Goal: Task Accomplishment & Management: Complete application form

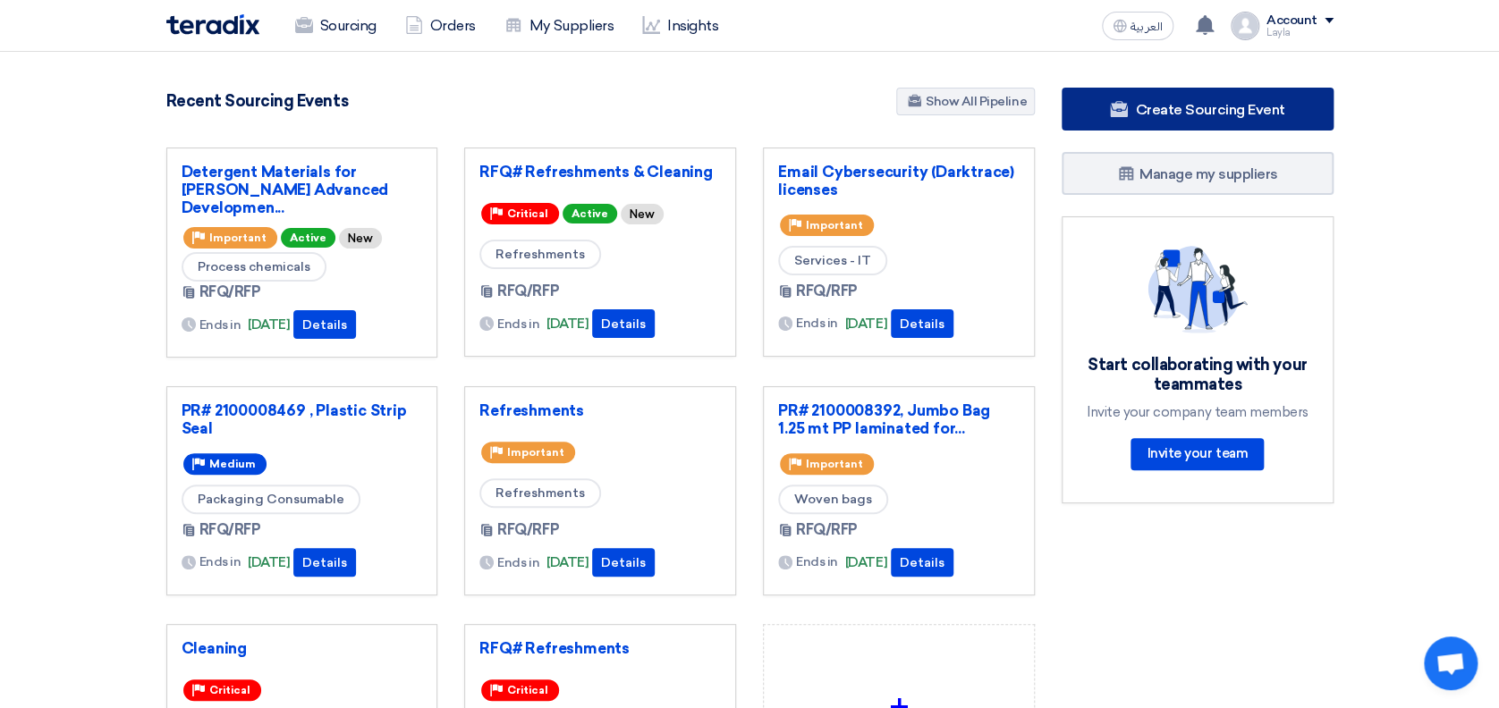
click at [1217, 97] on link "Create Sourcing Event" at bounding box center [1197, 109] width 272 height 43
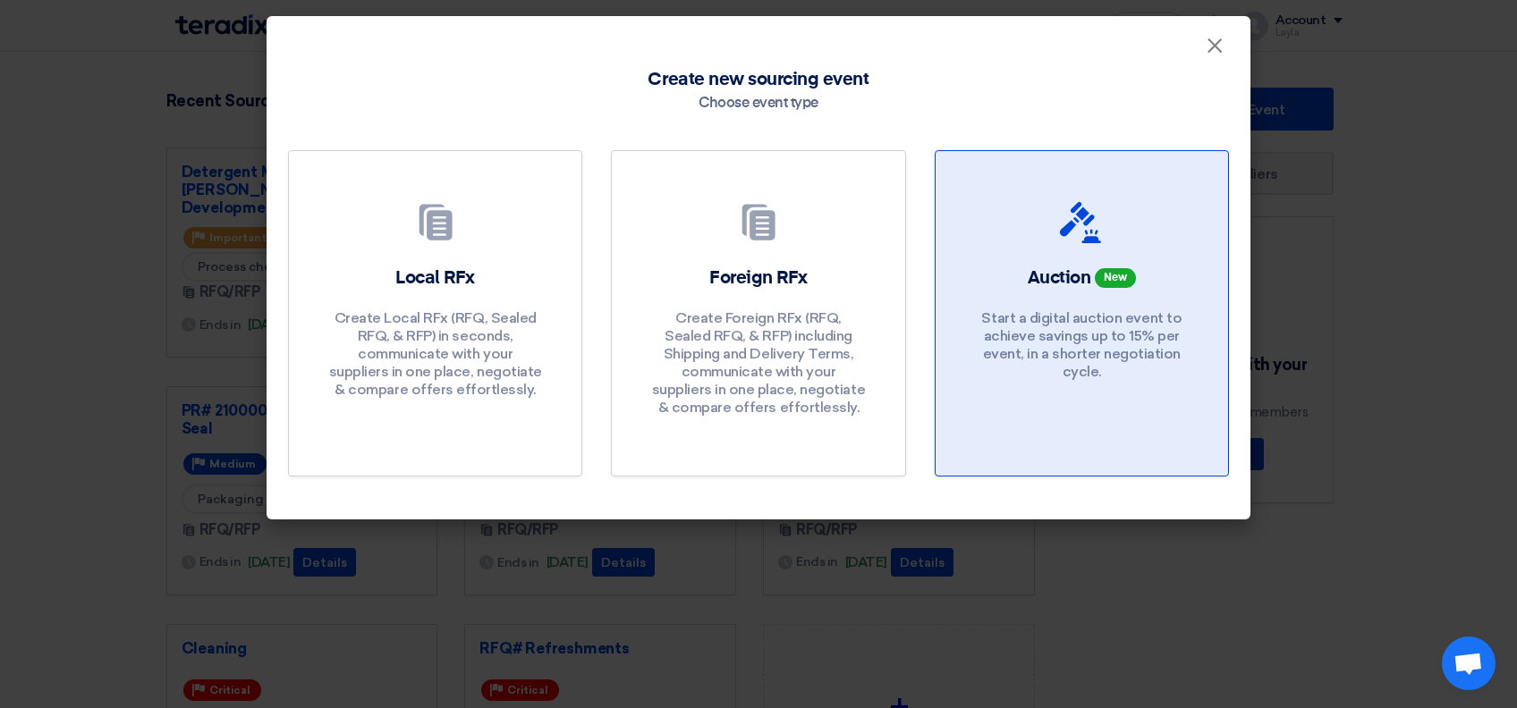
click at [1042, 349] on p "Start a digital auction event to achieve savings up to 15% per event, in a shor…" at bounding box center [1081, 345] width 215 height 72
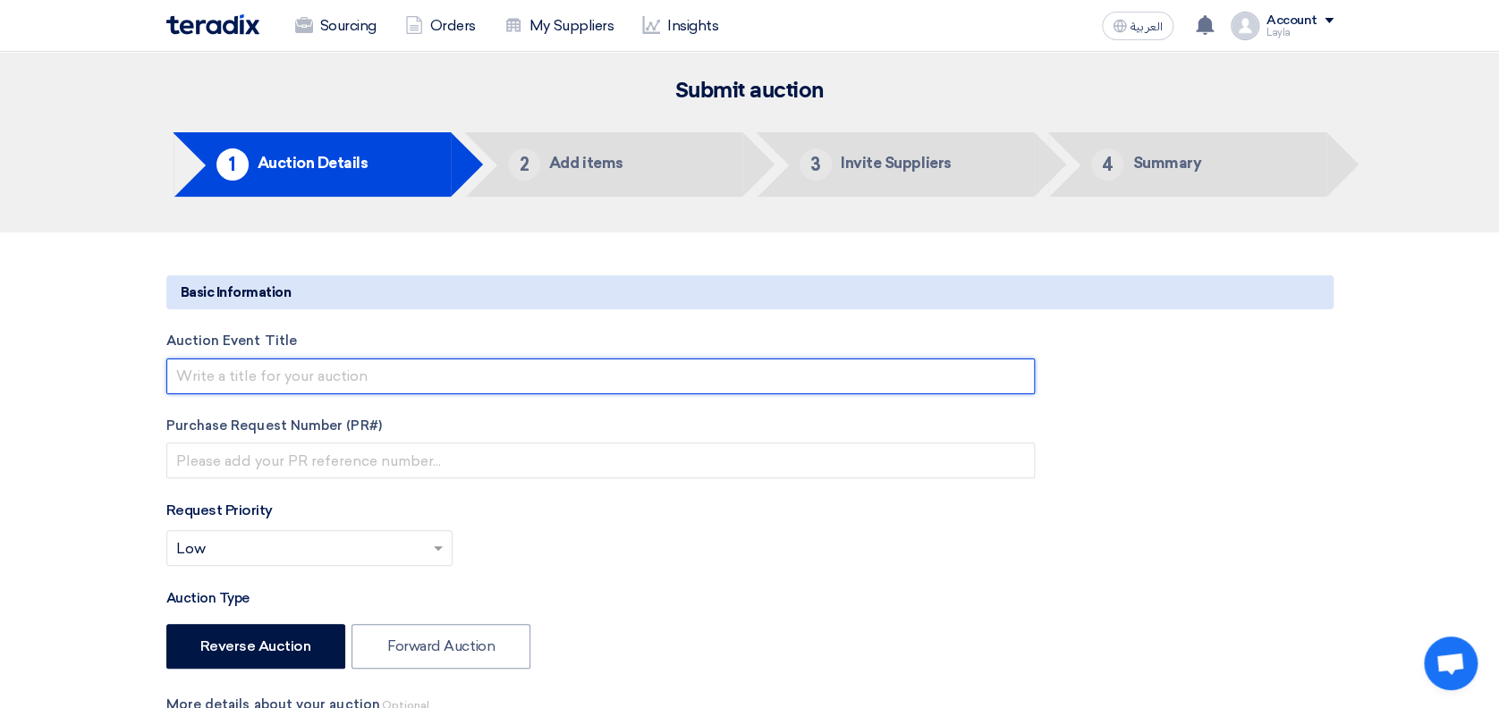
click at [302, 372] on input "text" at bounding box center [600, 377] width 868 height 36
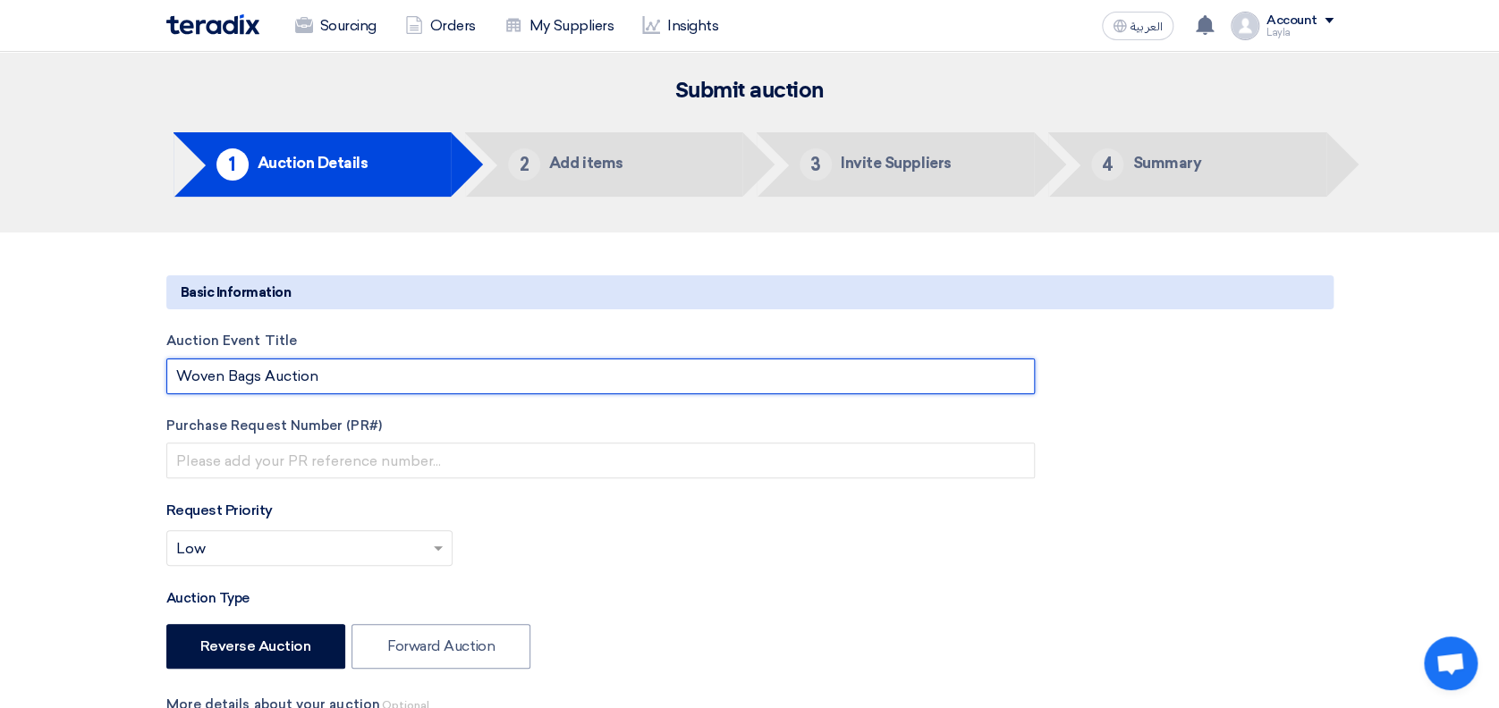
click at [331, 385] on input "Woven Bags Auction" at bounding box center [600, 377] width 868 height 36
type input "Woven Bag 50 kg and Jumbo bag"
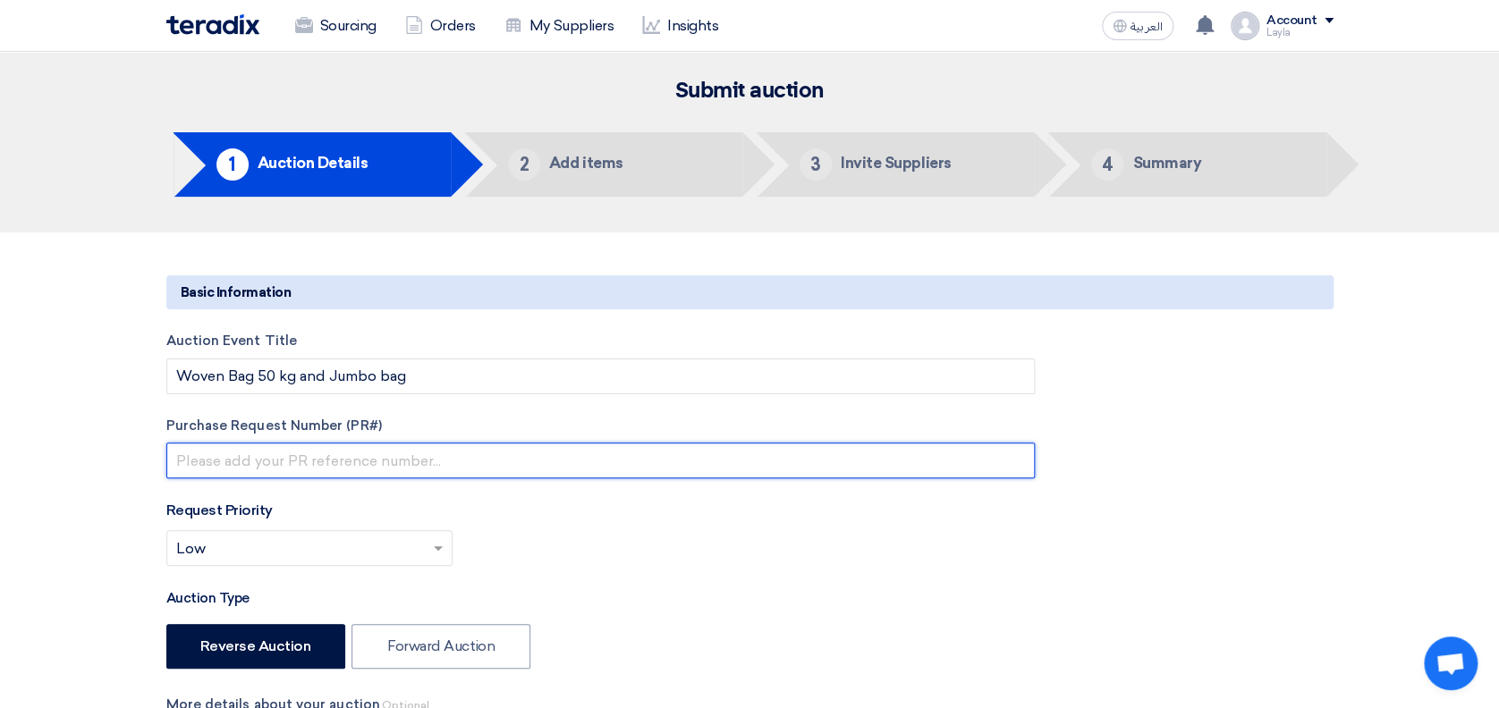
click at [227, 466] on input "text" at bounding box center [600, 461] width 868 height 36
type input "."
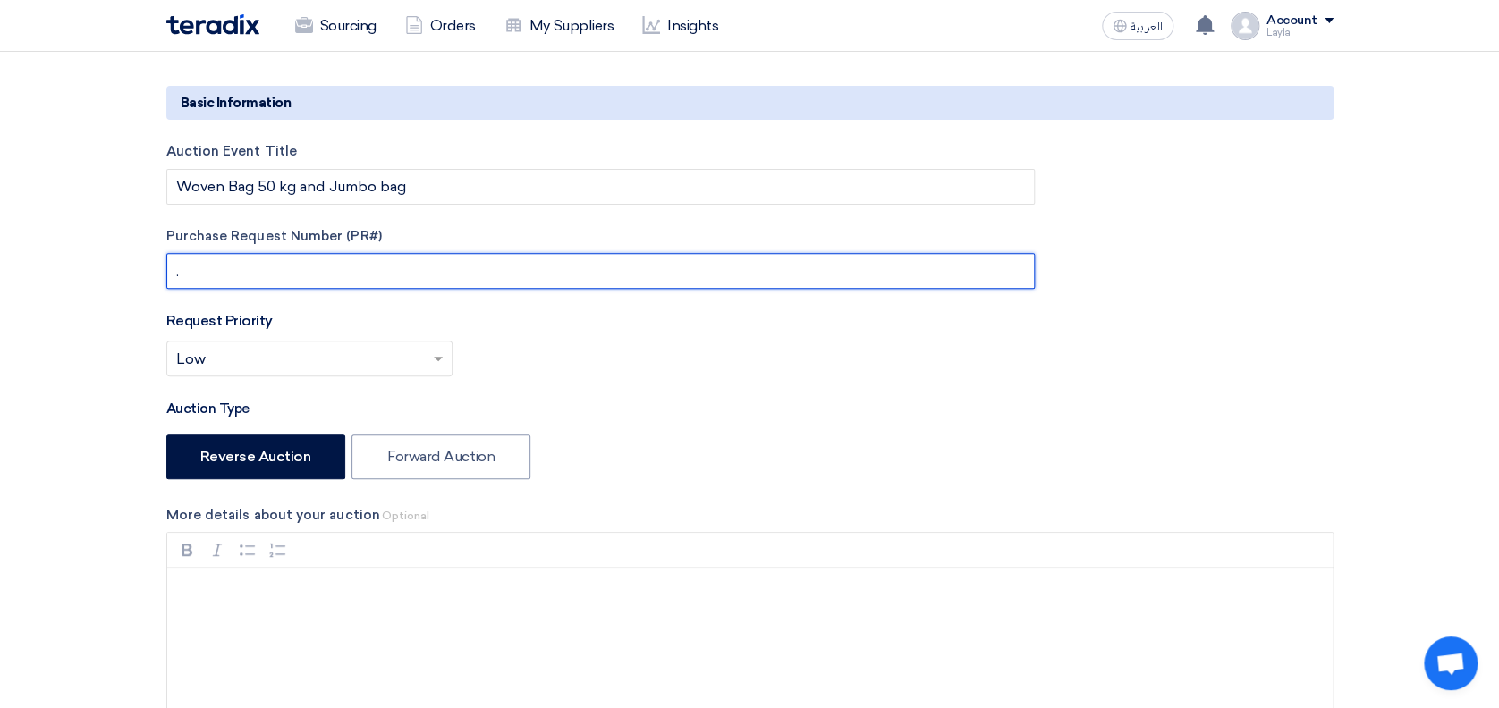
scroll to position [207, 0]
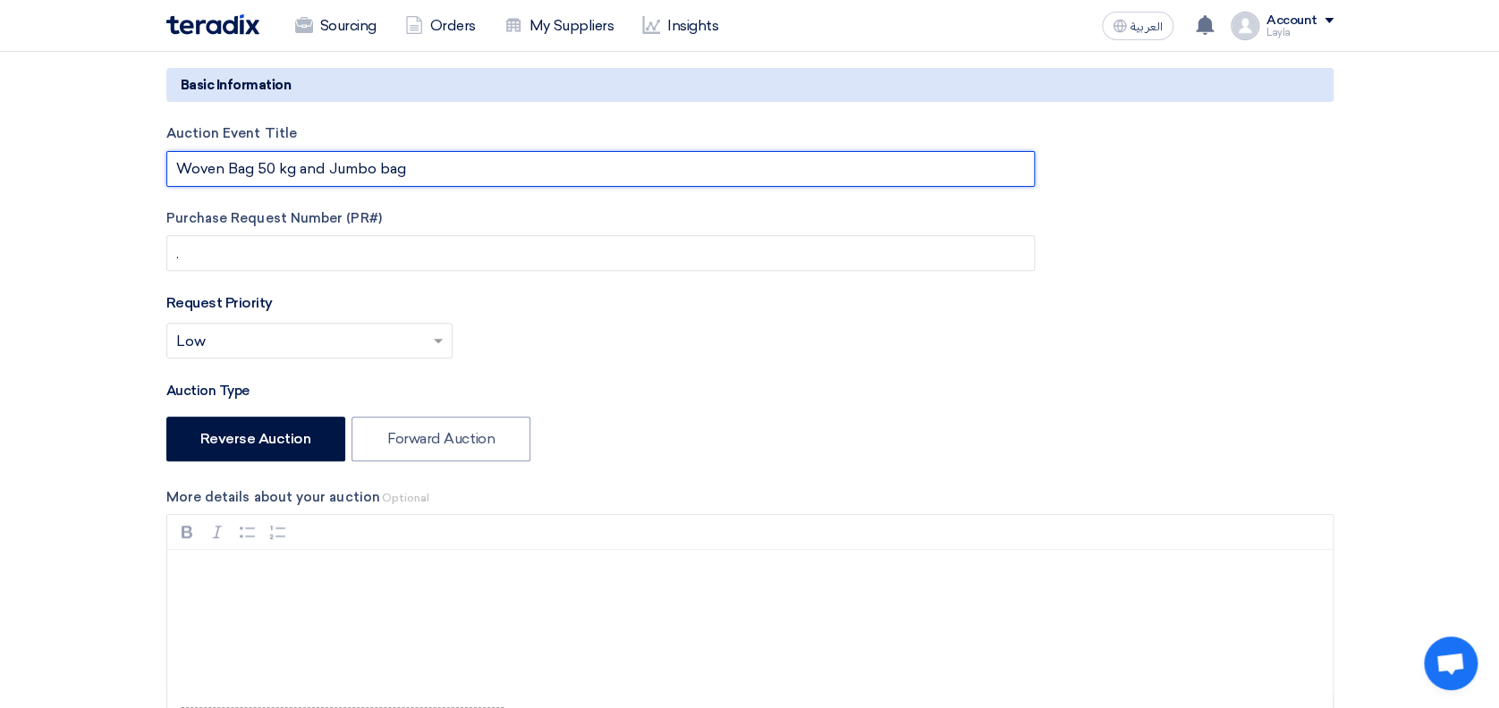
click at [468, 165] on input "Woven Bag 50 kg and Jumbo bag" at bounding box center [600, 169] width 868 height 36
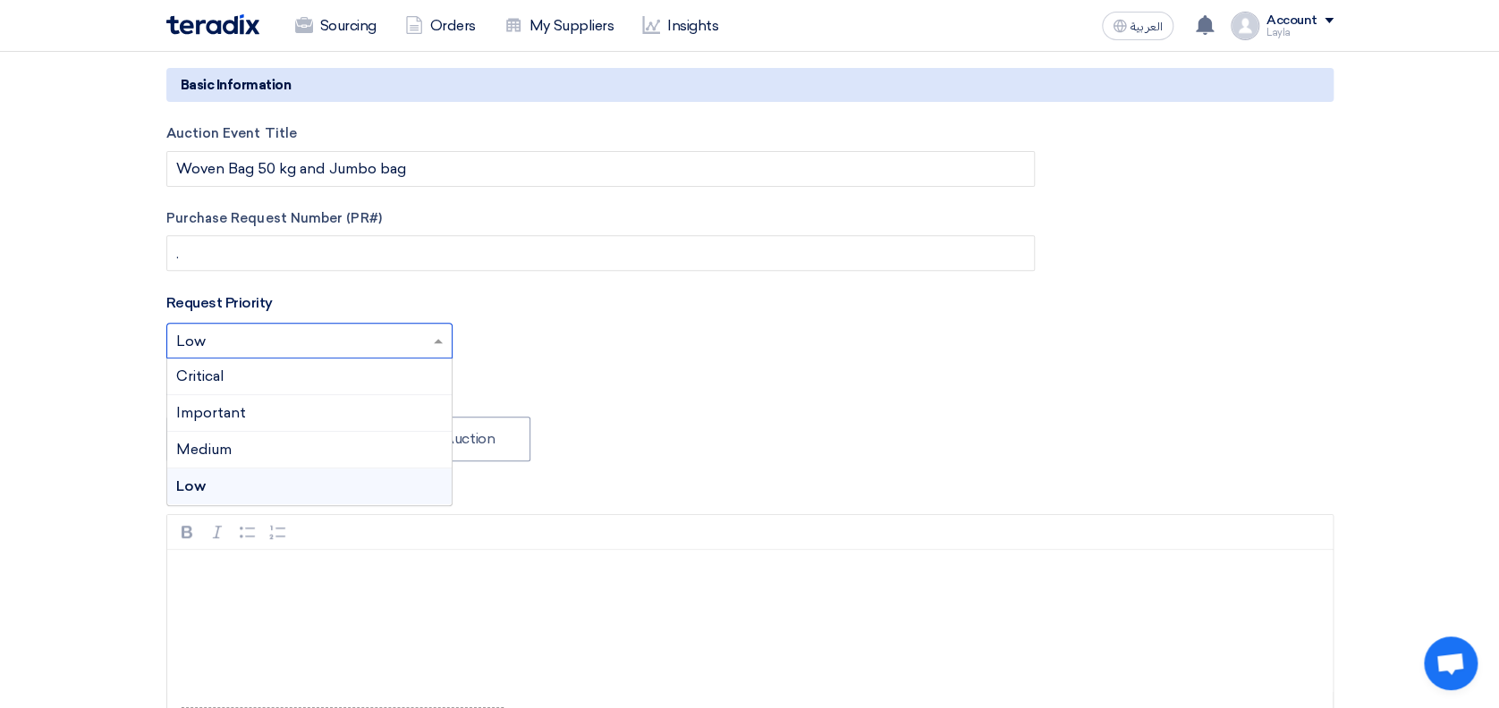
click at [320, 339] on input "text" at bounding box center [300, 343] width 249 height 30
click at [292, 427] on div "Important" at bounding box center [309, 413] width 284 height 37
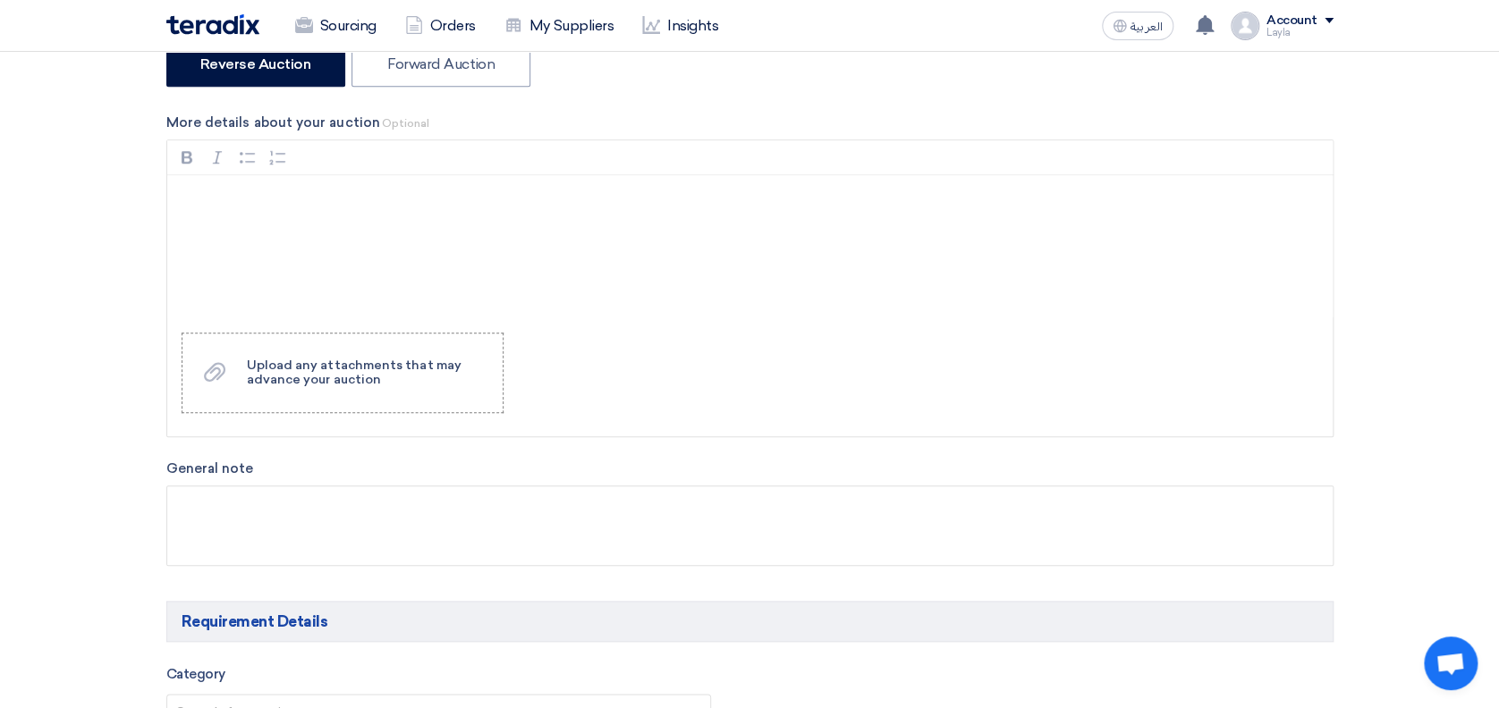
scroll to position [719, 0]
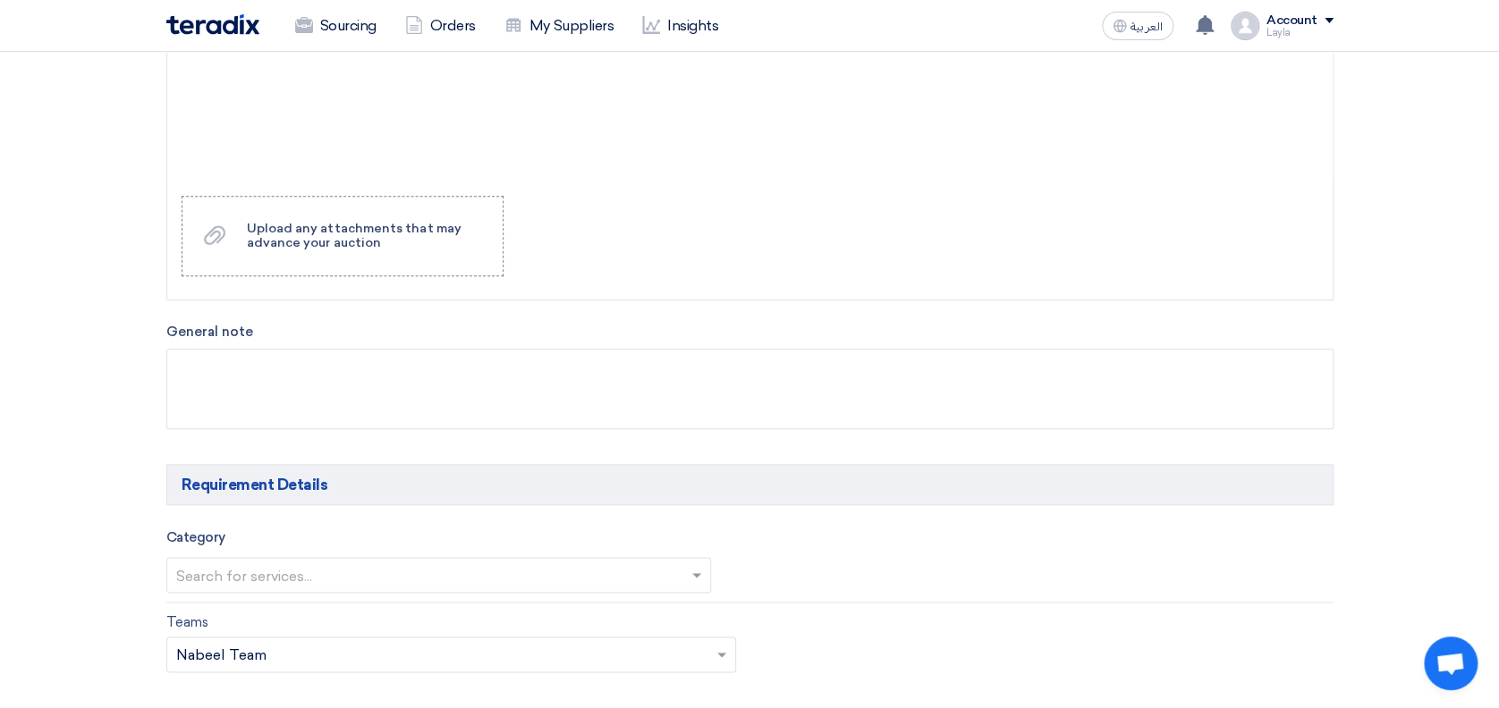
drag, startPoint x: 1487, startPoint y: 231, endPoint x: 1507, endPoint y: 210, distance: 28.5
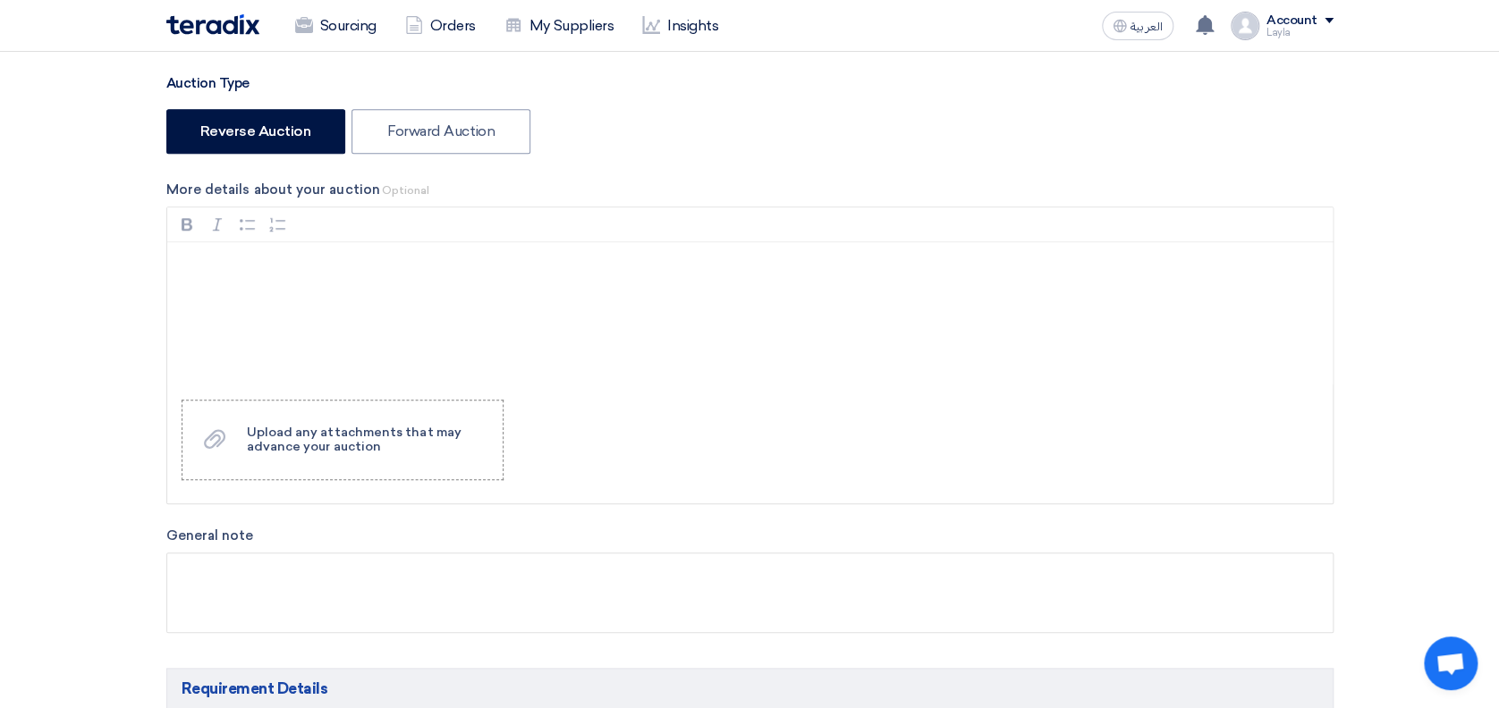
scroll to position [507, 0]
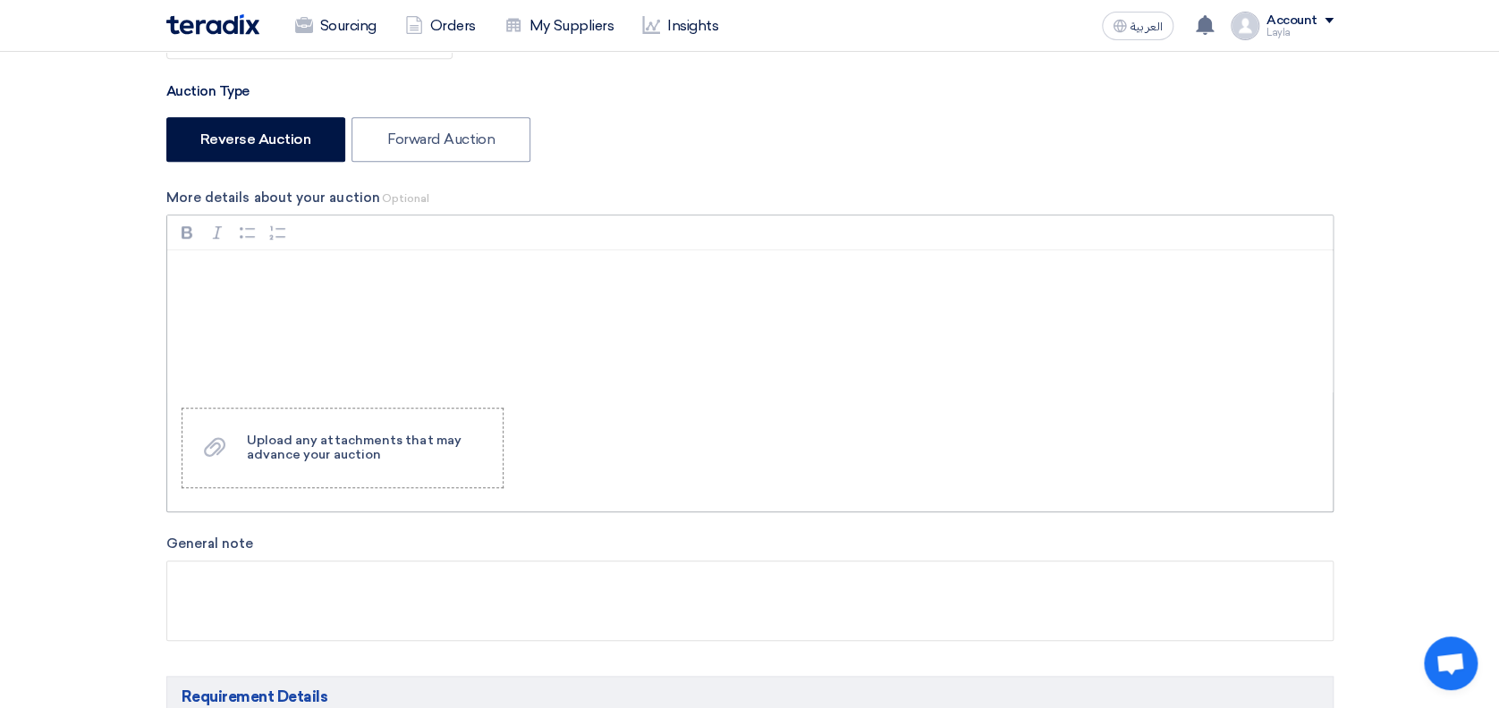
click at [233, 275] on p "Rich Text Editor, main" at bounding box center [756, 273] width 1135 height 21
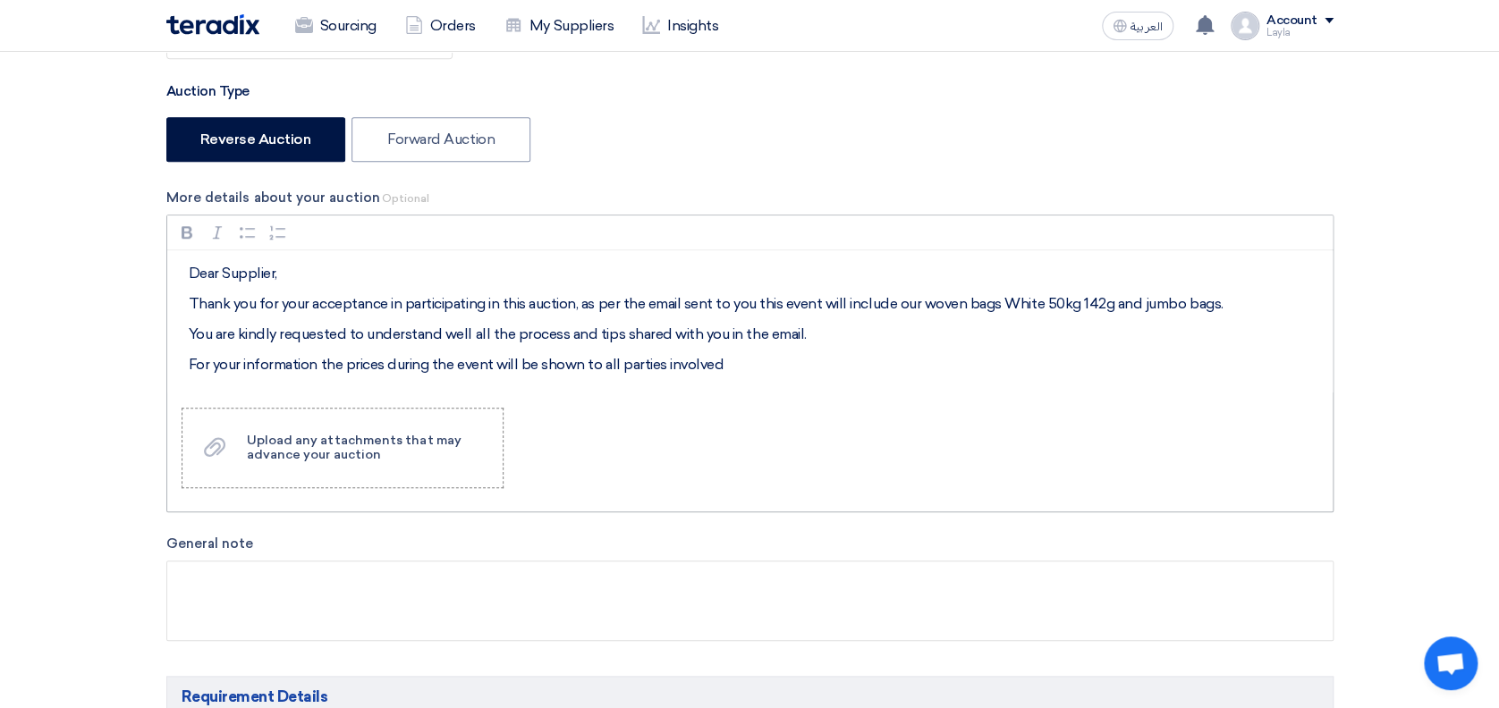
click at [379, 366] on p "For your information the prices during the event will be shown to all parties i…" at bounding box center [756, 364] width 1135 height 21
click at [769, 354] on p "For your information the best price during the event will be shown to all parti…" at bounding box center [756, 364] width 1135 height 21
click at [937, 367] on p "For your information the best price during the event will be shown to all parti…" at bounding box center [756, 364] width 1135 height 21
click at [966, 368] on p "For your information the best price during the event will be shown to all parti…" at bounding box center [756, 364] width 1135 height 21
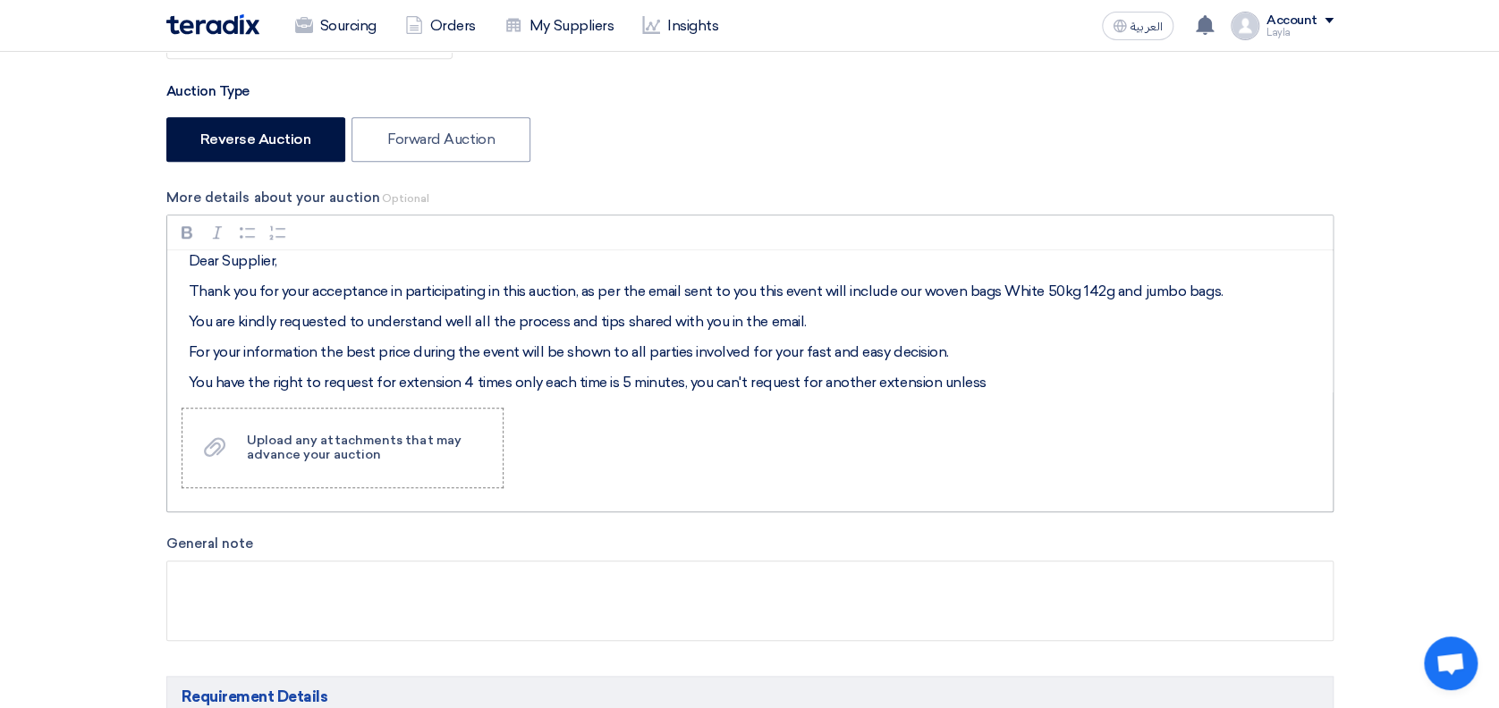
click at [996, 377] on p "You have the right to request for extension 4 times only each time is 5 minutes…" at bounding box center [756, 382] width 1135 height 21
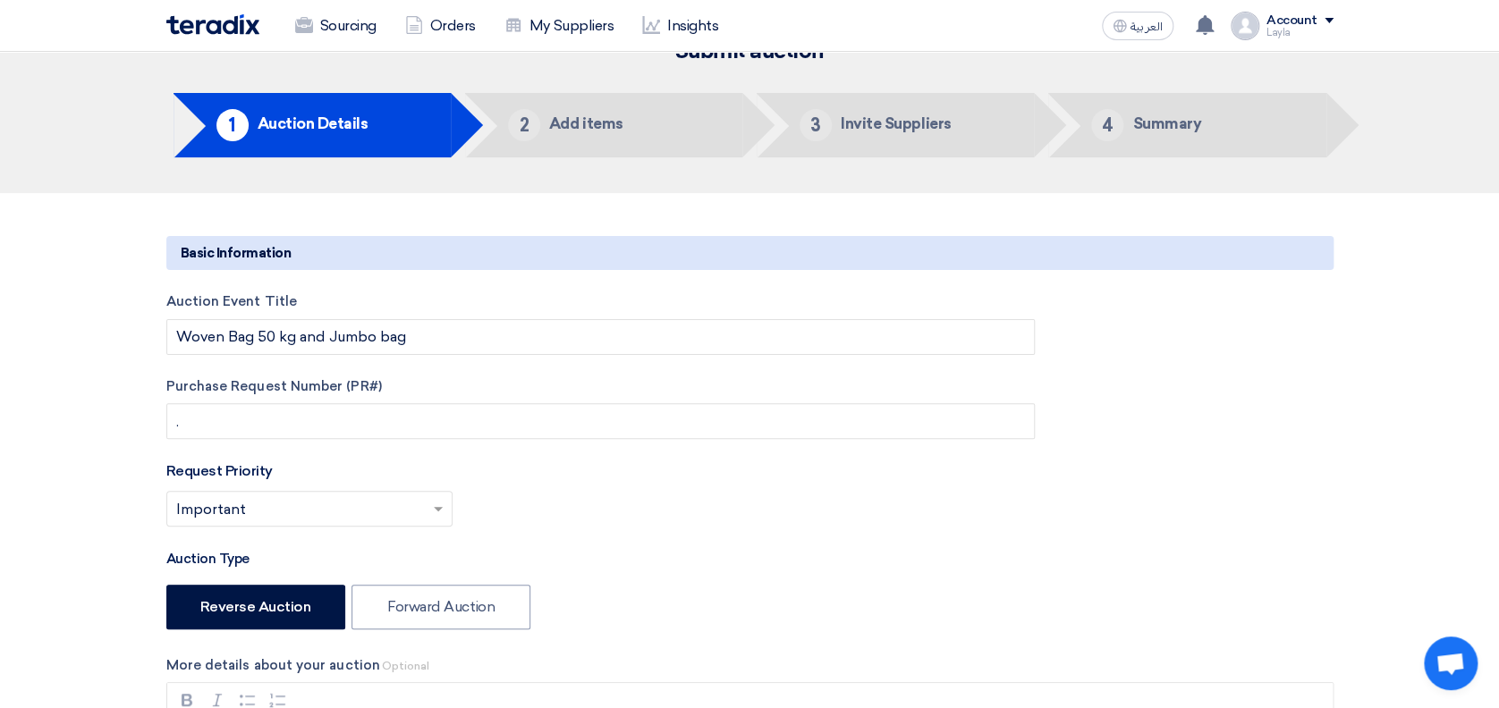
scroll to position [0, 0]
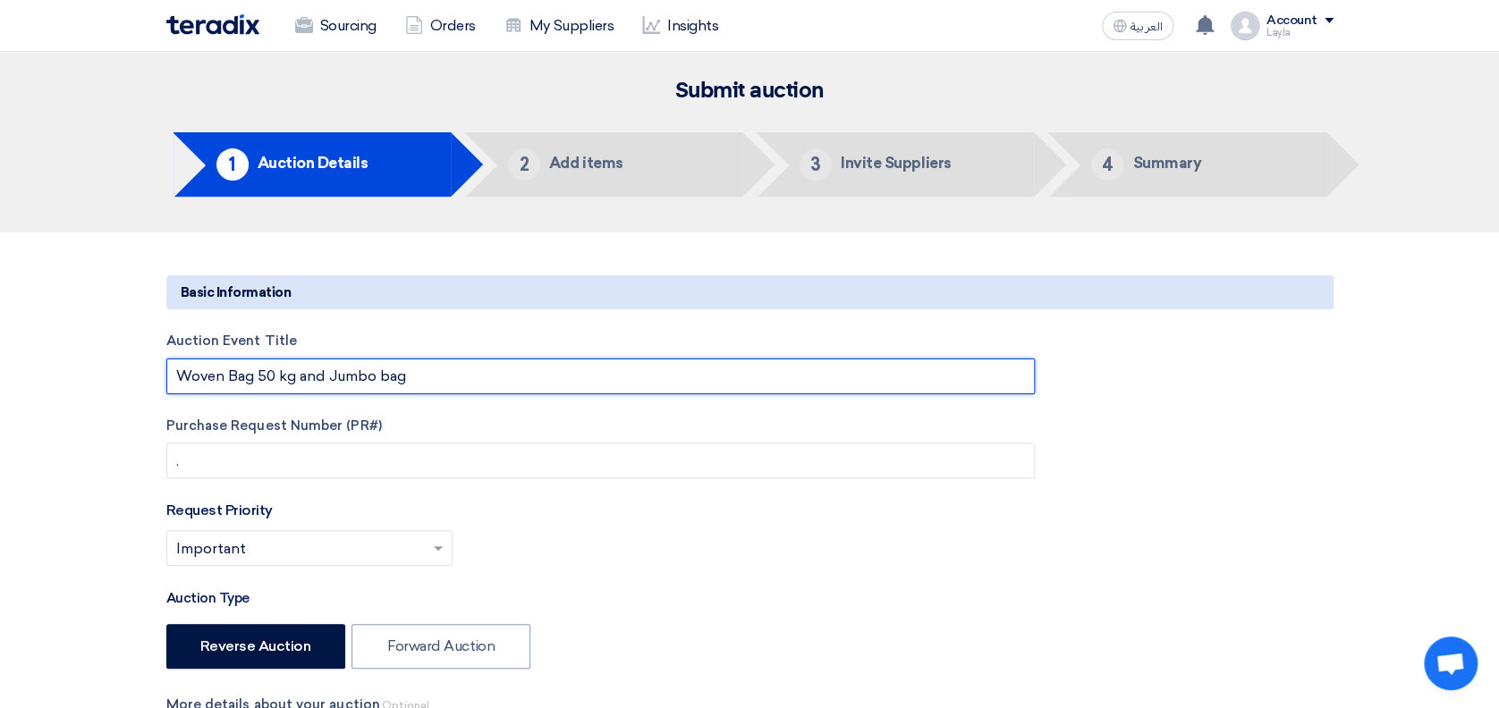
click at [258, 372] on input "Woven Bag 50 kg and Jumbo bag" at bounding box center [600, 377] width 868 height 36
type input "Woven Bag White 50 kg and Jumbo bag"
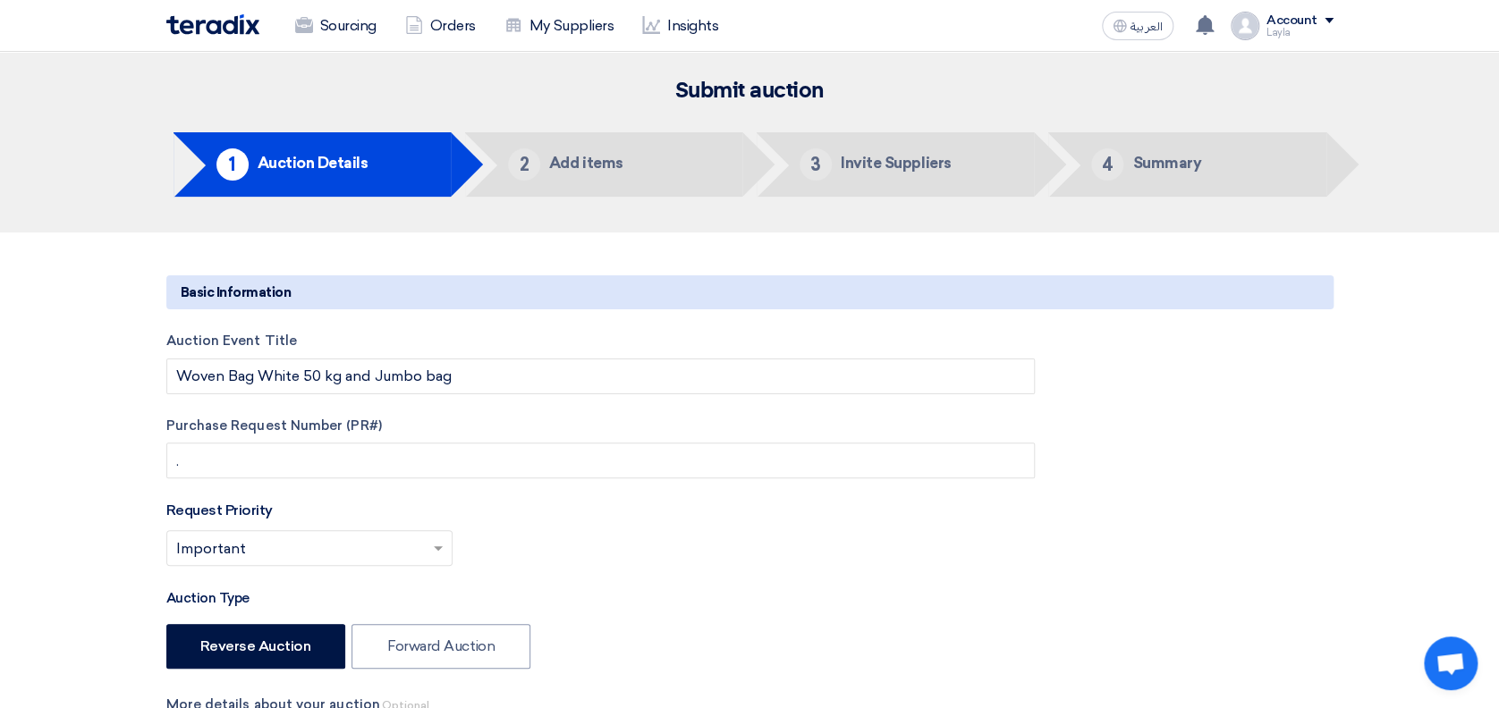
click at [512, 401] on div "Auction Event Title Woven Bag White 50 kg and Jumbo bag Purchase Request Number…" at bounding box center [600, 513] width 895 height 364
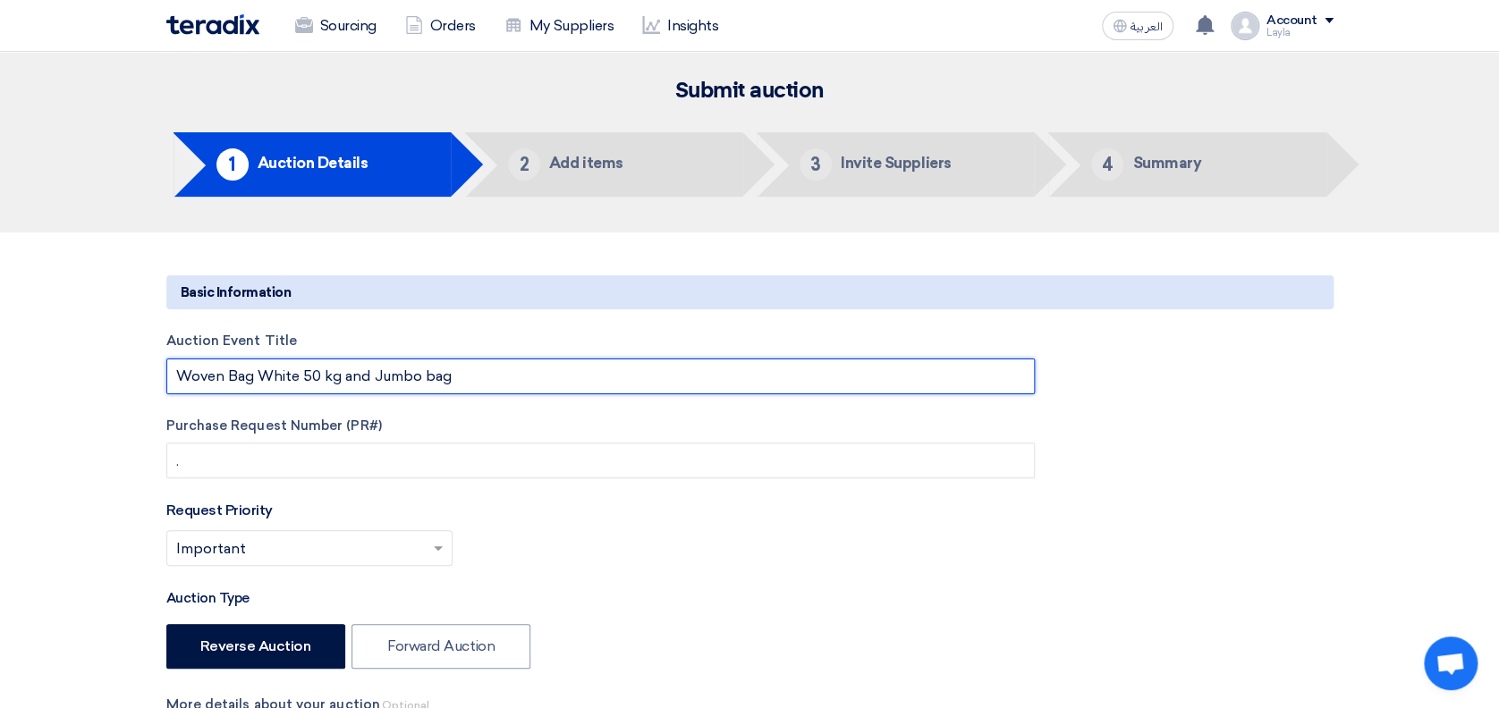
click at [345, 367] on input "Woven Bag White 50 kg and Jumbo bag" at bounding box center [600, 377] width 868 height 36
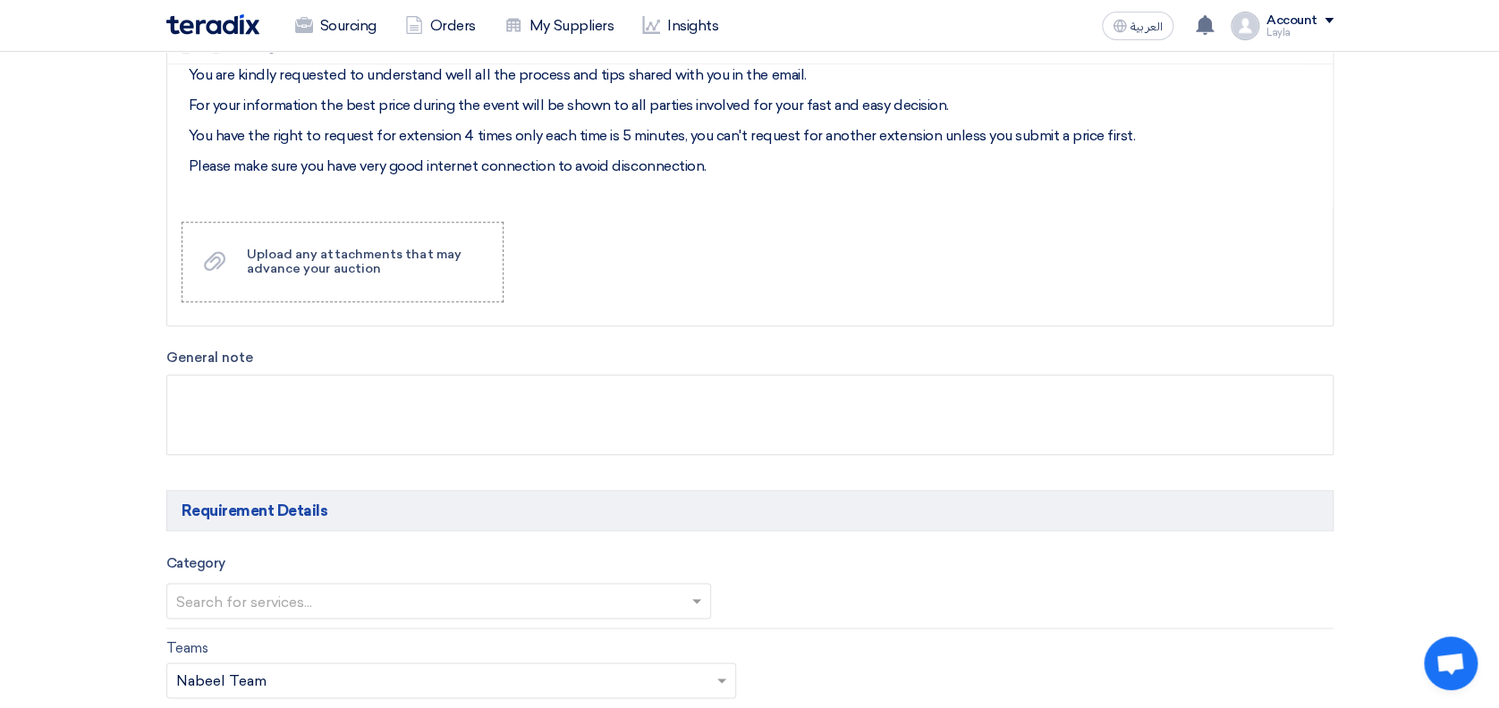
scroll to position [674, 0]
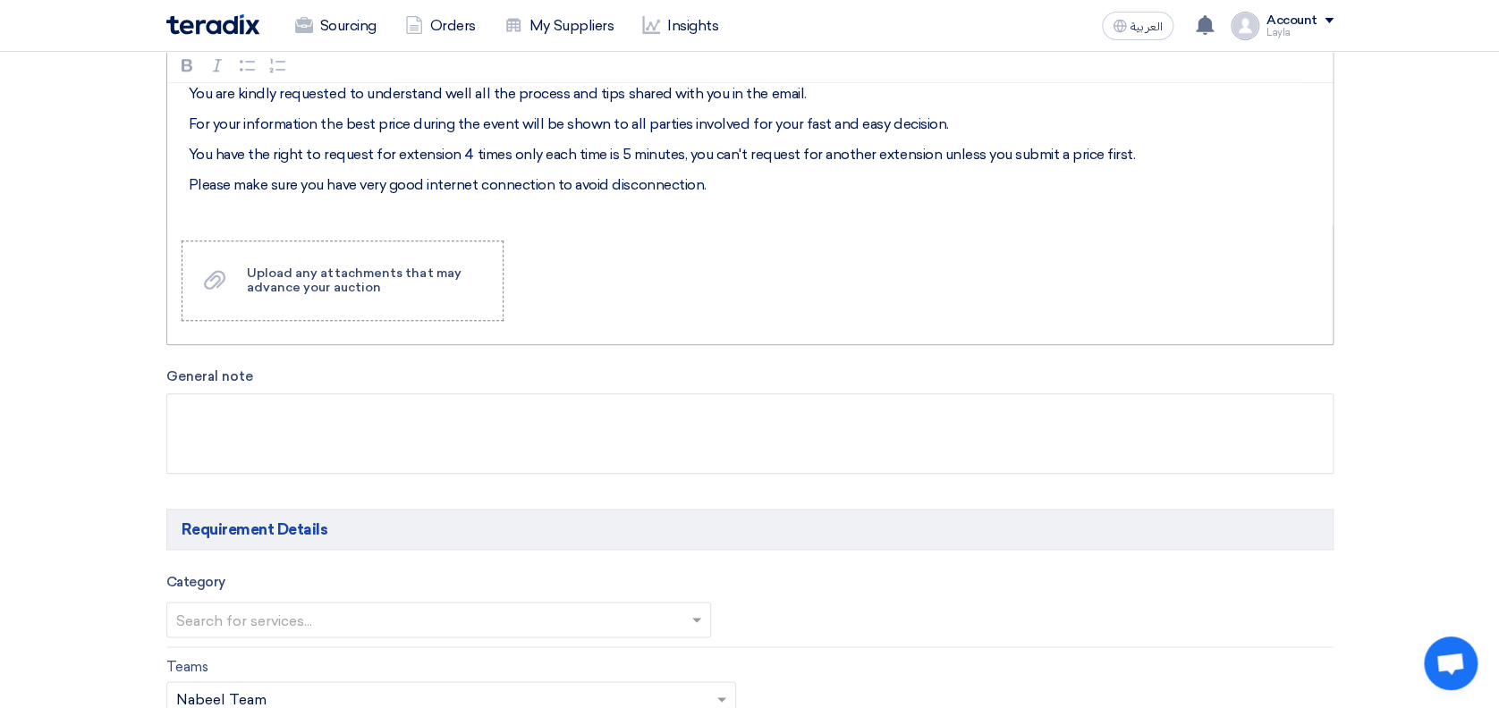
click at [749, 182] on p "Please make sure you have very good internet connection to avoid disconnection." at bounding box center [756, 184] width 1135 height 21
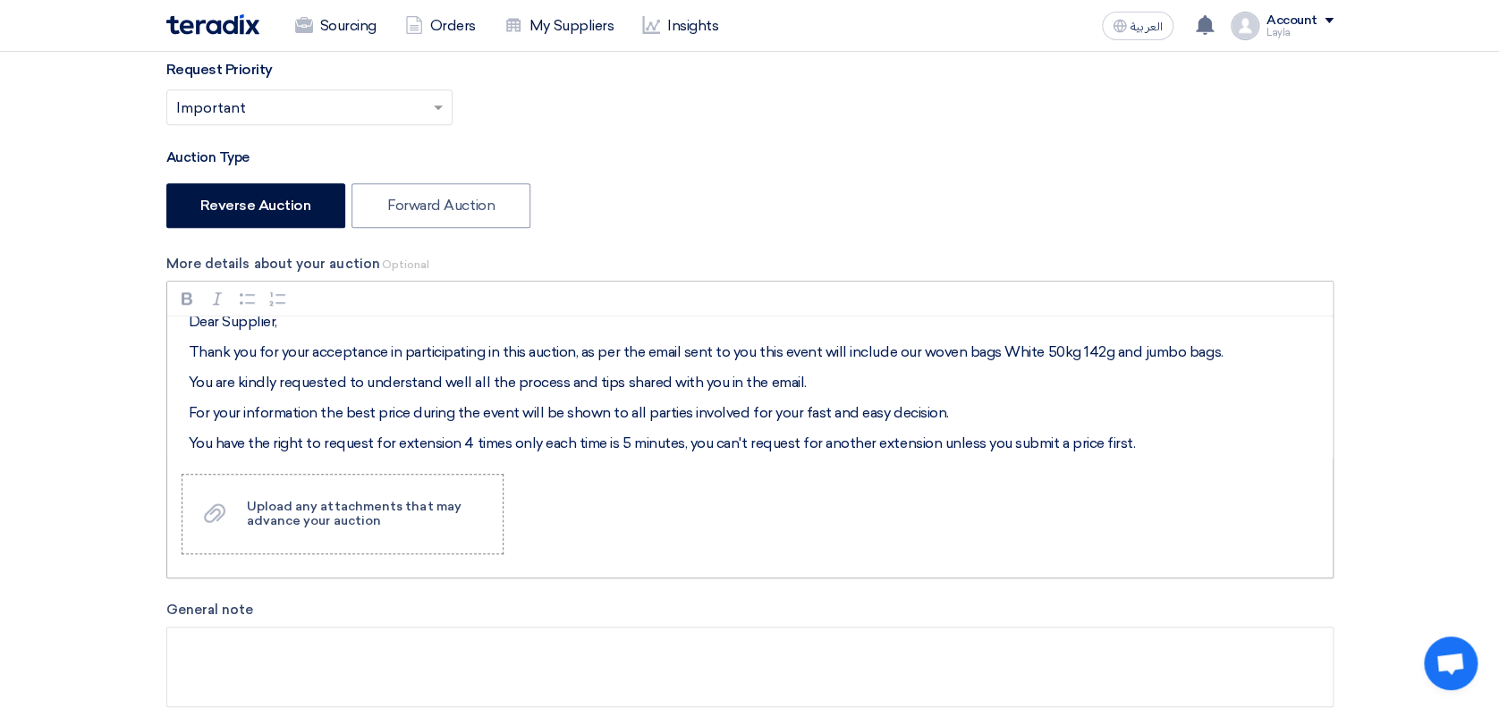
scroll to position [0, 0]
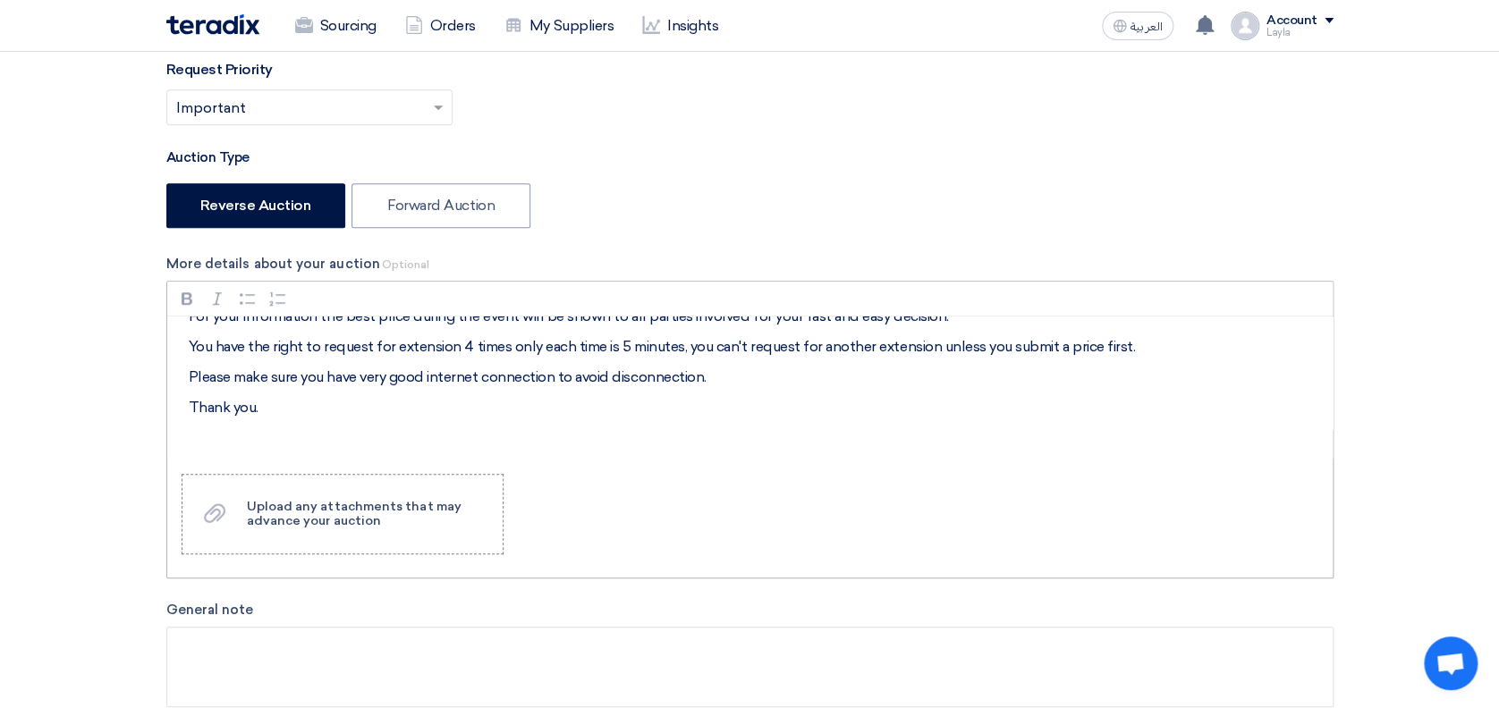
scroll to position [116, 0]
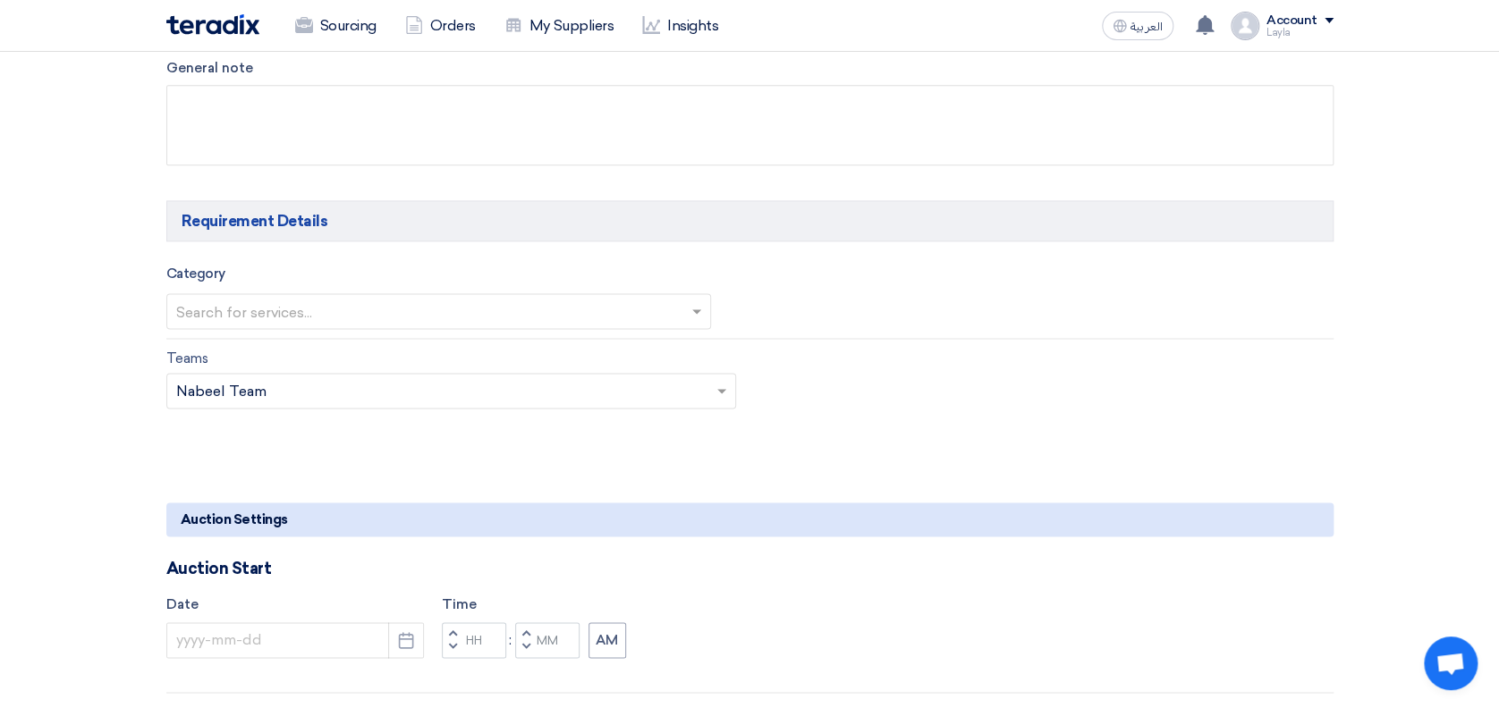
scroll to position [1037, 0]
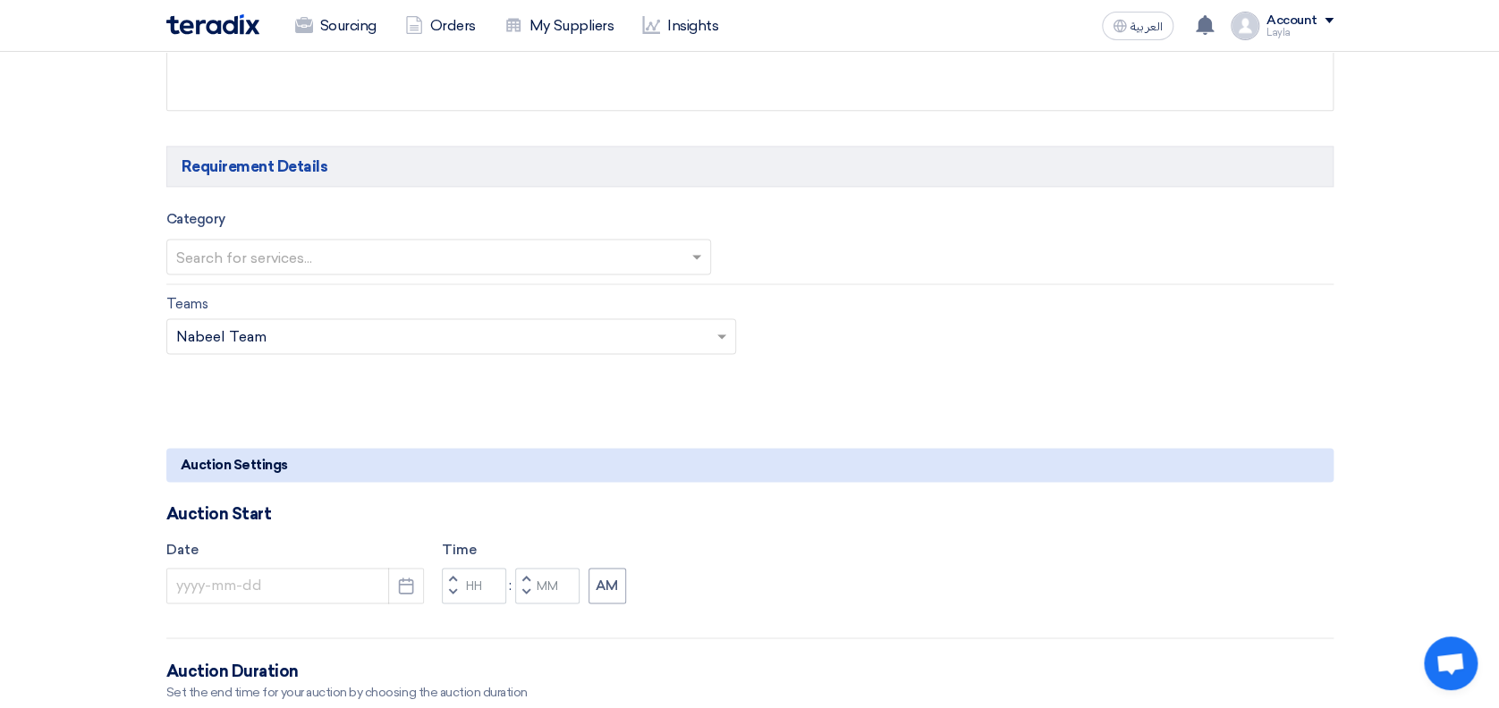
click at [356, 251] on input "text" at bounding box center [430, 258] width 508 height 30
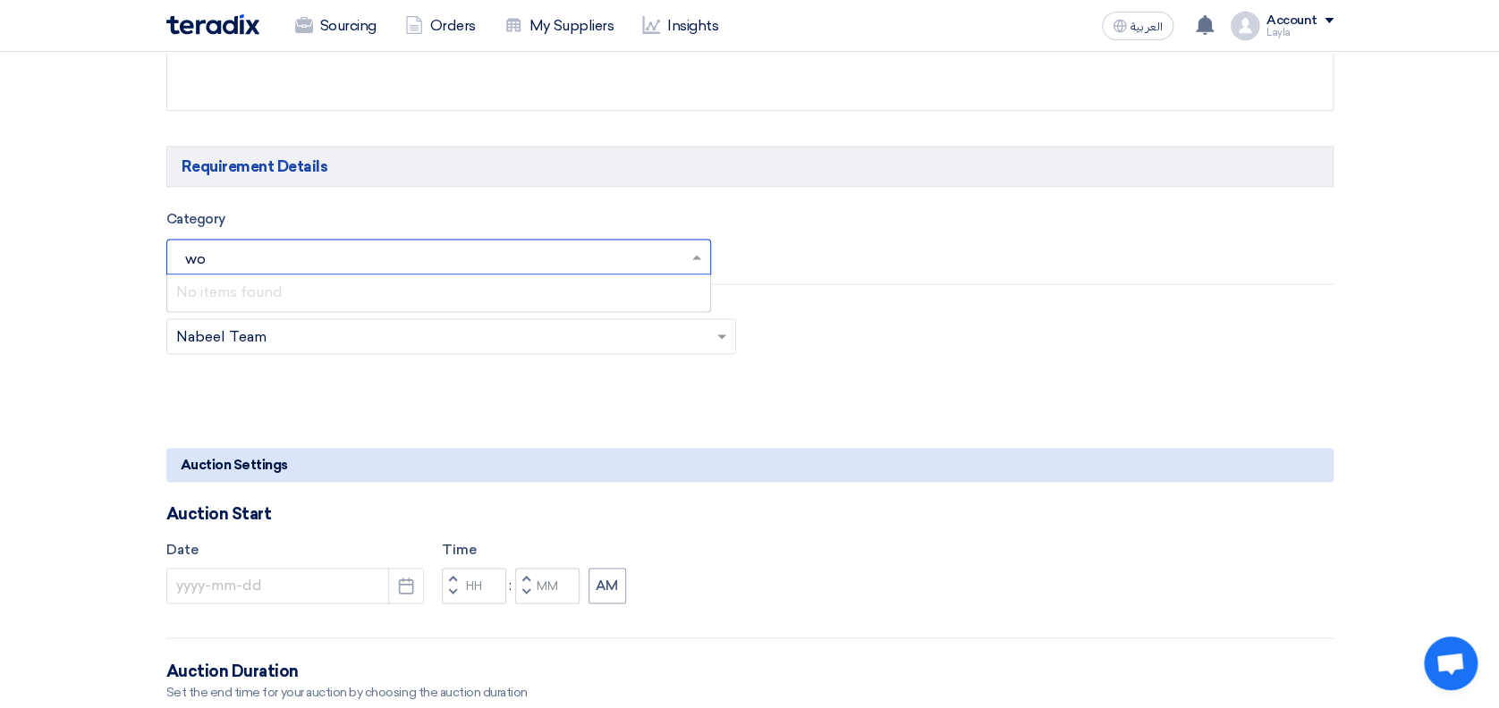
type input "wov"
click at [307, 291] on div "Woven bags" at bounding box center [439, 293] width 544 height 36
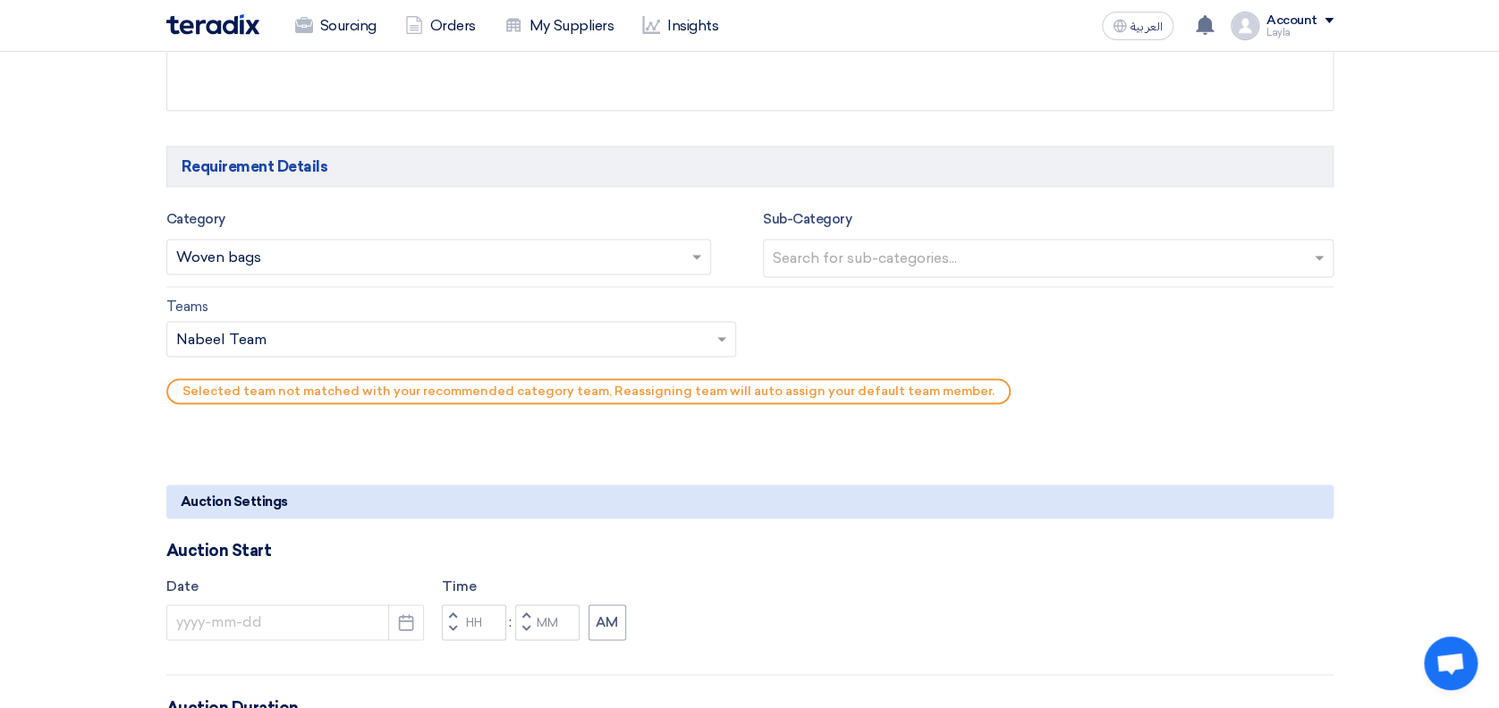
click at [283, 328] on input "text" at bounding box center [442, 341] width 533 height 30
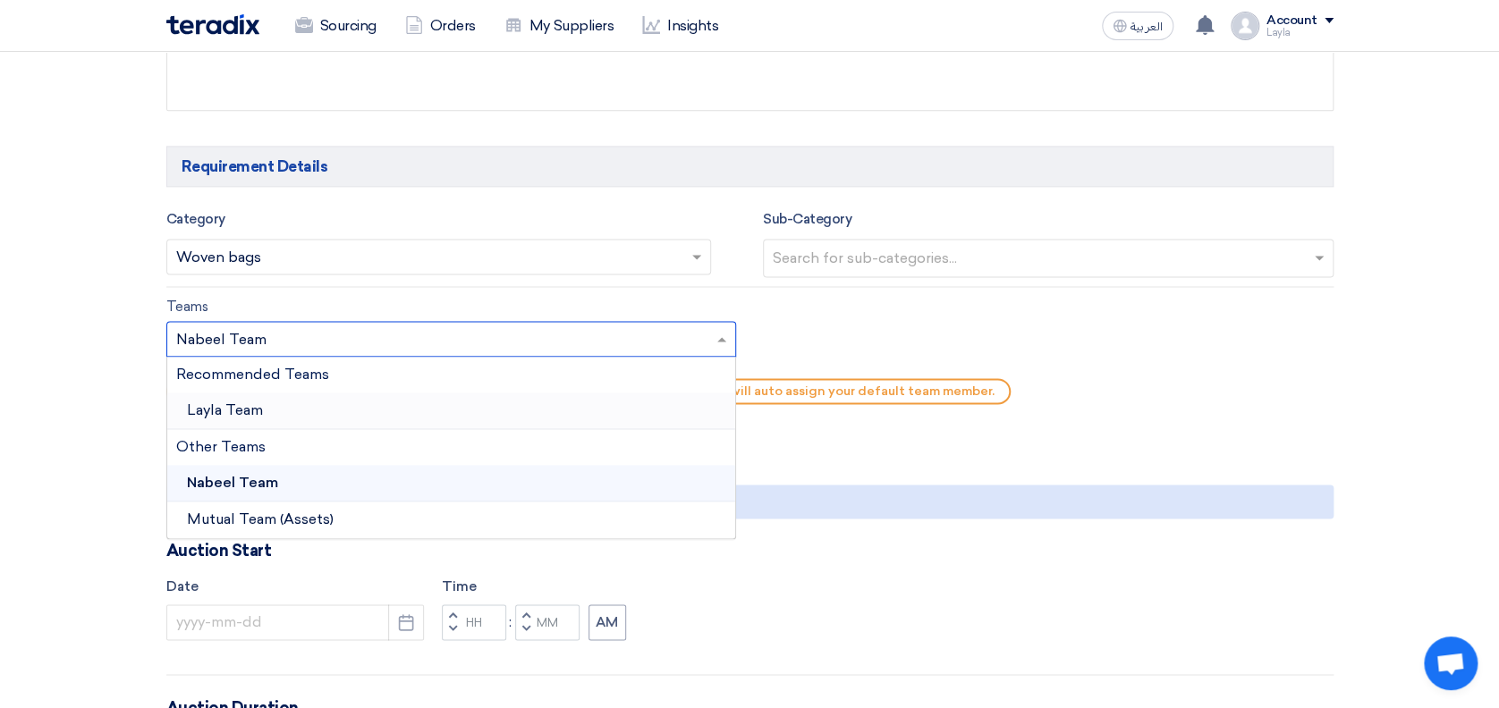
click at [269, 401] on div "Layla Team" at bounding box center [451, 411] width 569 height 37
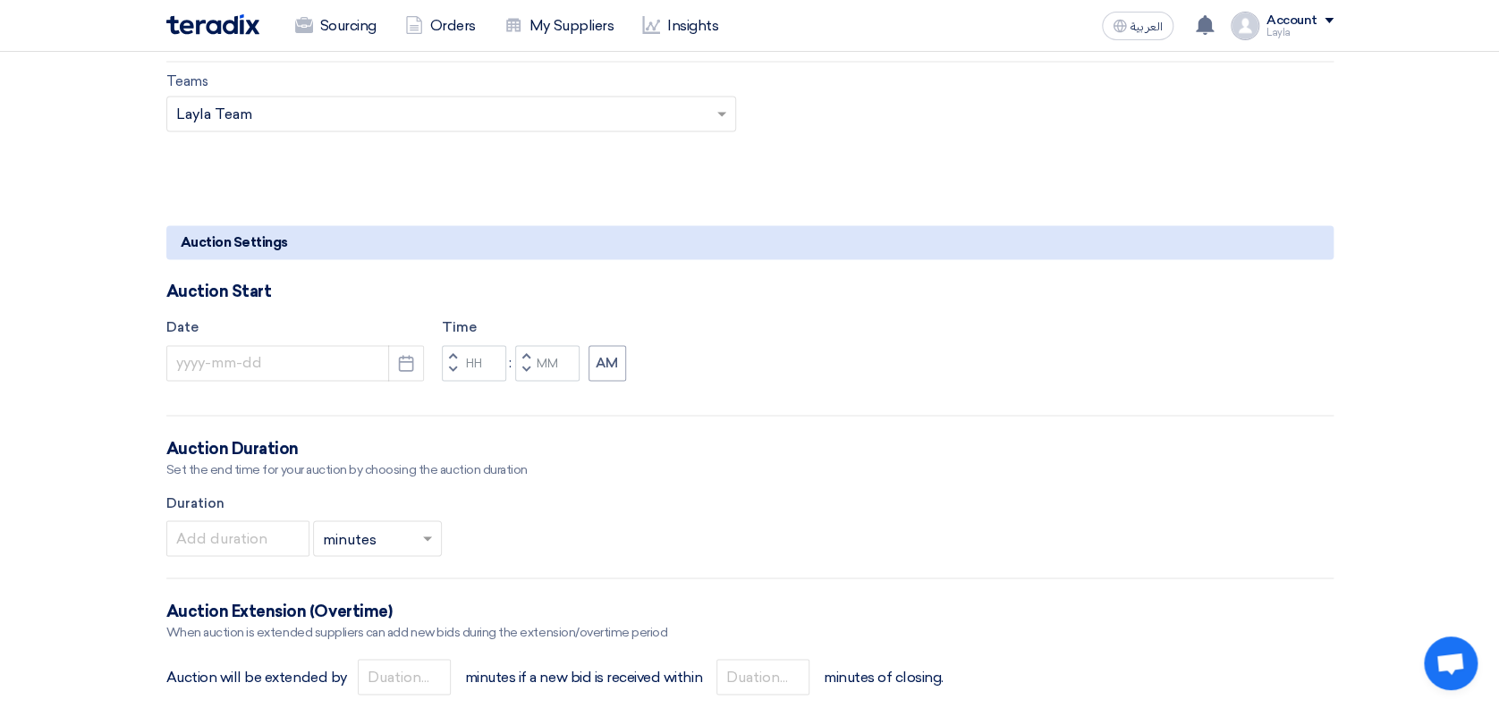
scroll to position [1275, 0]
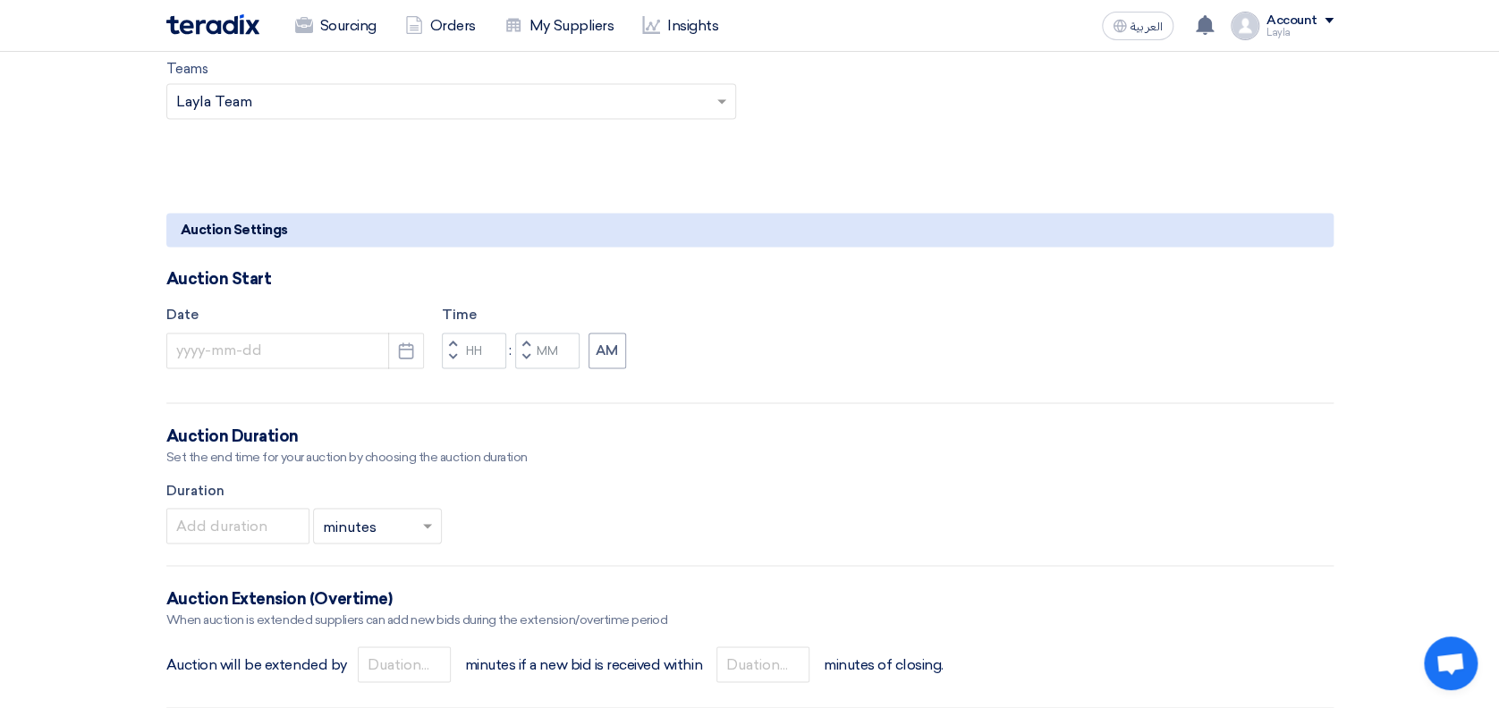
click at [60, 500] on section "Basic Information Auction Event Title Woven Bag White 50 kg and Jumbo bag Purch…" at bounding box center [749, 491] width 1499 height 3068
click at [67, 422] on section "Basic Information Auction Event Title Woven Bag White 50 kg and Jumbo bag Purch…" at bounding box center [749, 491] width 1499 height 3068
click at [388, 355] on button "Pick a date" at bounding box center [406, 351] width 36 height 36
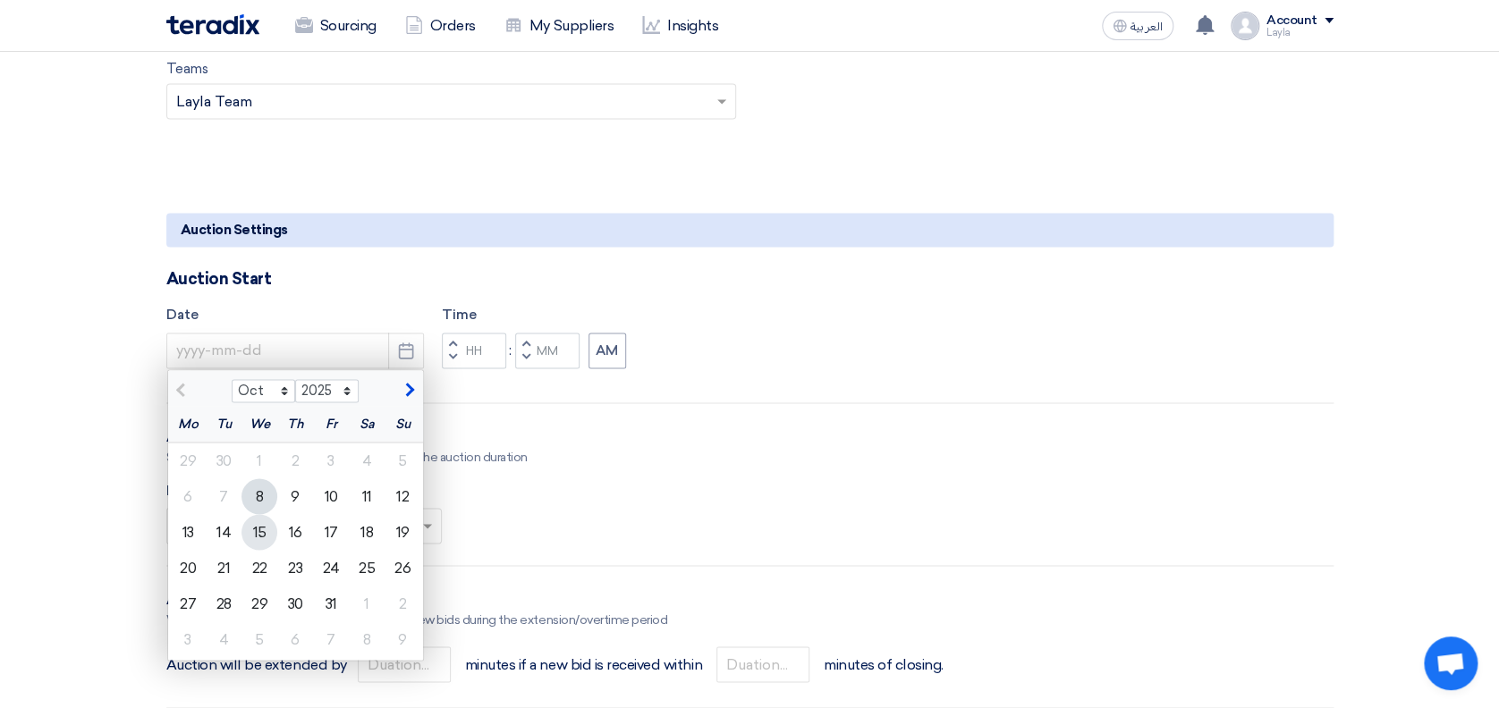
click at [268, 525] on div "15" at bounding box center [259, 532] width 36 height 36
type input "[DATE]"
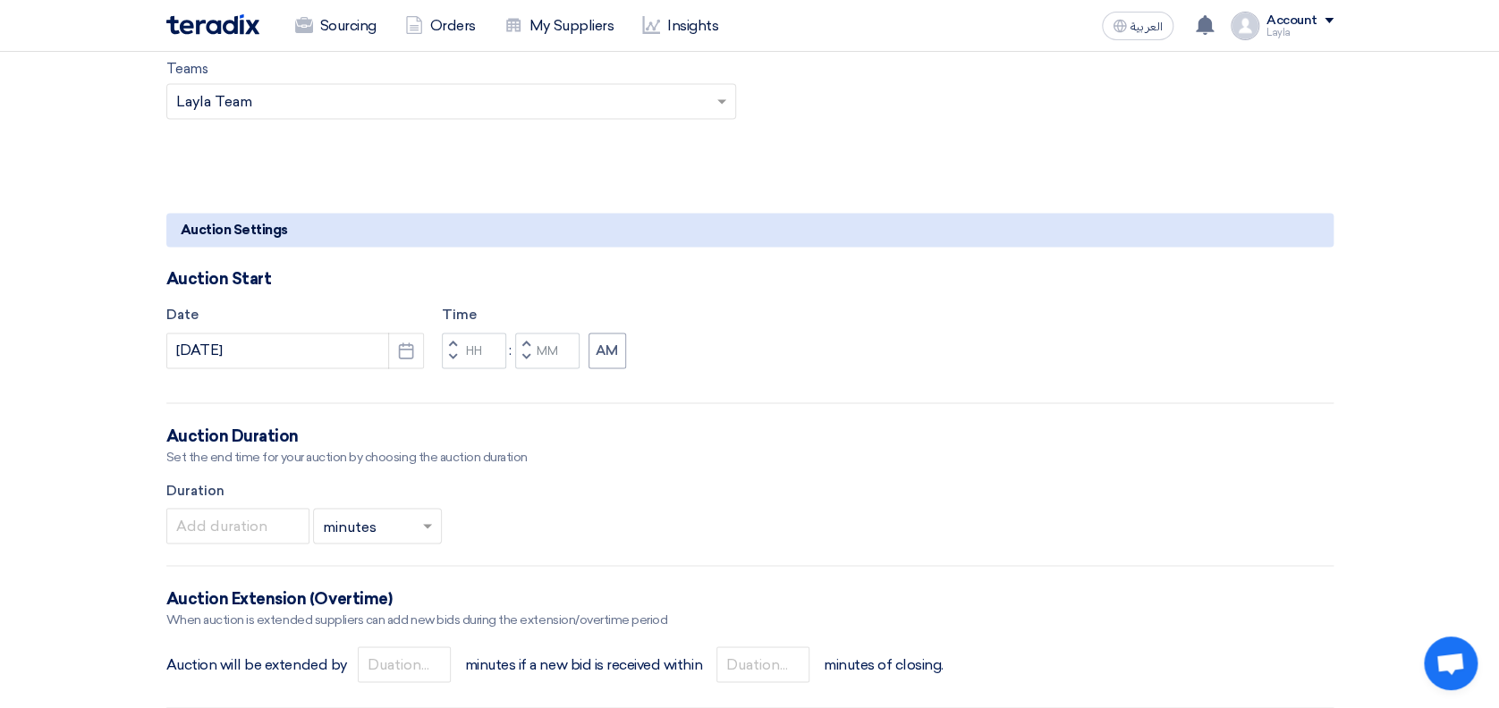
click at [452, 340] on span "button" at bounding box center [452, 343] width 6 height 11
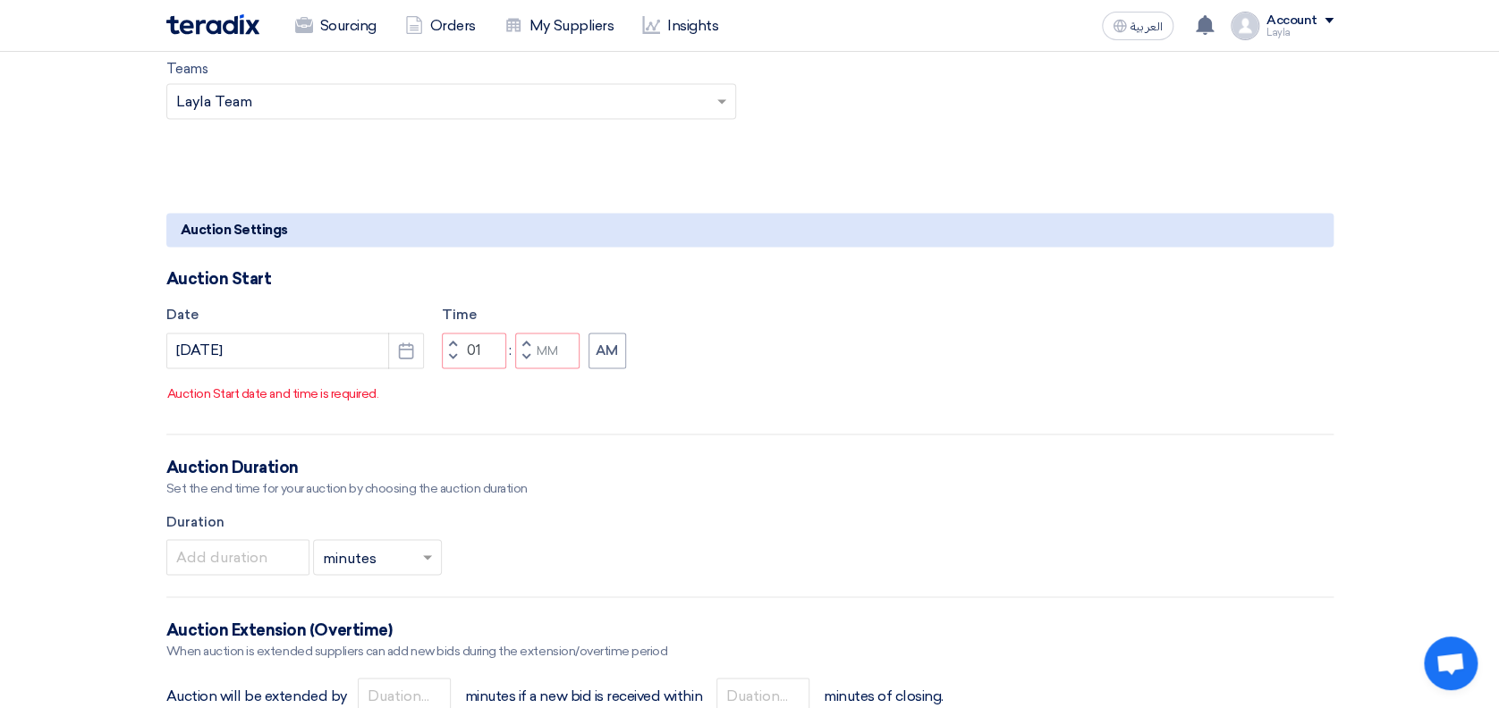
click at [451, 349] on span "button" at bounding box center [452, 343] width 6 height 11
click at [451, 362] on span "button" at bounding box center [452, 356] width 6 height 11
type input "11"
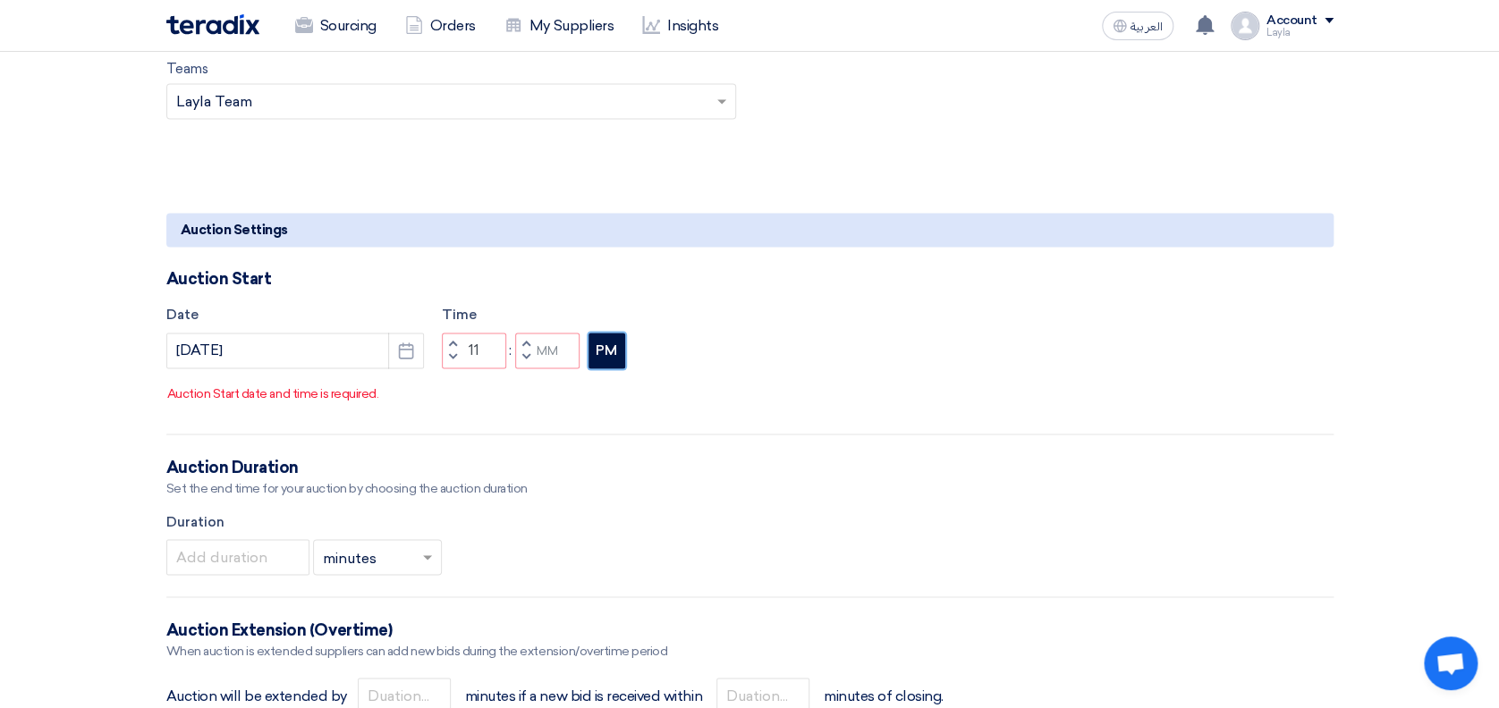
click at [607, 368] on button "PM" at bounding box center [606, 351] width 37 height 36
click at [607, 368] on button "AM" at bounding box center [607, 351] width 38 height 36
click at [596, 368] on button "PM" at bounding box center [606, 351] width 37 height 36
click at [528, 349] on span "button" at bounding box center [525, 343] width 6 height 11
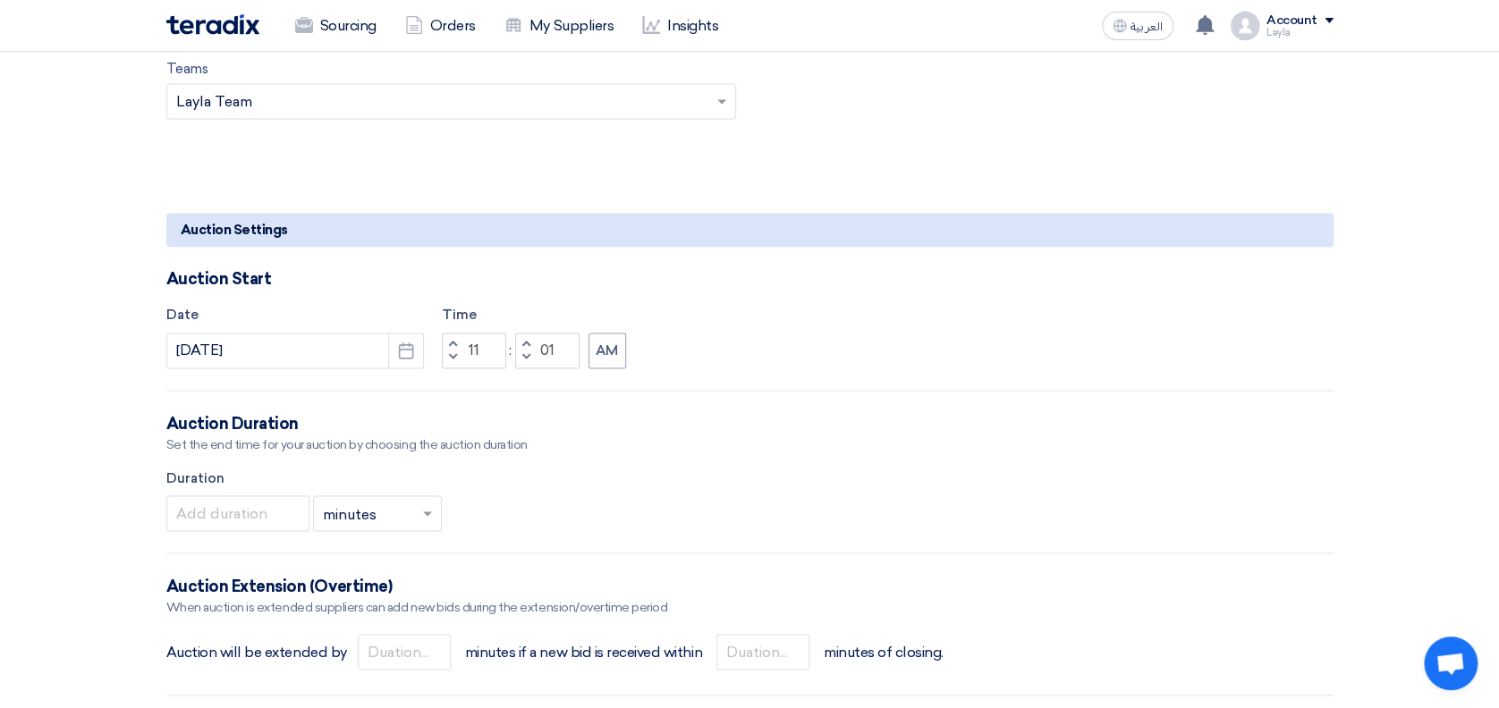
click at [526, 357] on span "button" at bounding box center [525, 356] width 6 height 11
type input "00"
click at [783, 375] on form "Basic Information Auction Event Title Woven Bag White 50 kg and Jumbo bag Purch…" at bounding box center [749, 488] width 1167 height 2977
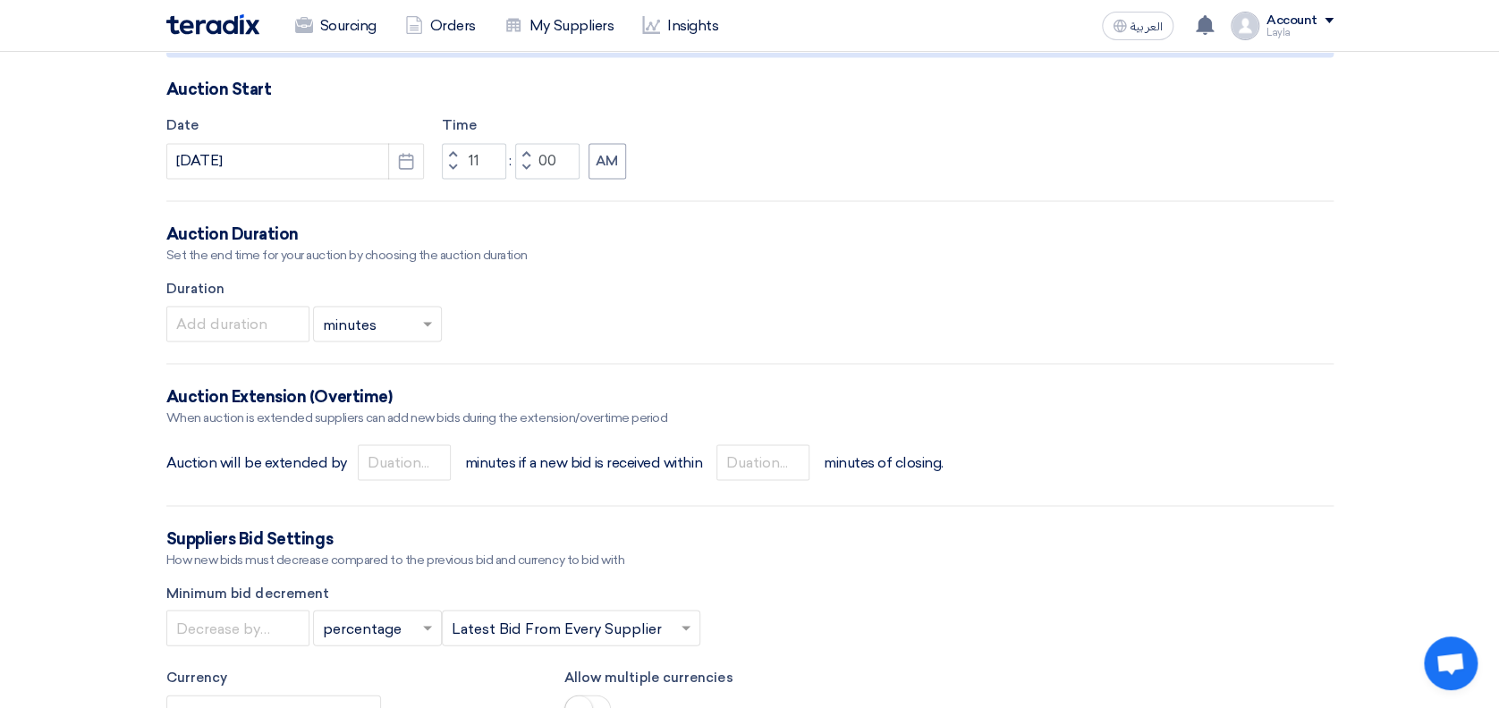
scroll to position [1514, 0]
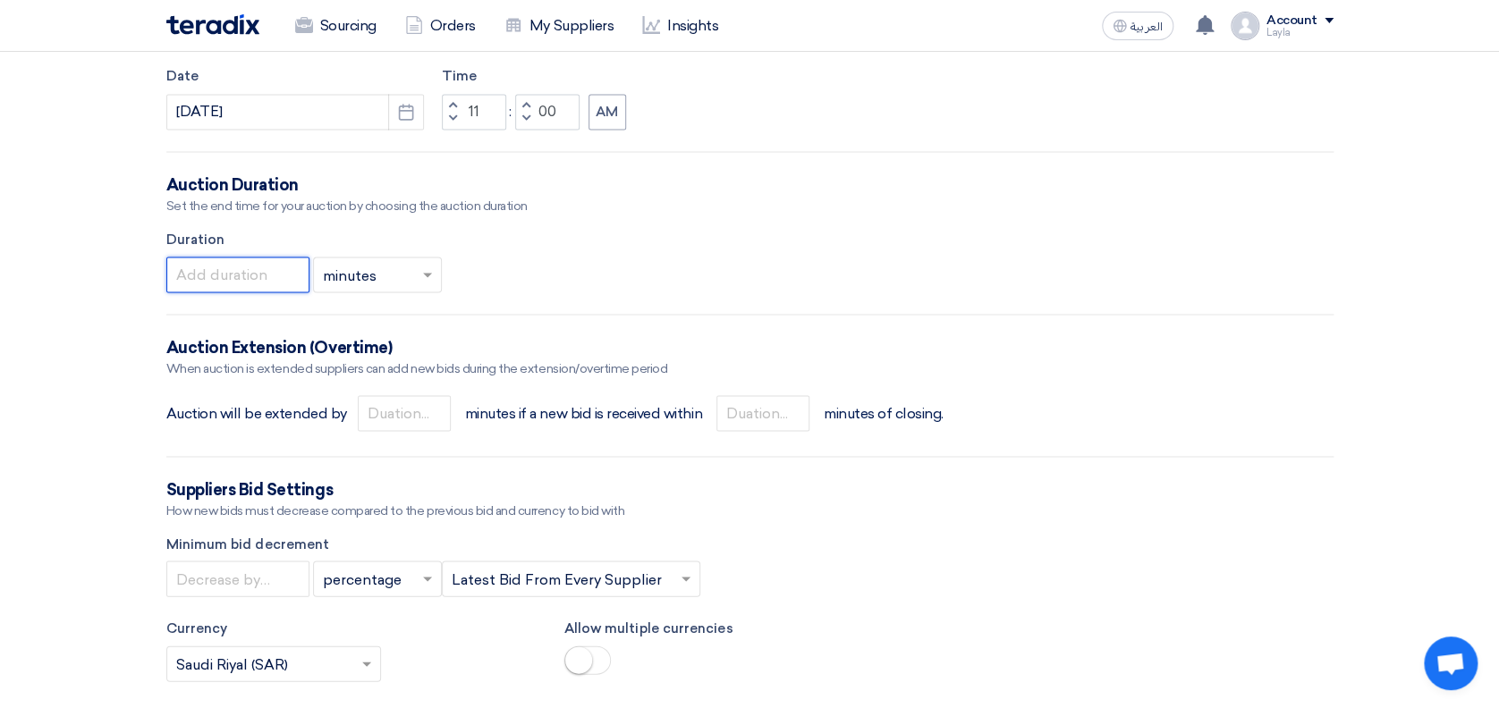
click at [229, 270] on input "number" at bounding box center [237, 275] width 143 height 36
type input "20"
click at [86, 350] on section "Basic Information Auction Event Title Woven Bag White 50 kg and Jumbo bag Purch…" at bounding box center [749, 247] width 1499 height 3056
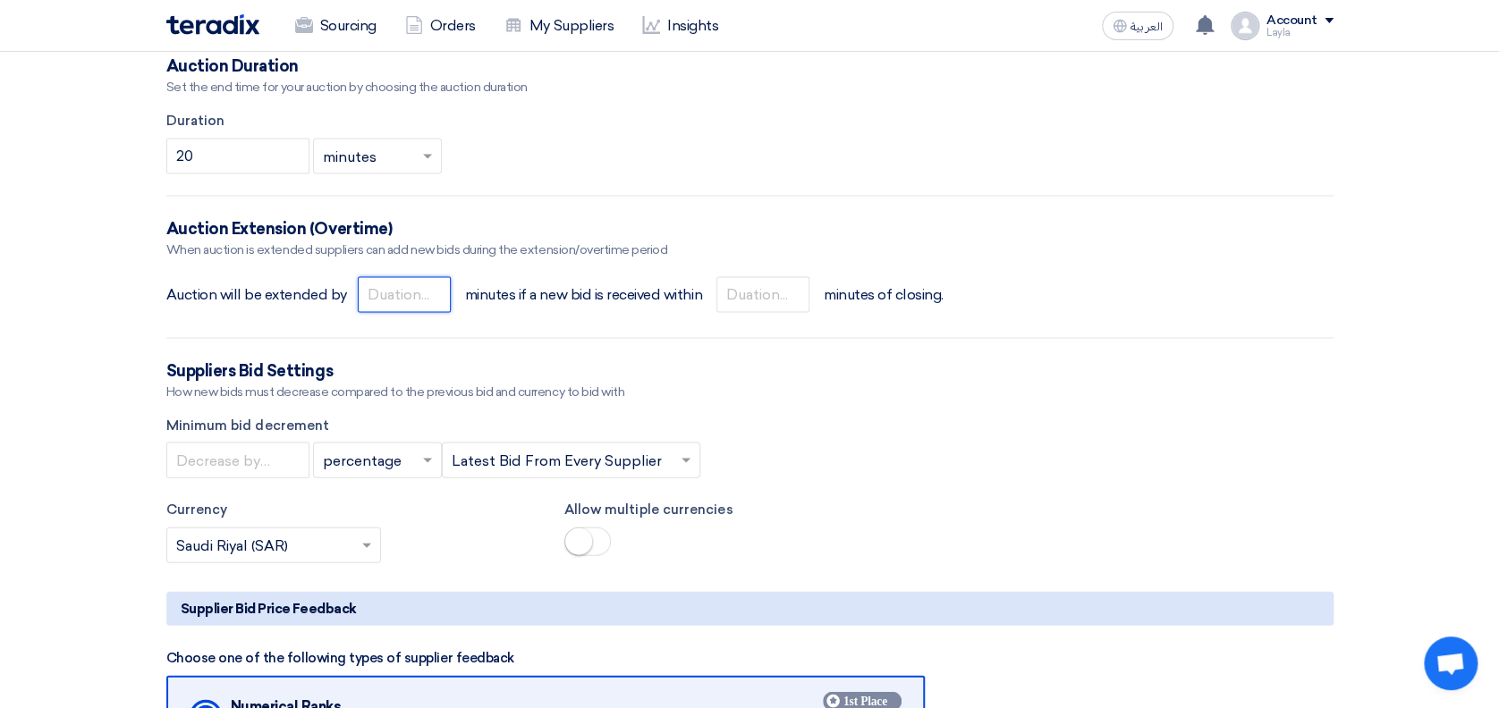
click at [379, 295] on input "number" at bounding box center [404, 294] width 93 height 36
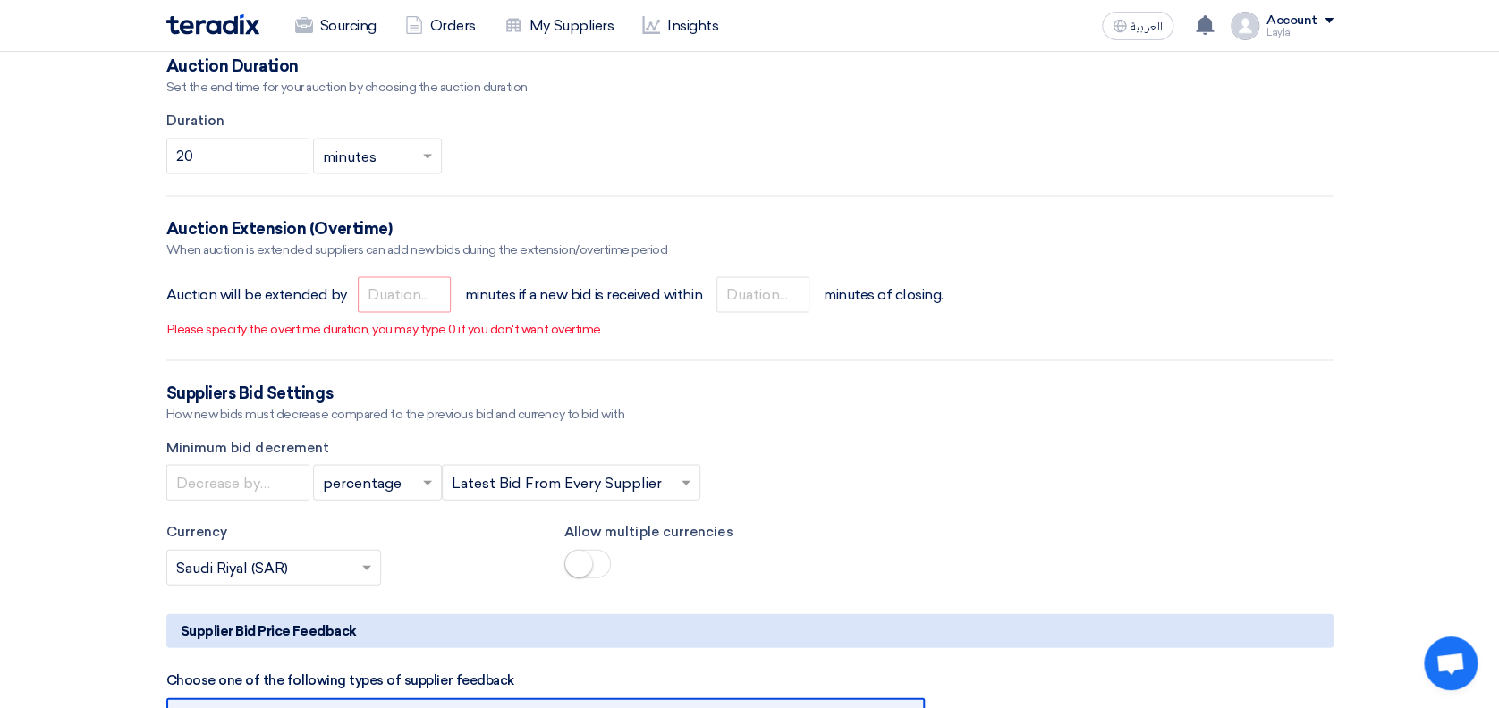
click at [155, 328] on div "Basic Information Auction Event Title Woven Bag White 50 kg and Jumbo bag Purch…" at bounding box center [750, 138] width 1194 height 3007
click at [408, 292] on input "number" at bounding box center [404, 294] width 93 height 36
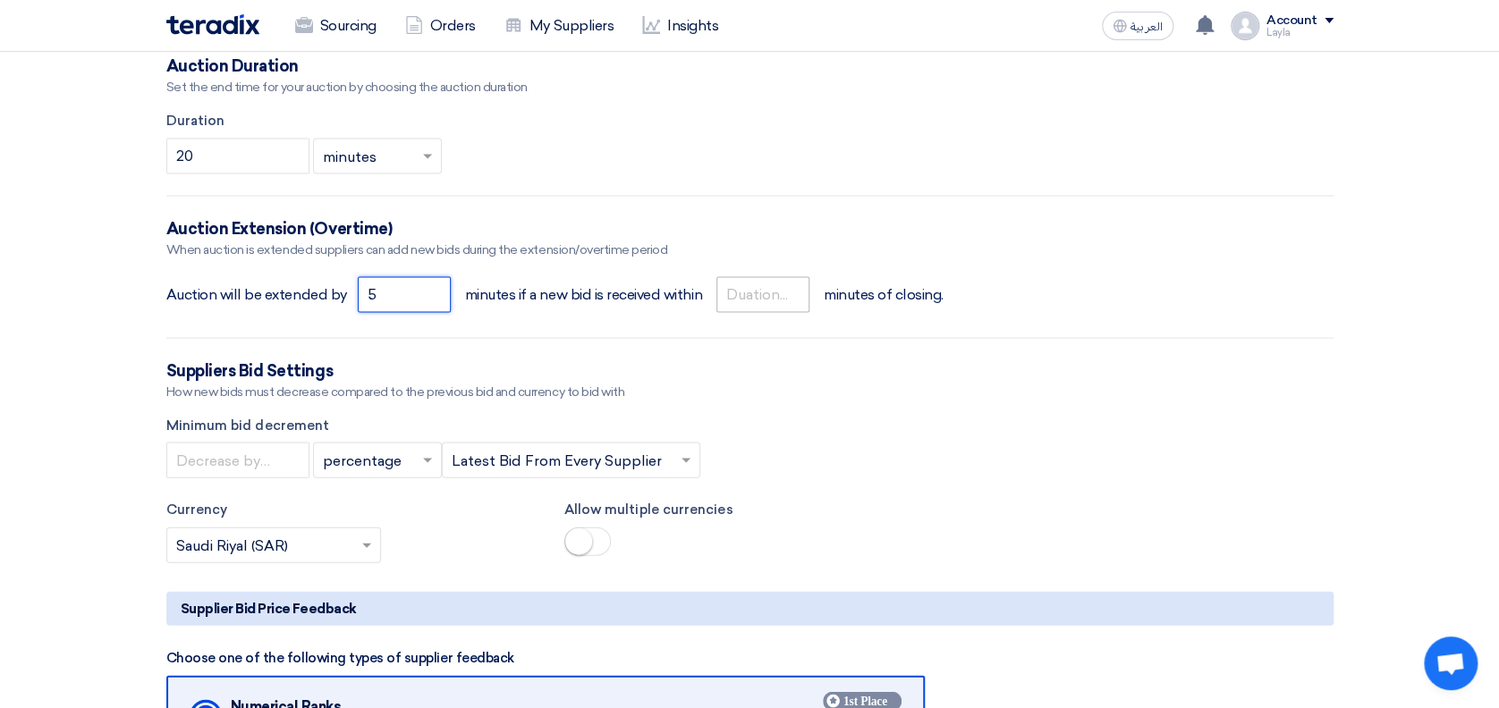
type input "5"
click at [757, 279] on input "number" at bounding box center [762, 294] width 93 height 36
type input "1"
click at [1332, 284] on div "Basic Information Auction Event Title Woven Bag White 50 kg and Jumbo bag Purch…" at bounding box center [750, 127] width 1194 height 2984
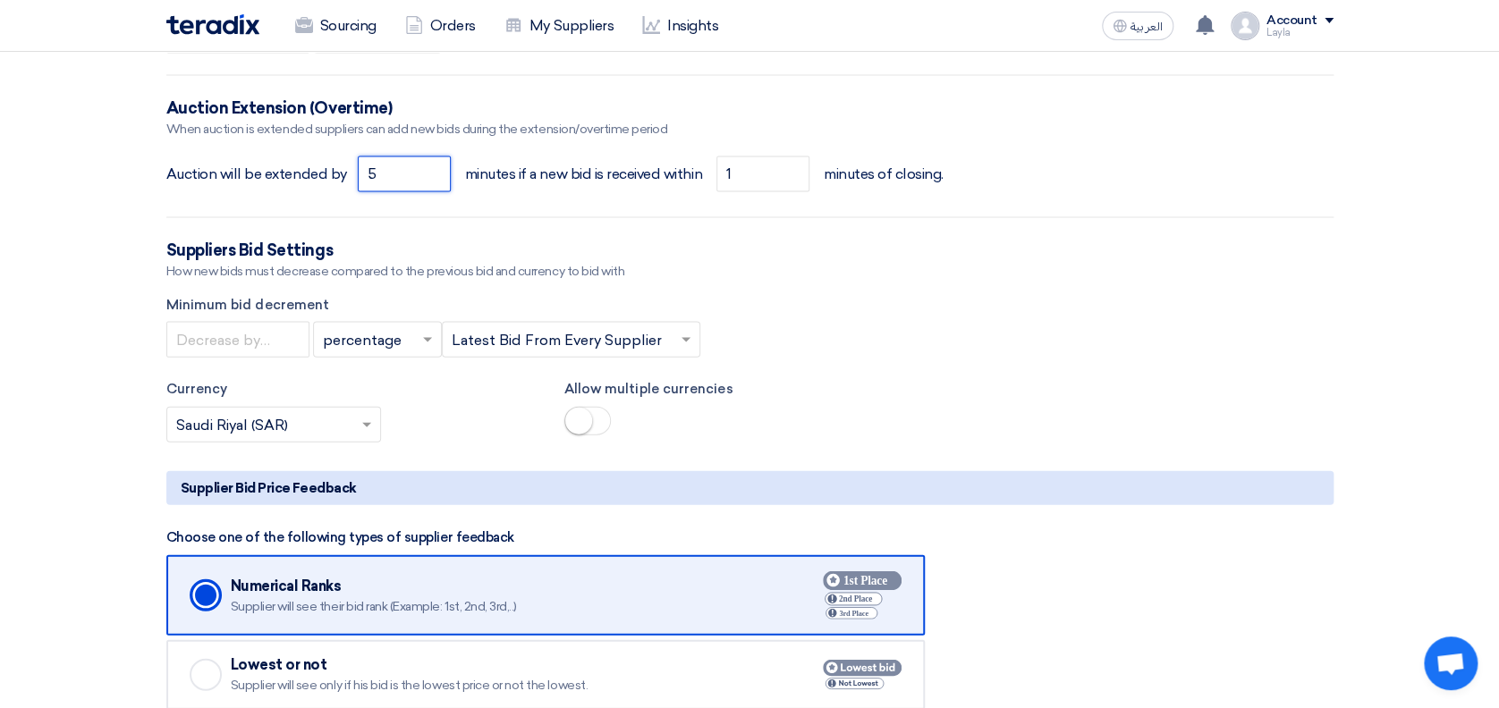
click at [389, 176] on input "5" at bounding box center [404, 174] width 93 height 36
type input "4"
click at [0, 327] on html "Sourcing Orders My Suppliers Insights العربية ع You have a new offer for 'Email…" at bounding box center [749, 93] width 1499 height 3693
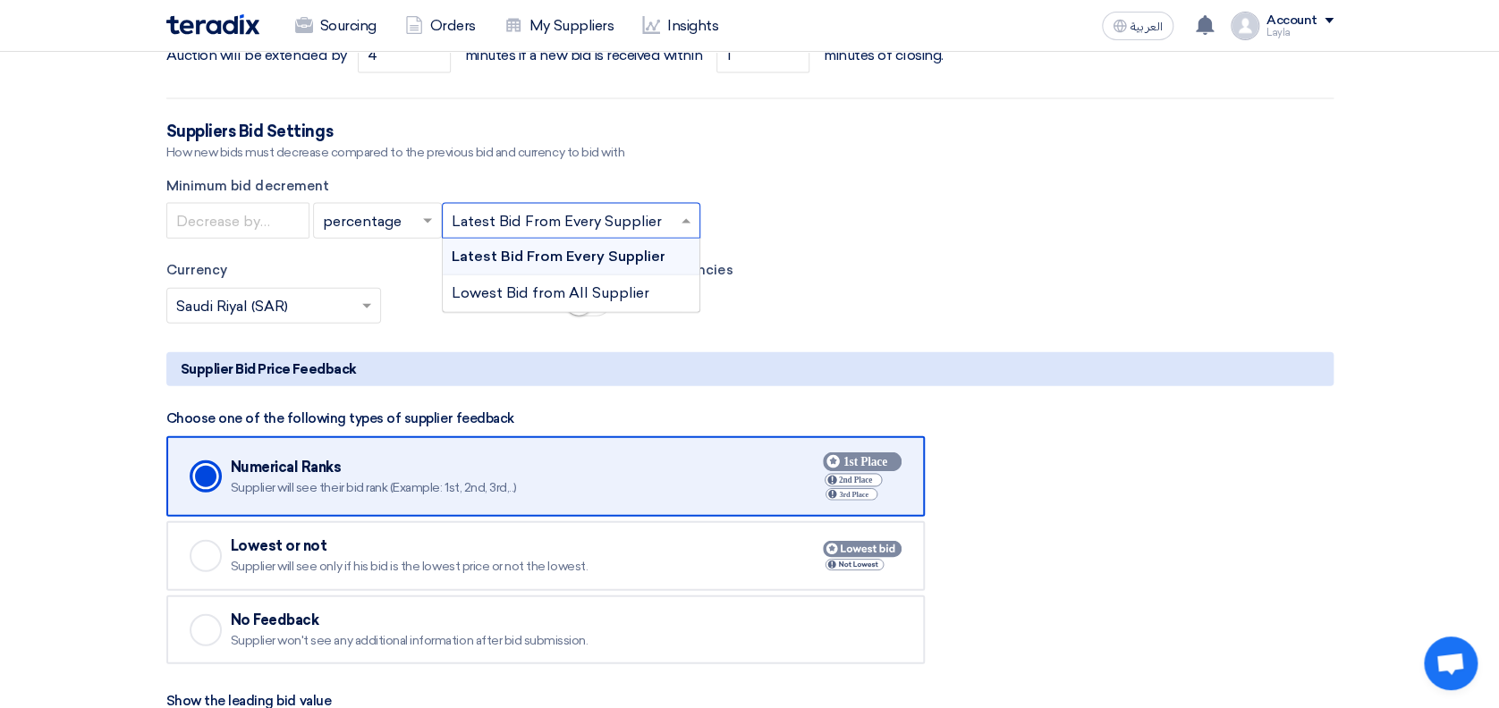
click at [622, 219] on input "text" at bounding box center [562, 223] width 221 height 30
click at [619, 215] on input "text" at bounding box center [562, 223] width 221 height 30
drag, startPoint x: 329, startPoint y: 252, endPoint x: 190, endPoint y: 249, distance: 138.7
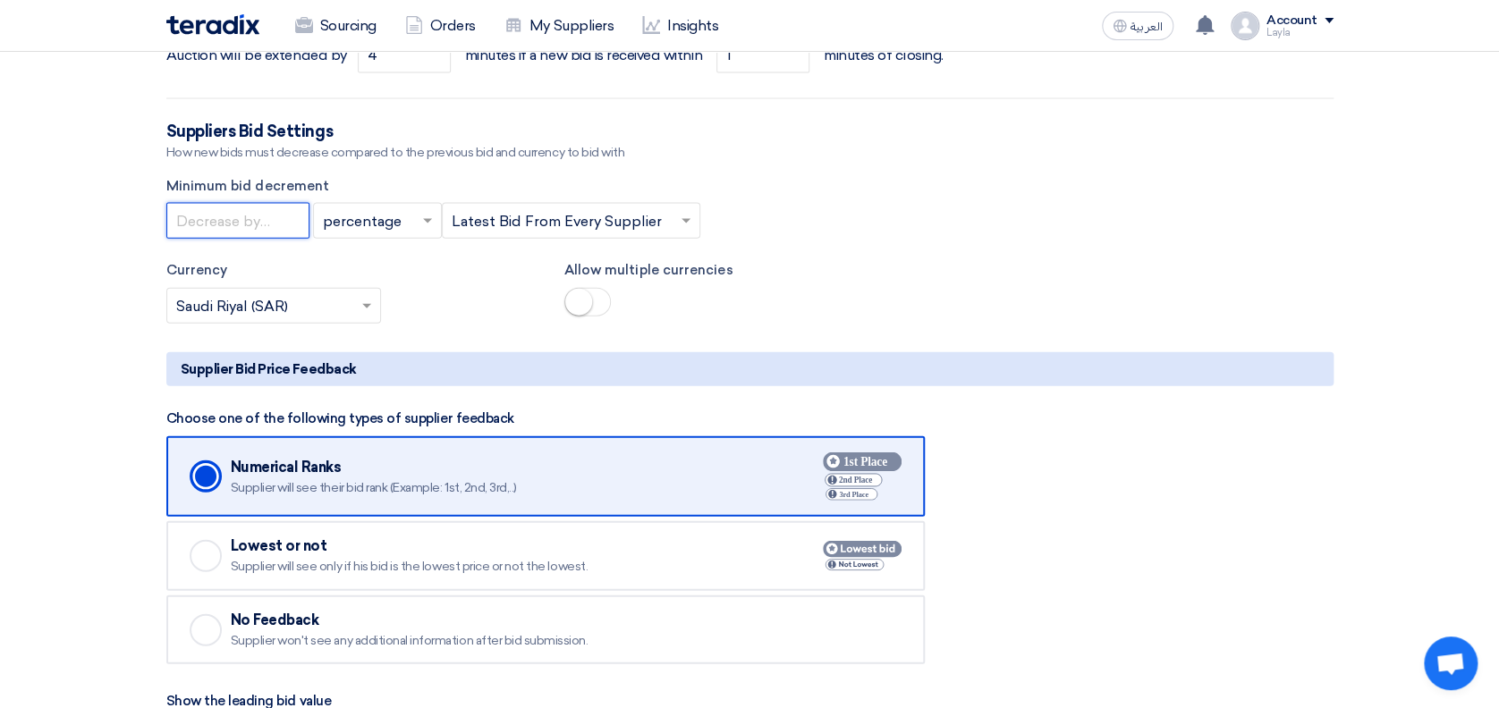
click at [225, 226] on input "number" at bounding box center [237, 221] width 143 height 36
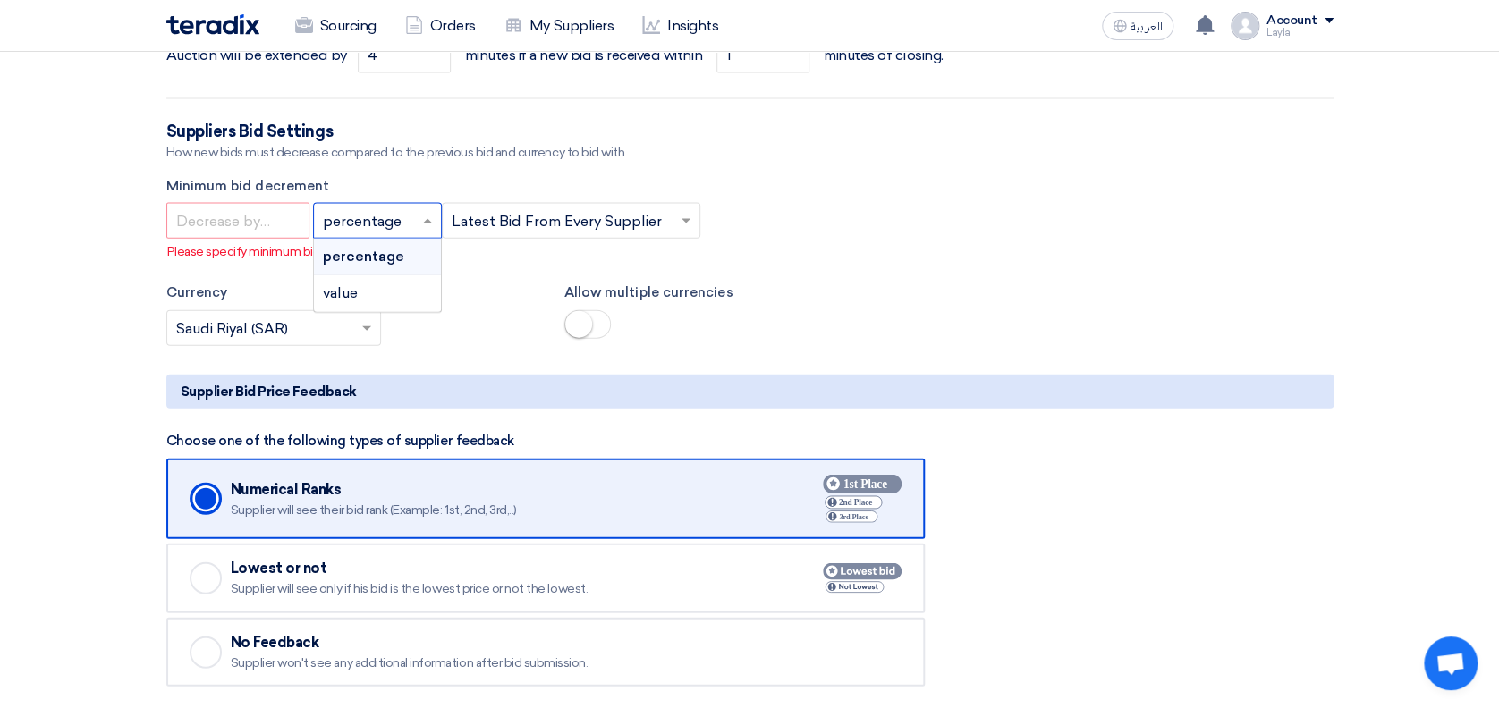
click at [364, 226] on input "text" at bounding box center [368, 223] width 91 height 30
click at [351, 255] on span "percentage" at bounding box center [363, 256] width 81 height 17
click at [186, 226] on input "number" at bounding box center [237, 221] width 143 height 36
click at [235, 210] on input "number" at bounding box center [237, 221] width 143 height 36
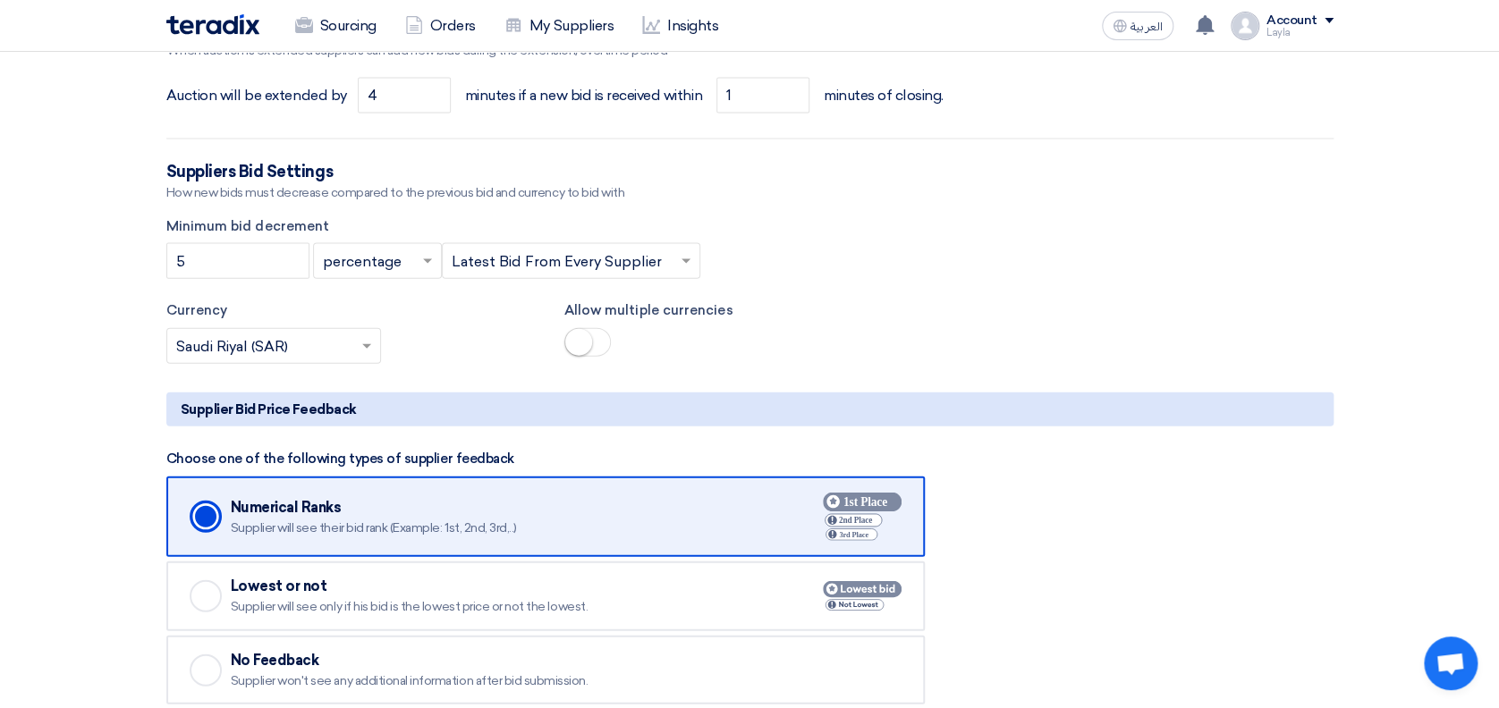
scroll to position [1753, 0]
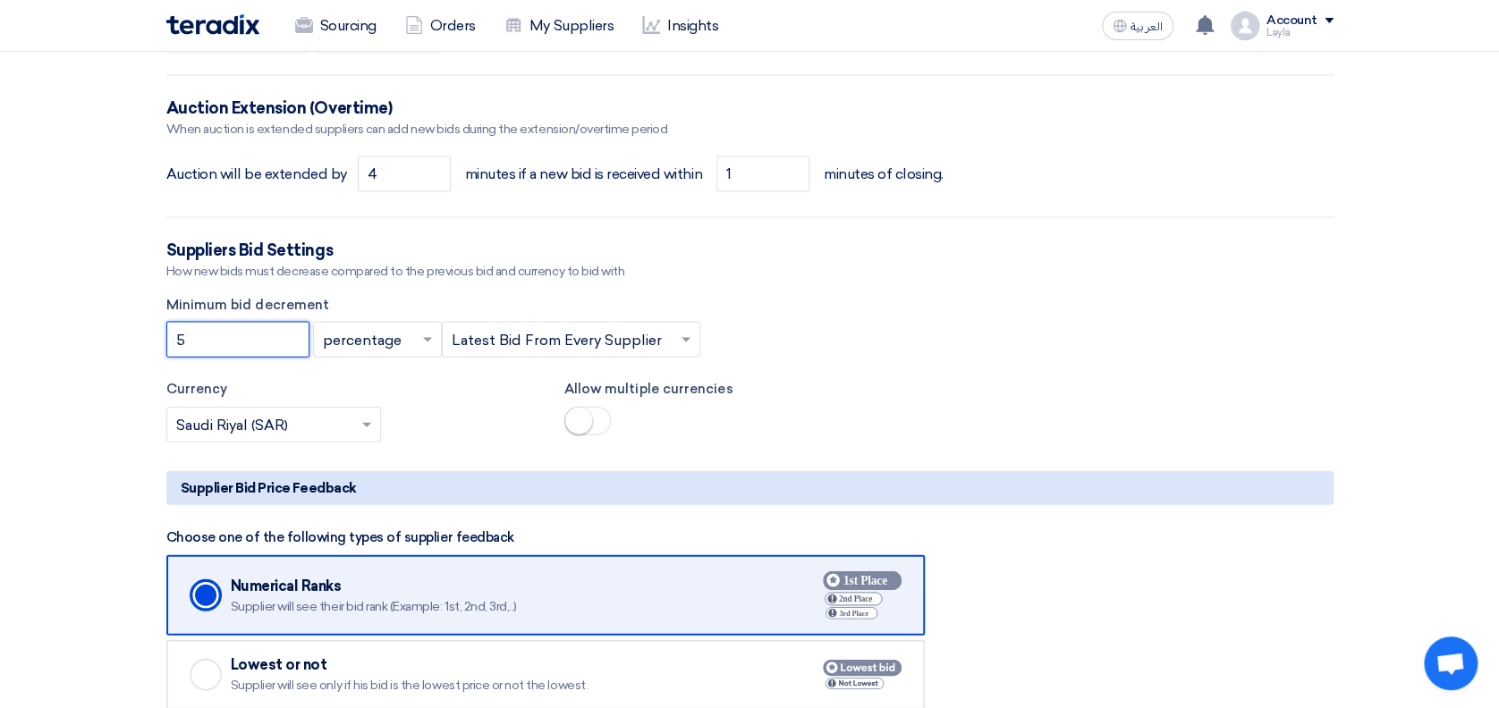
drag, startPoint x: 183, startPoint y: 334, endPoint x: 100, endPoint y: 304, distance: 88.2
click at [100, 304] on section "Basic Information Auction Event Title Woven Bag White 50 kg and Jumbo bag Purch…" at bounding box center [749, 8] width 1499 height 3056
type input "0.5"
click at [96, 380] on section "Basic Information Auction Event Title Woven Bag White 50 kg and Jumbo bag Purch…" at bounding box center [749, 8] width 1499 height 3056
click at [230, 347] on input "0.5" at bounding box center [237, 340] width 143 height 36
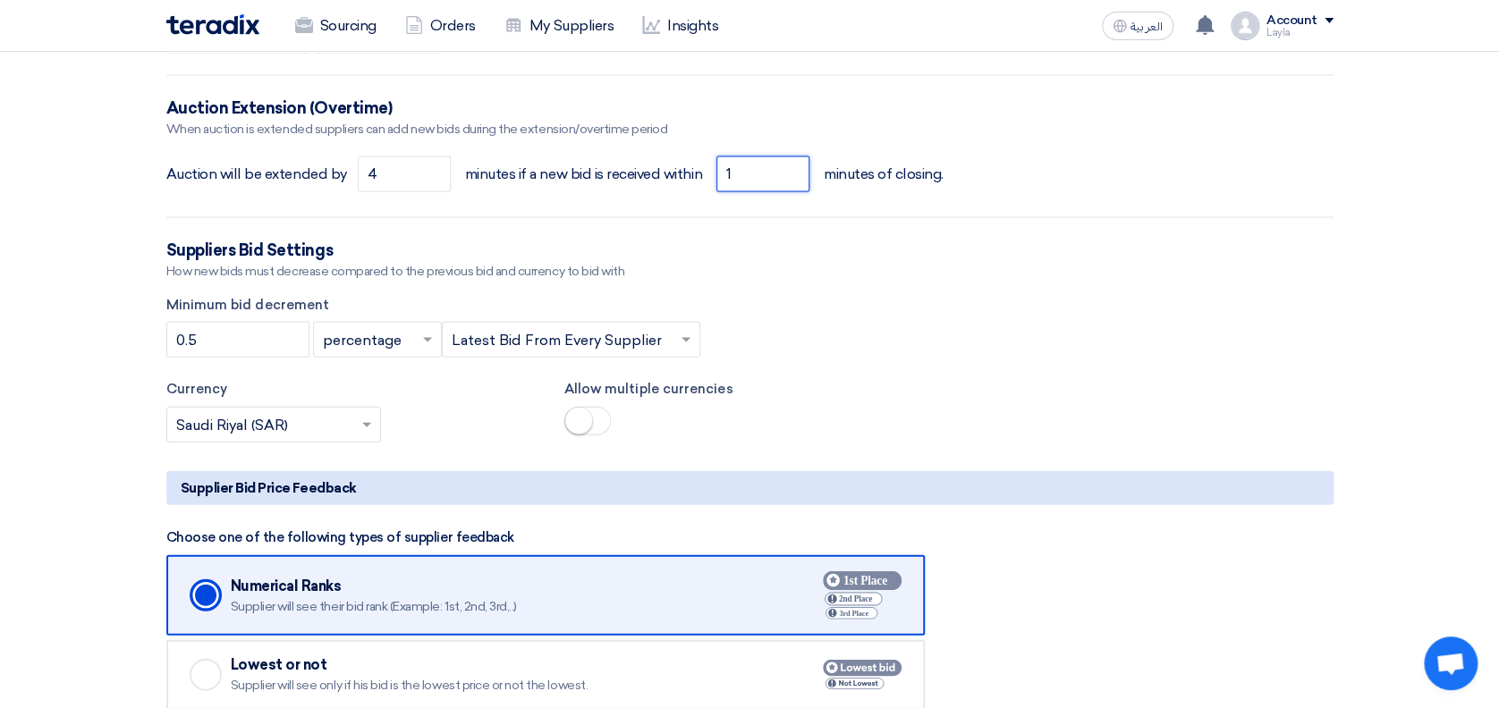
drag, startPoint x: 734, startPoint y: 169, endPoint x: 715, endPoint y: 168, distance: 19.7
click at [715, 168] on div "Auction will be extended by 4 minutes if a new bid is received within 1 minutes…" at bounding box center [749, 174] width 1167 height 43
type input "2"
drag, startPoint x: 384, startPoint y: 168, endPoint x: 322, endPoint y: 166, distance: 61.7
click at [322, 166] on div "Auction will be extended by 4 minutes if a new bid is received within 2 minutes…" at bounding box center [749, 174] width 1167 height 43
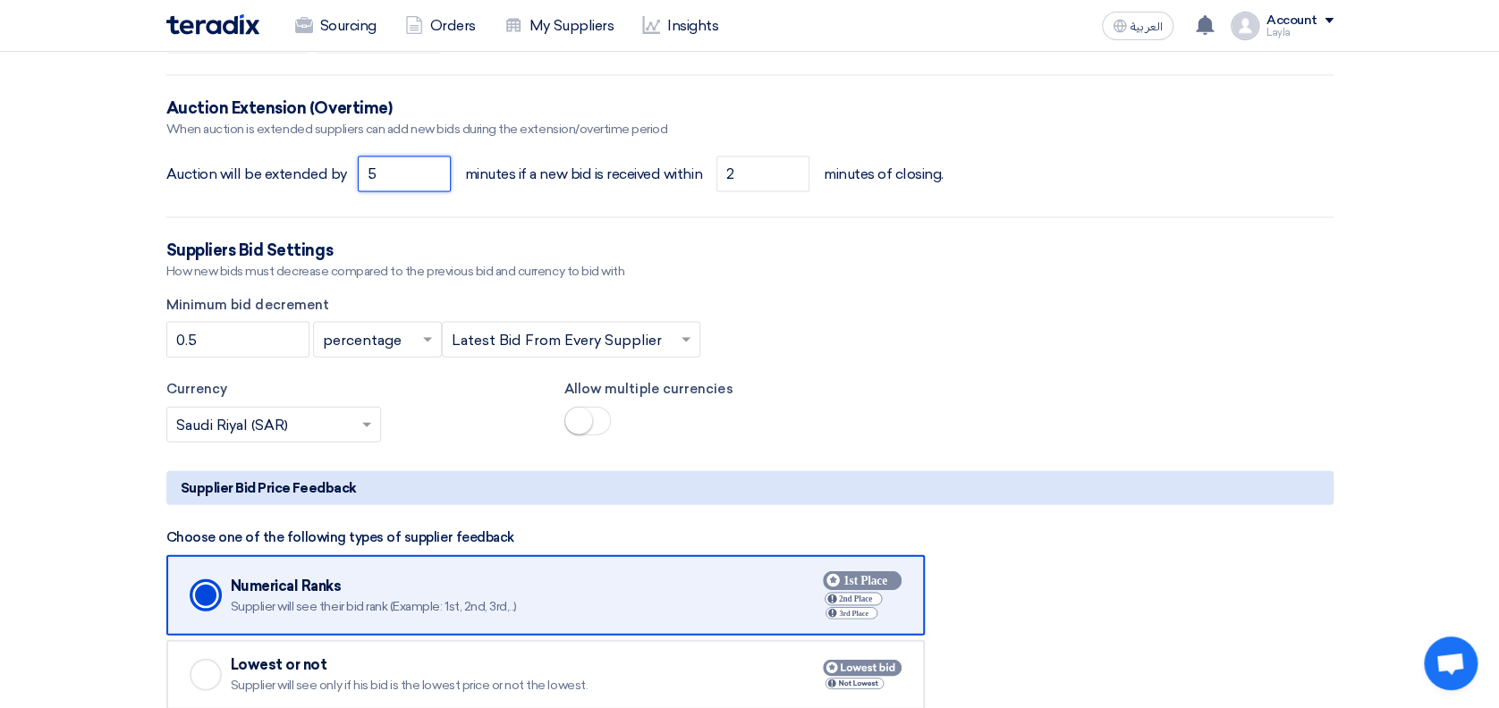
type input "5"
click at [1269, 340] on div "0.5 × percentage × × Latest Bid From Every Supplier ×" at bounding box center [749, 340] width 1167 height 36
click at [85, 413] on section "Basic Information Auction Event Title Woven Bag White 50 kg and Jumbo bag Purch…" at bounding box center [749, 8] width 1499 height 3056
click at [107, 386] on section "Basic Information Auction Event Title Woven Bag White 50 kg and Jumbo bag Purch…" at bounding box center [749, 8] width 1499 height 3056
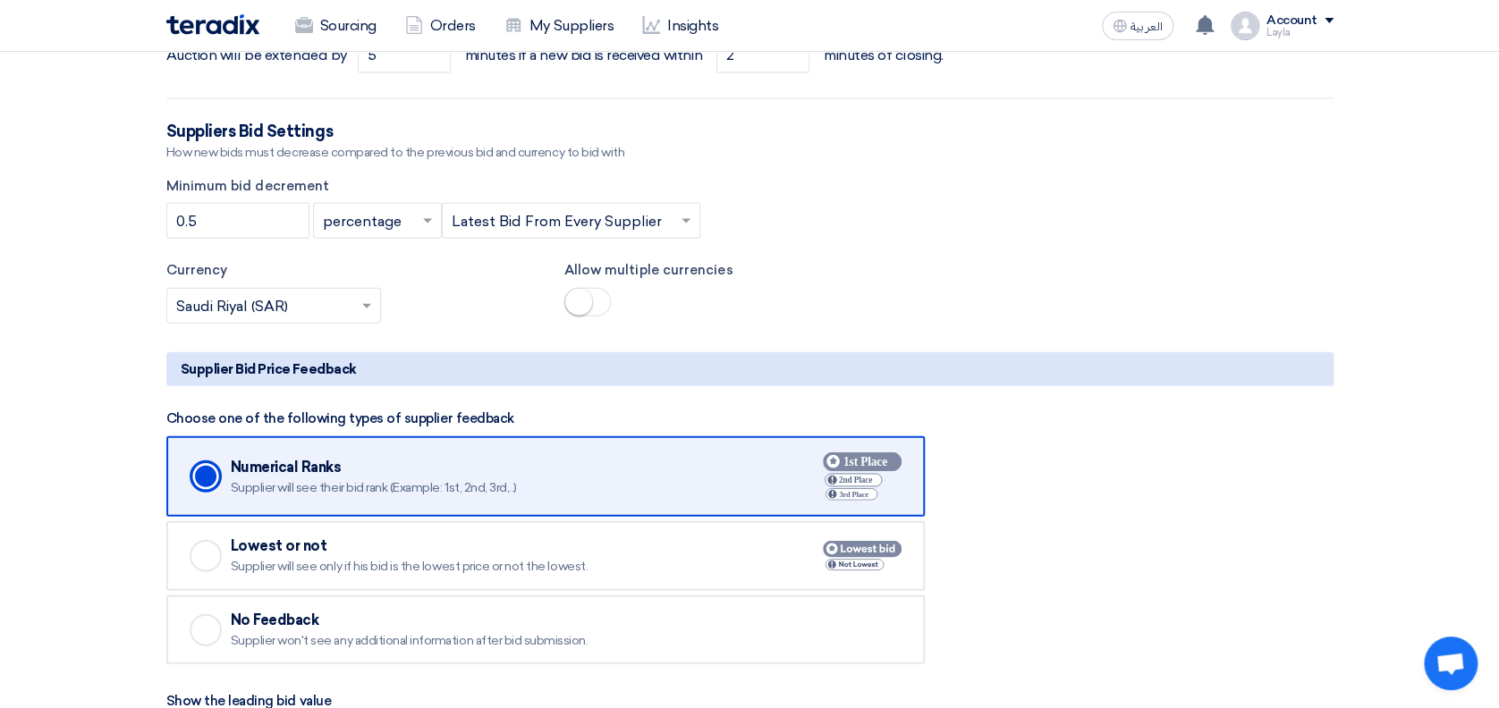
scroll to position [1991, 0]
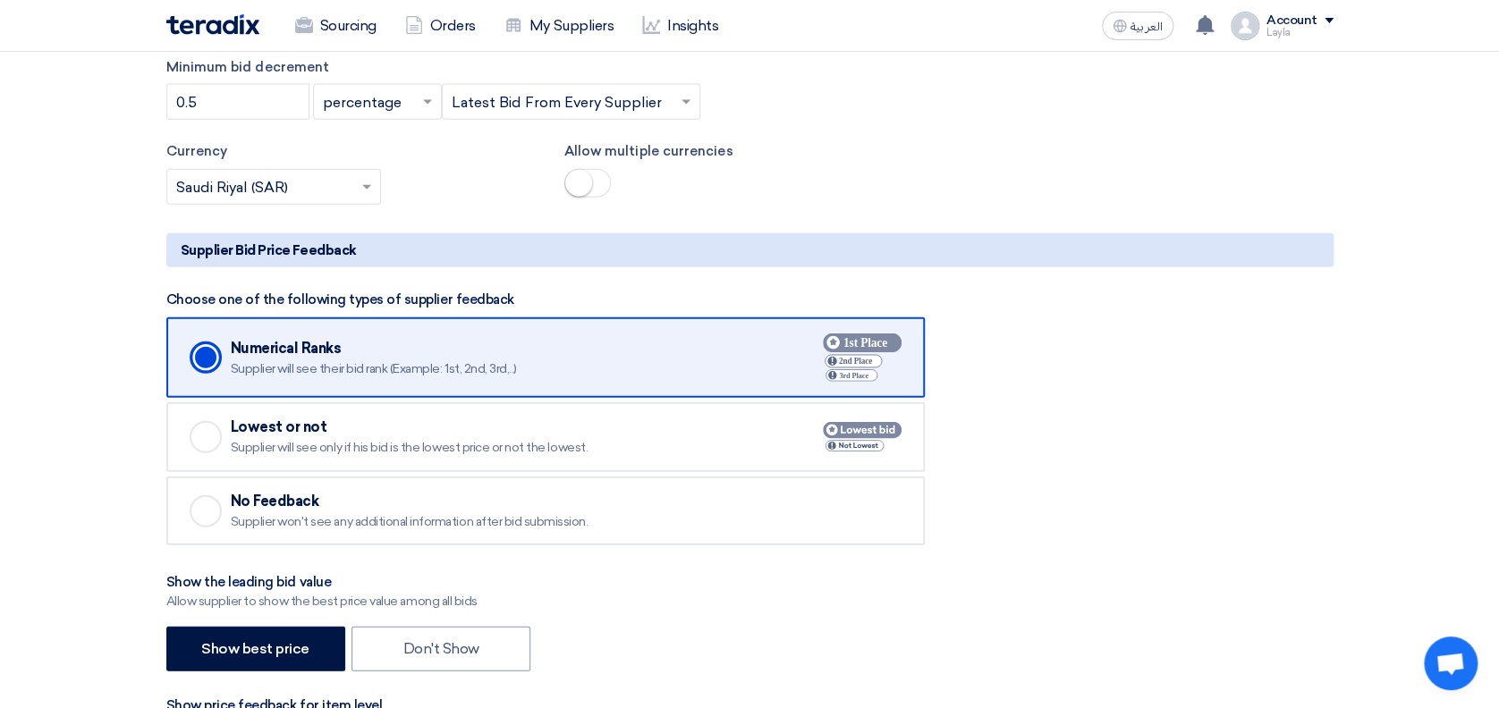
click at [211, 435] on div "Checked" at bounding box center [206, 437] width 32 height 32
click at [0, 0] on input "Checked Lowest or not Supplier will see only if his bid is the lowest price or …" at bounding box center [0, 0] width 0 height 0
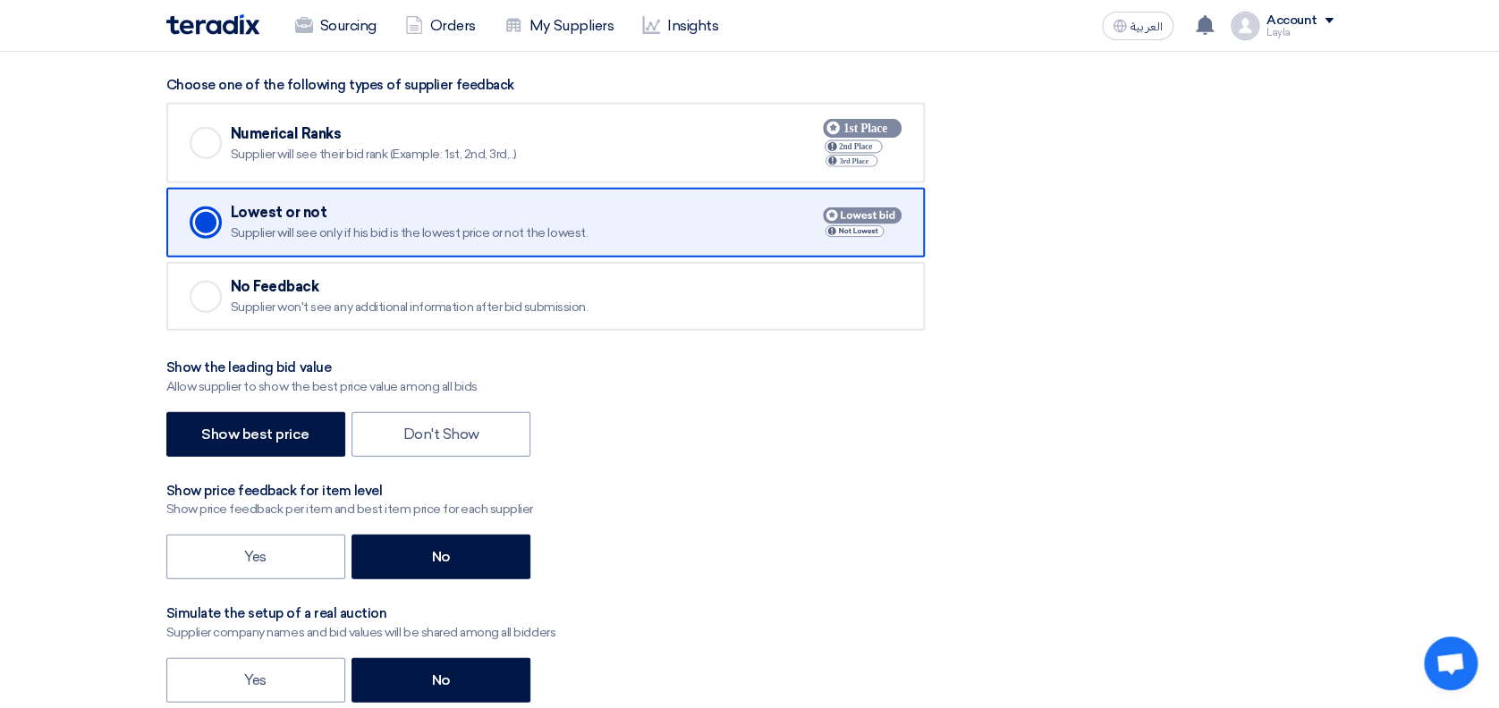
scroll to position [2348, 0]
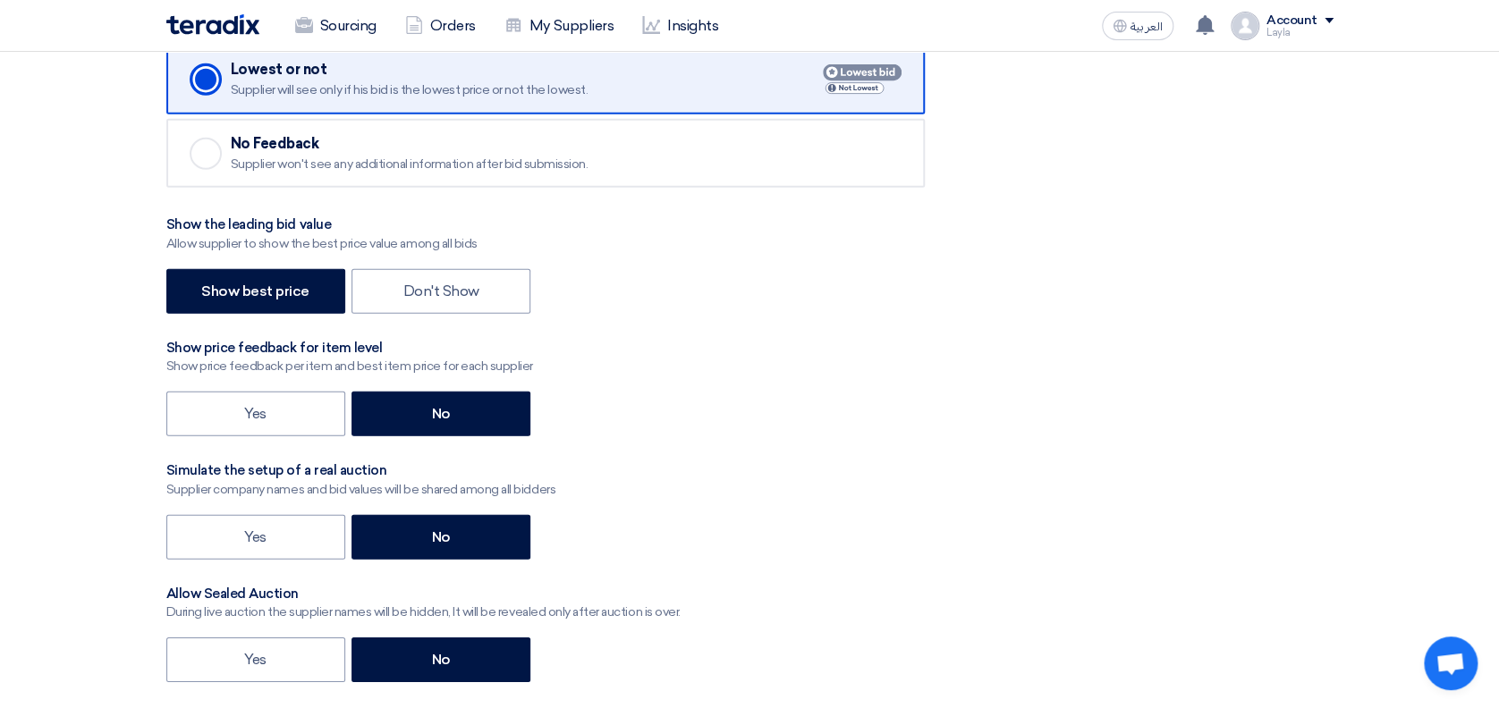
click at [272, 286] on label "Show best price" at bounding box center [255, 291] width 179 height 45
click at [213, 286] on input "Show best price" at bounding box center [207, 290] width 12 height 12
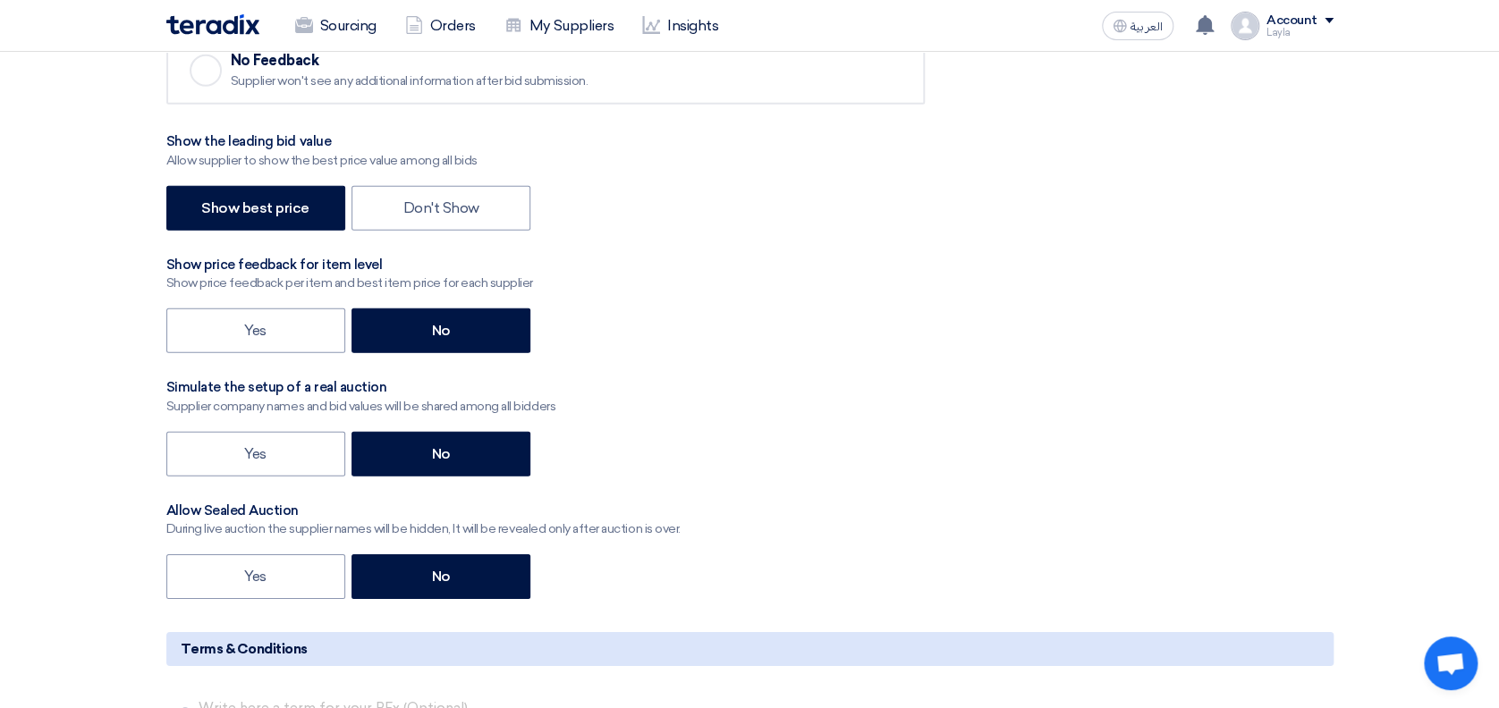
scroll to position [2468, 0]
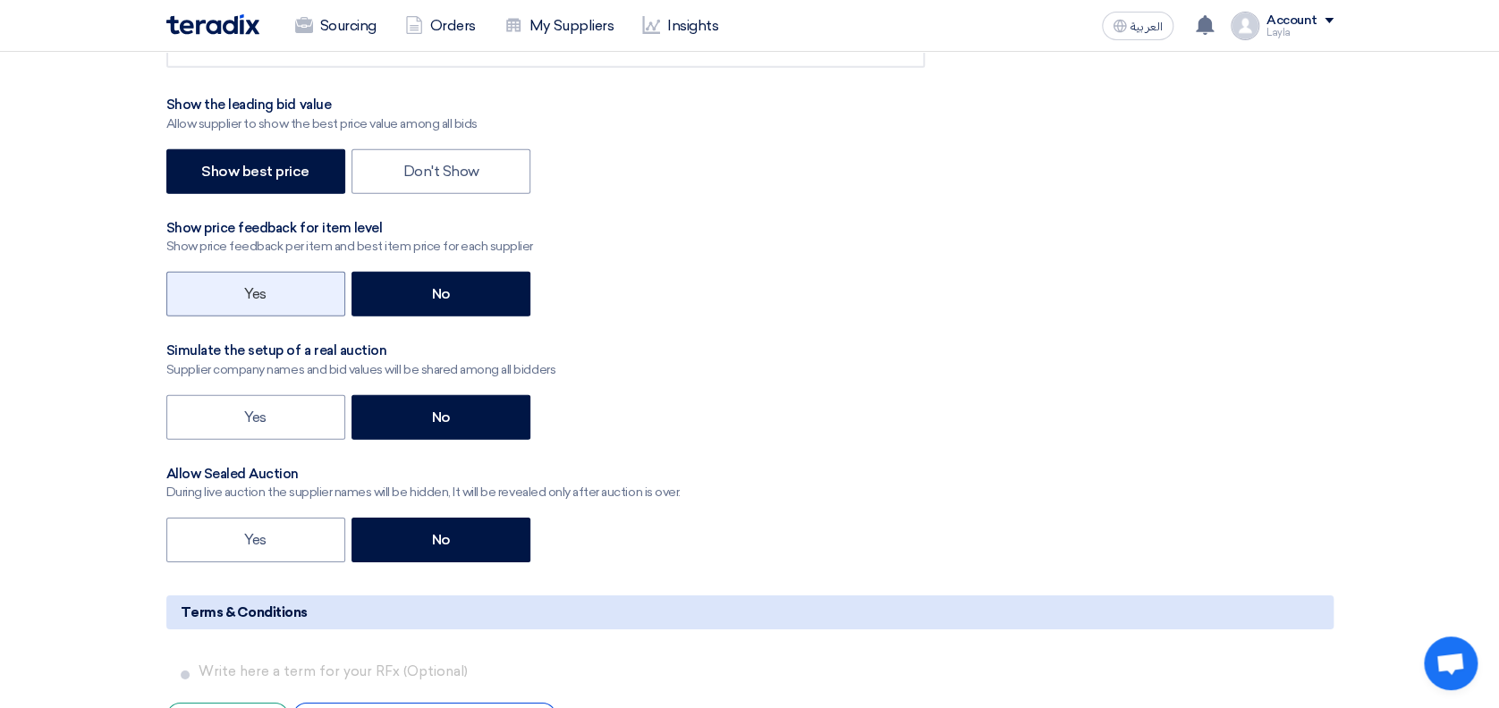
click at [283, 283] on label "Yes" at bounding box center [255, 294] width 179 height 45
click at [256, 287] on input "Yes" at bounding box center [250, 293] width 12 height 12
radio input "true"
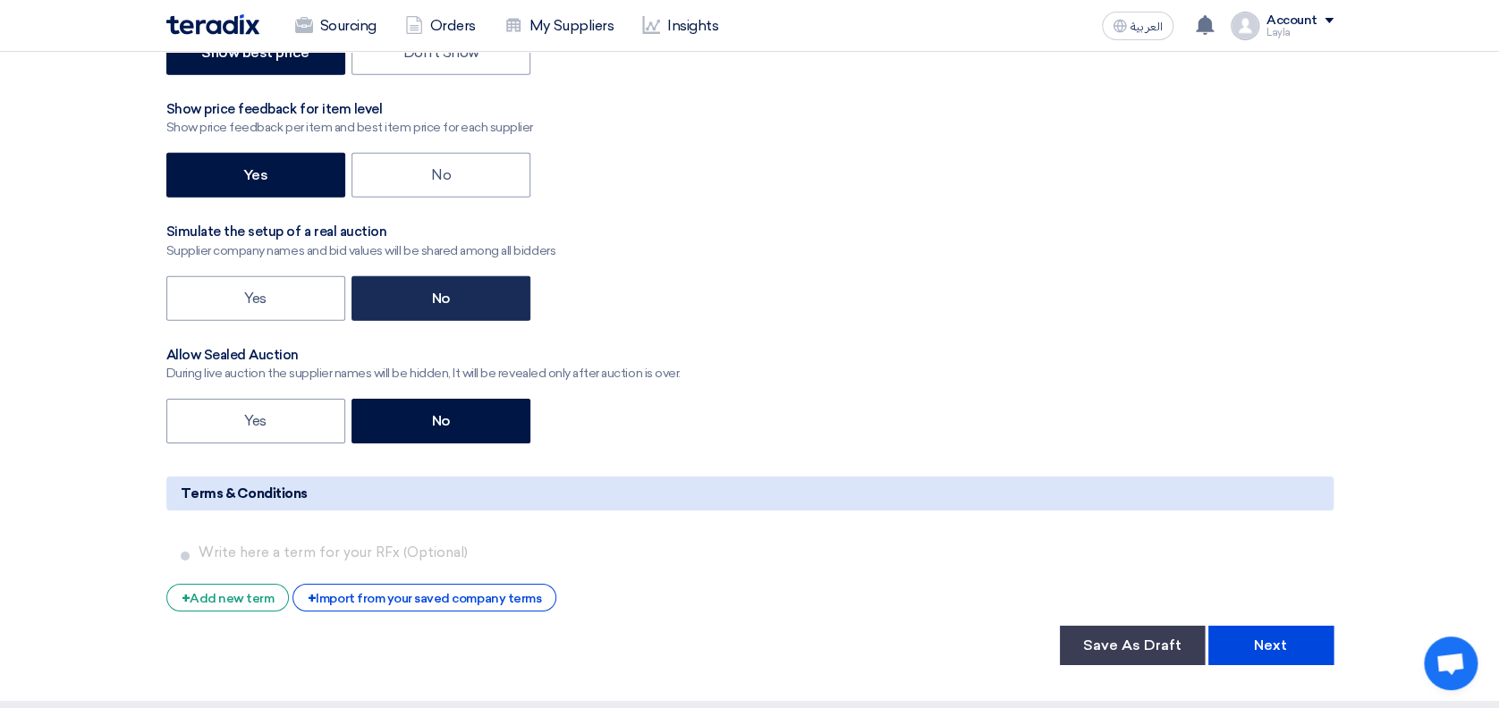
click at [408, 298] on label "No" at bounding box center [440, 298] width 179 height 45
click at [432, 298] on input "No" at bounding box center [438, 298] width 12 height 12
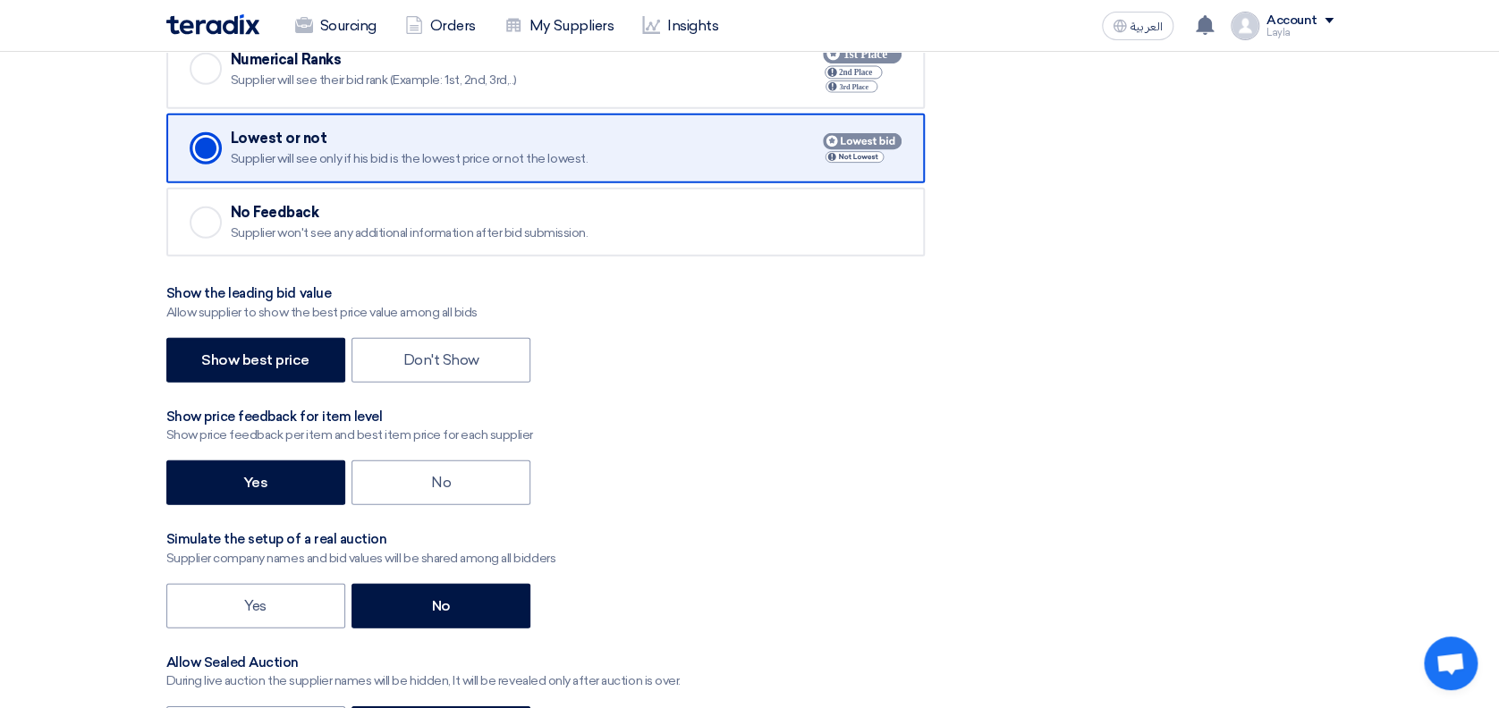
scroll to position [2229, 0]
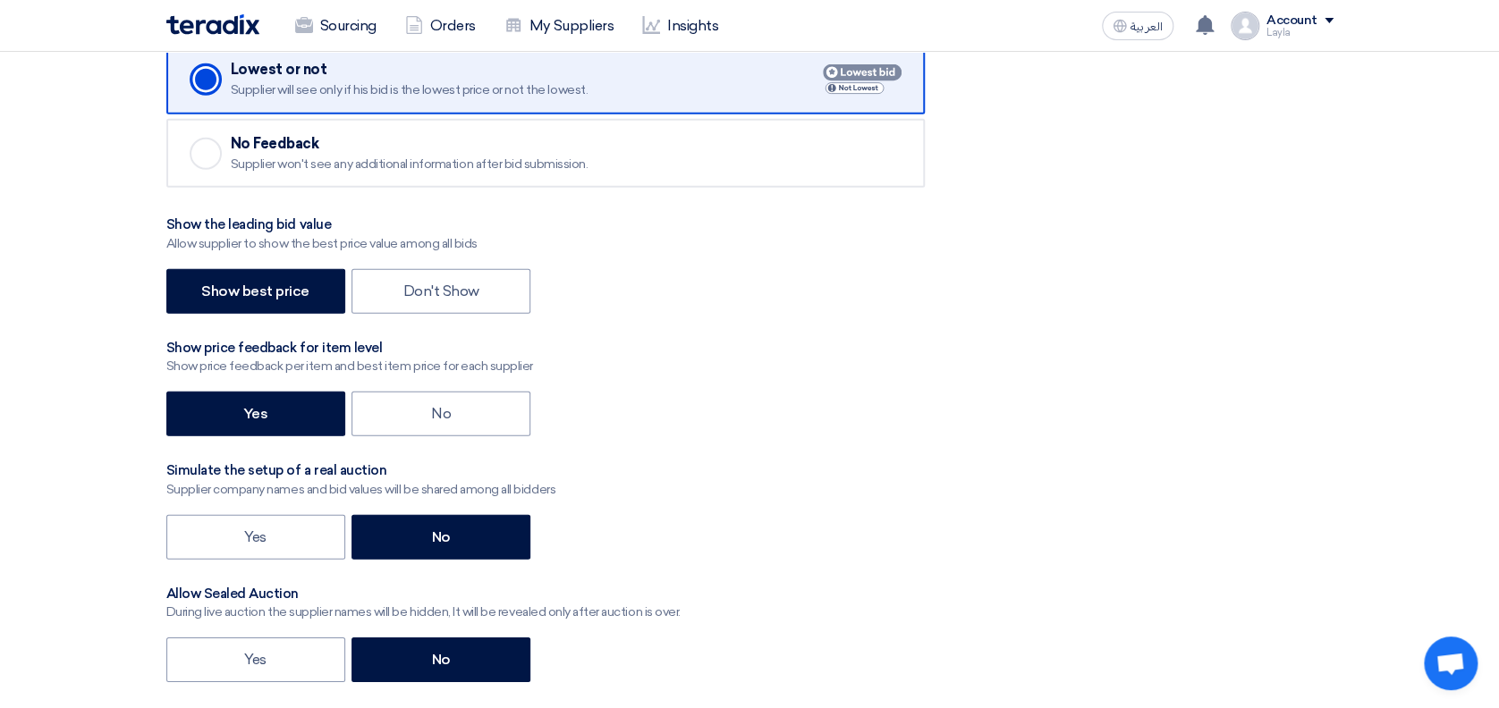
scroll to position [2468, 0]
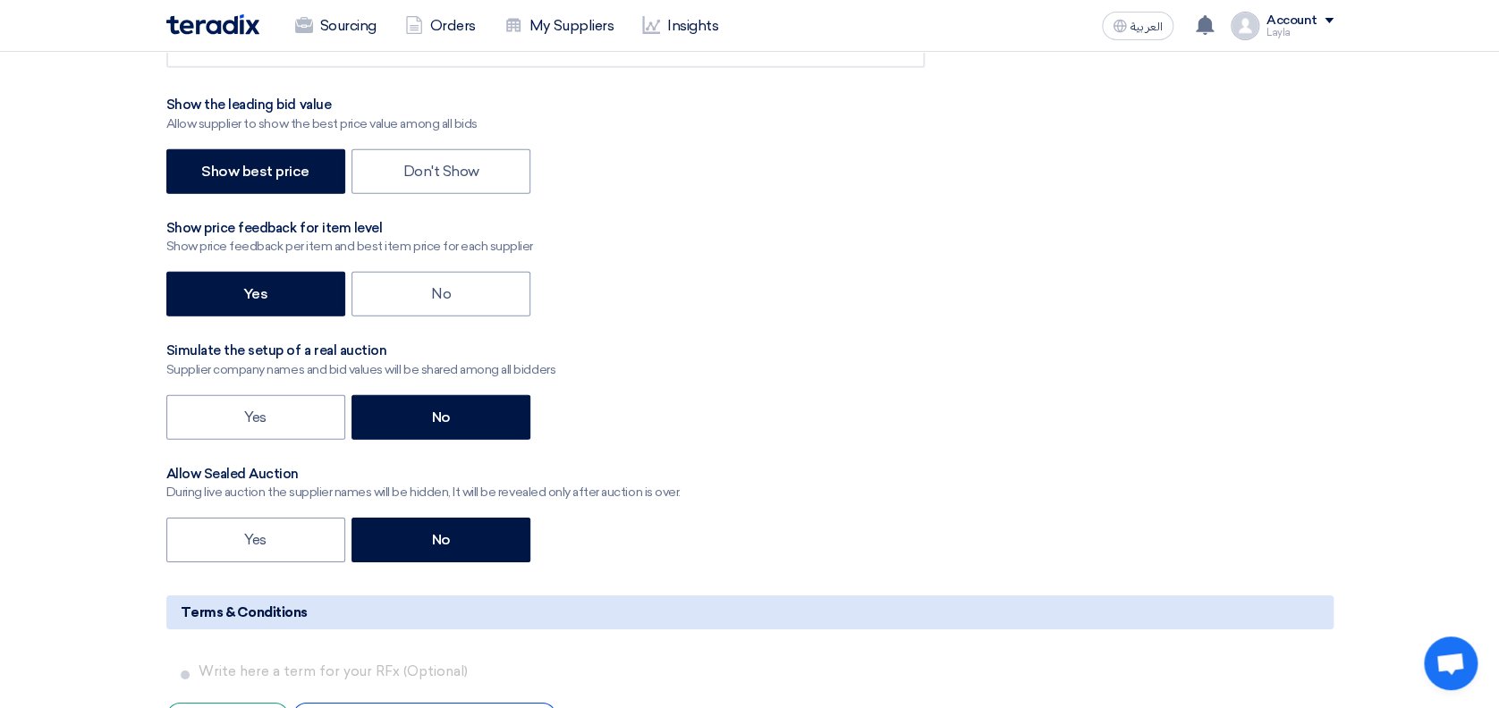
click at [1000, 476] on div "Choose one of the following types of supplier feedback Checked Numerical Ranks …" at bounding box center [749, 189] width 1167 height 756
click at [960, 518] on div "Yes No" at bounding box center [749, 542] width 1167 height 49
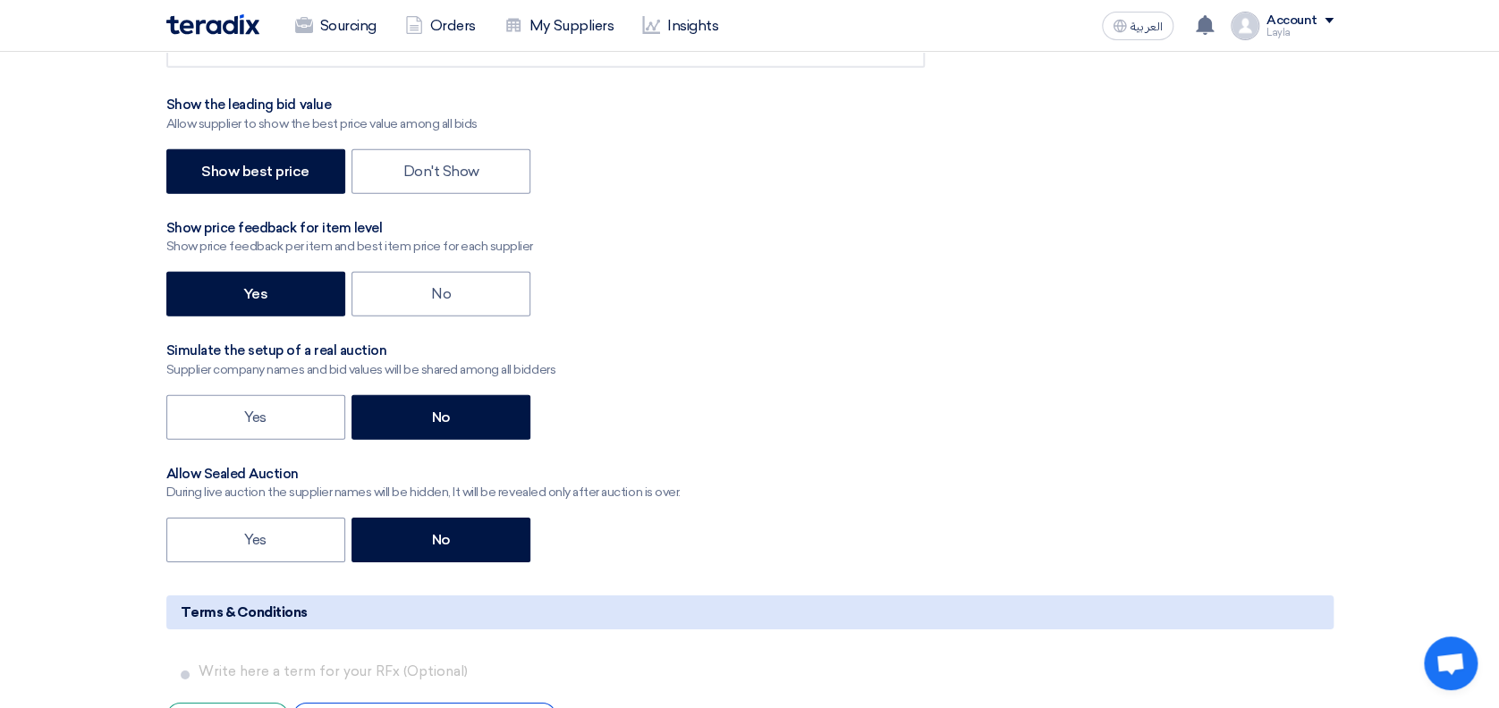
click at [888, 471] on div "Choose one of the following types of supplier feedback Checked Numerical Ranks …" at bounding box center [749, 189] width 1167 height 756
click at [1107, 453] on div "Choose one of the following types of supplier feedback Checked Numerical Ranks …" at bounding box center [749, 189] width 1167 height 756
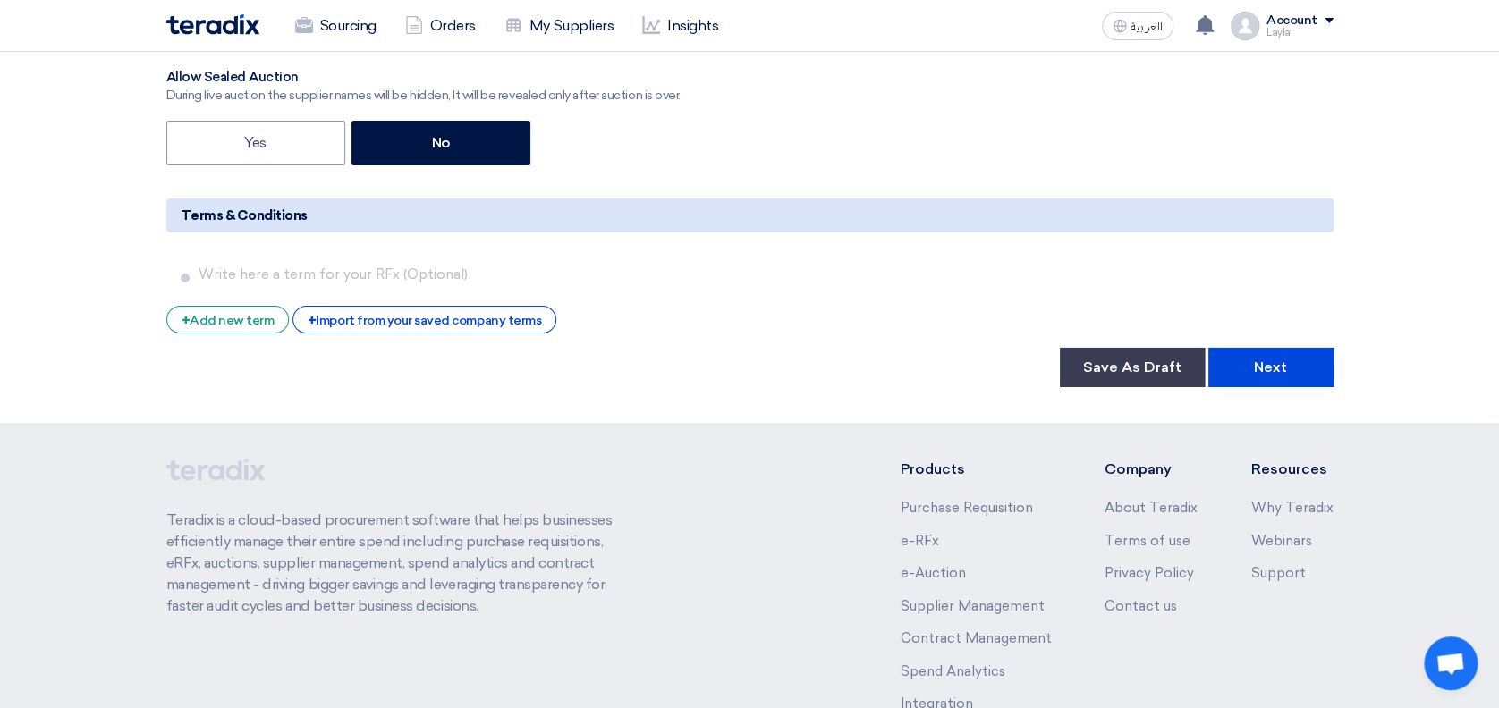
scroll to position [2945, 0]
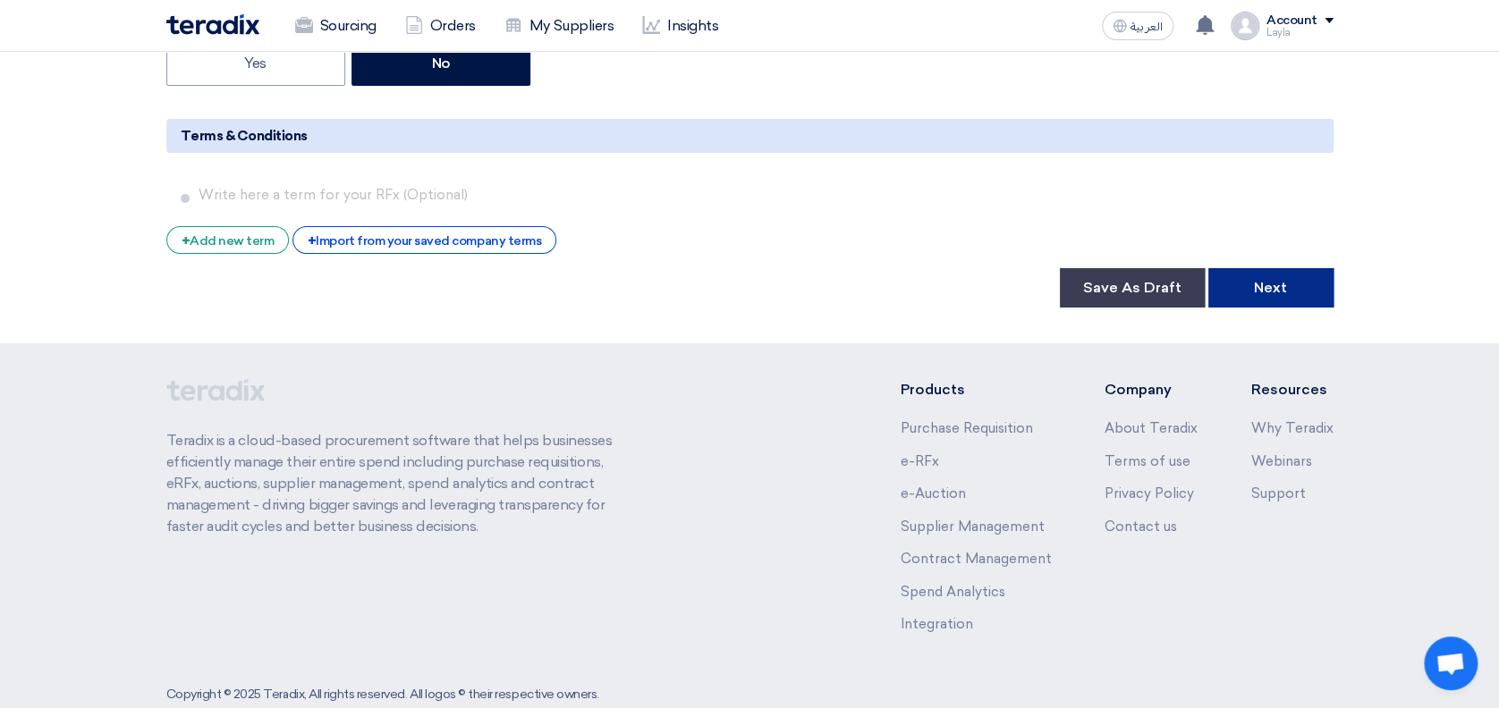
click at [1261, 286] on button "Next" at bounding box center [1270, 287] width 125 height 39
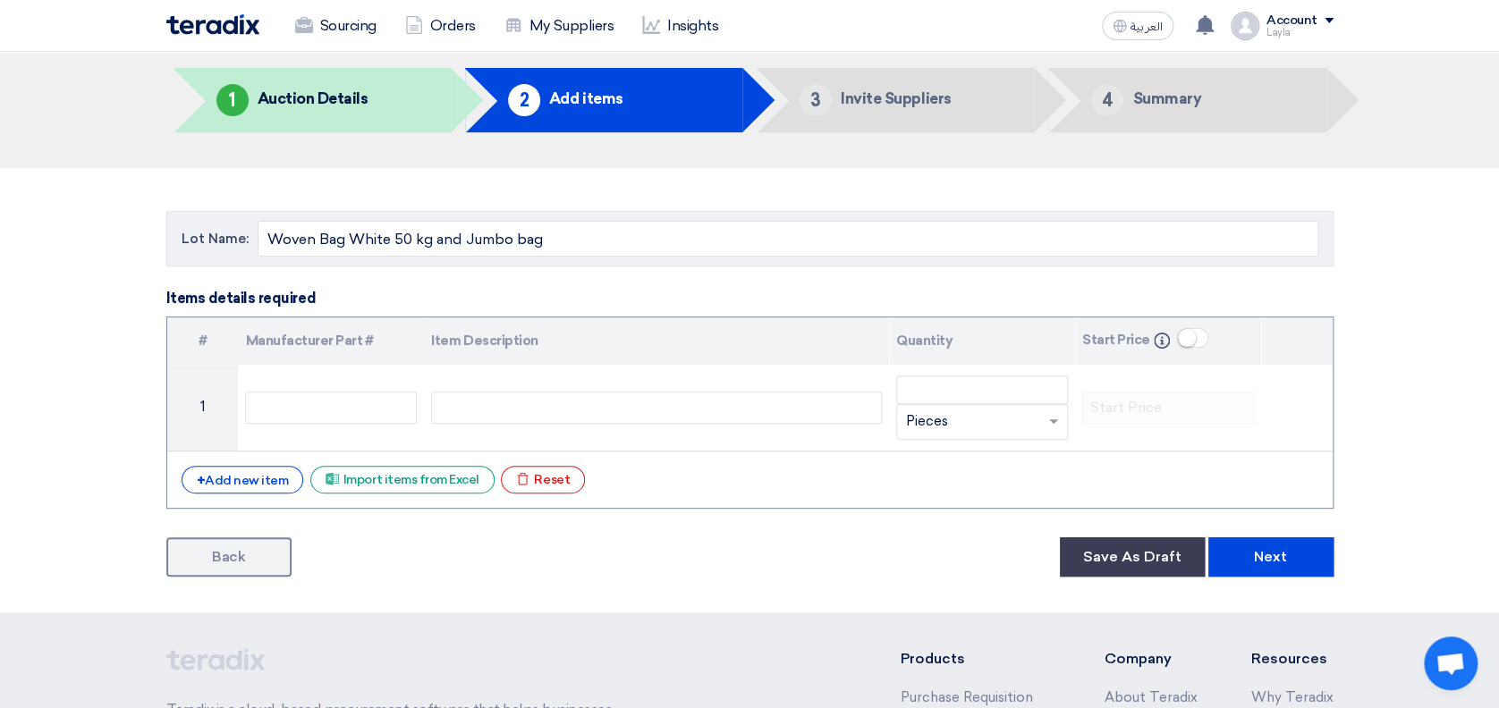
scroll to position [68, 0]
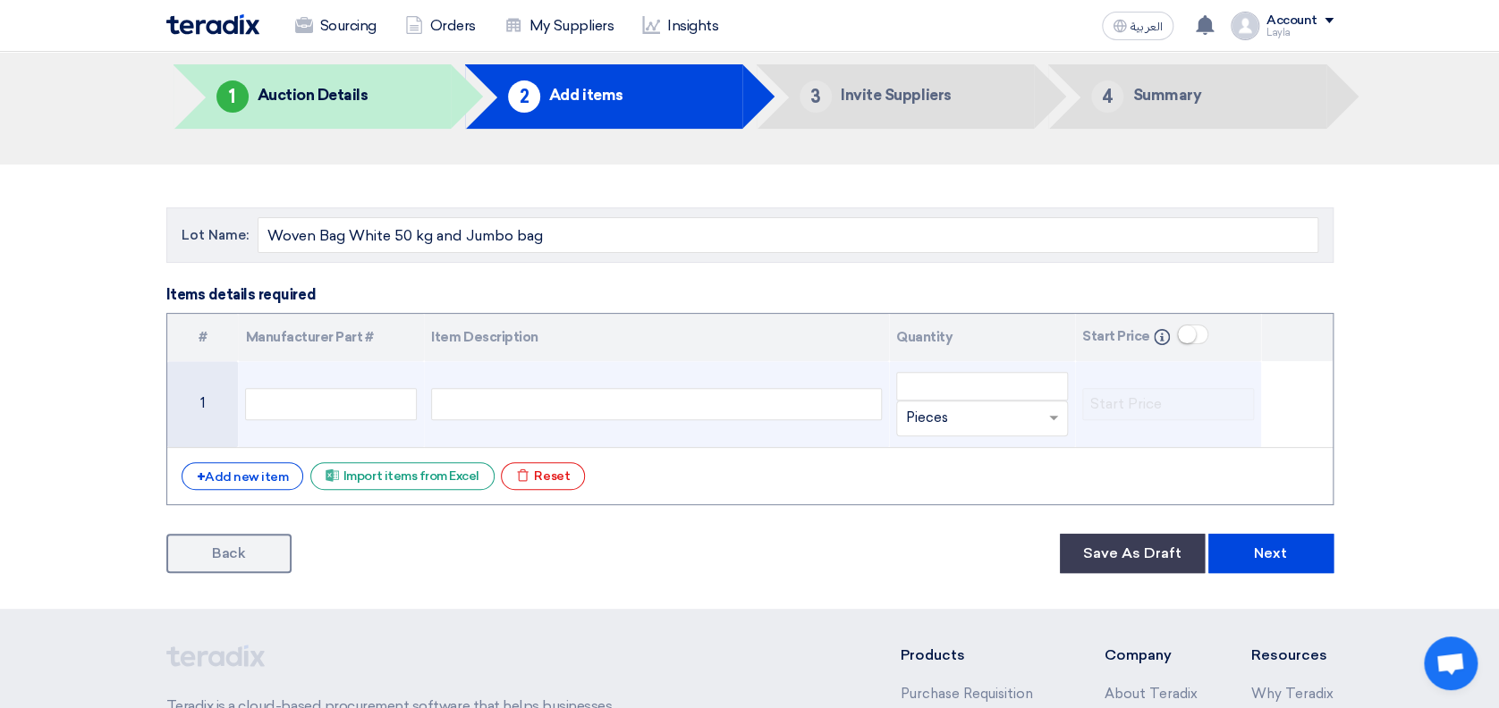
click at [458, 402] on div at bounding box center [656, 404] width 451 height 32
click at [1001, 387] on input "number" at bounding box center [982, 386] width 172 height 29
click at [949, 386] on input "number" at bounding box center [982, 386] width 172 height 29
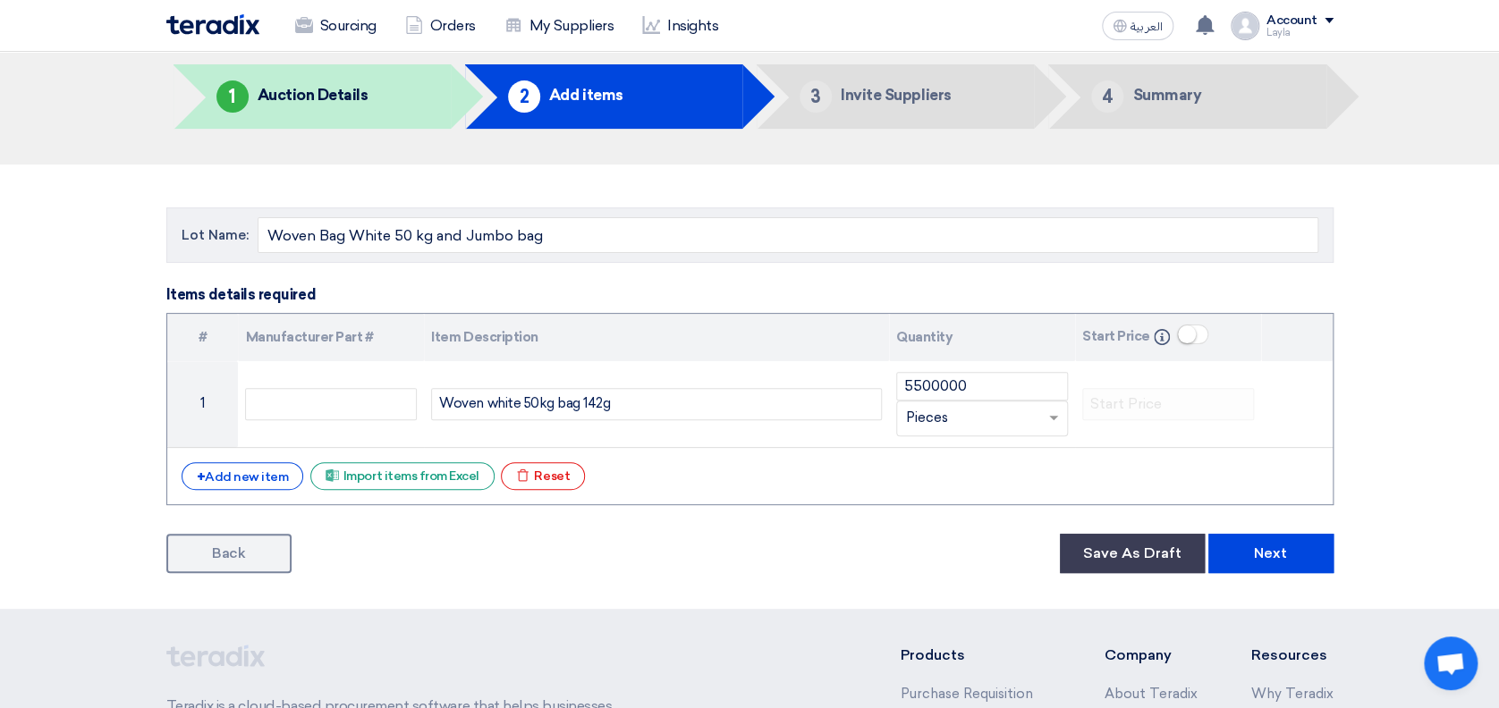
drag, startPoint x: 903, startPoint y: 501, endPoint x: 876, endPoint y: 479, distance: 34.4
click at [902, 500] on div "# Manufacturer Part # Item Description Quantity Start Price Info 1 Woven white …" at bounding box center [749, 409] width 1167 height 192
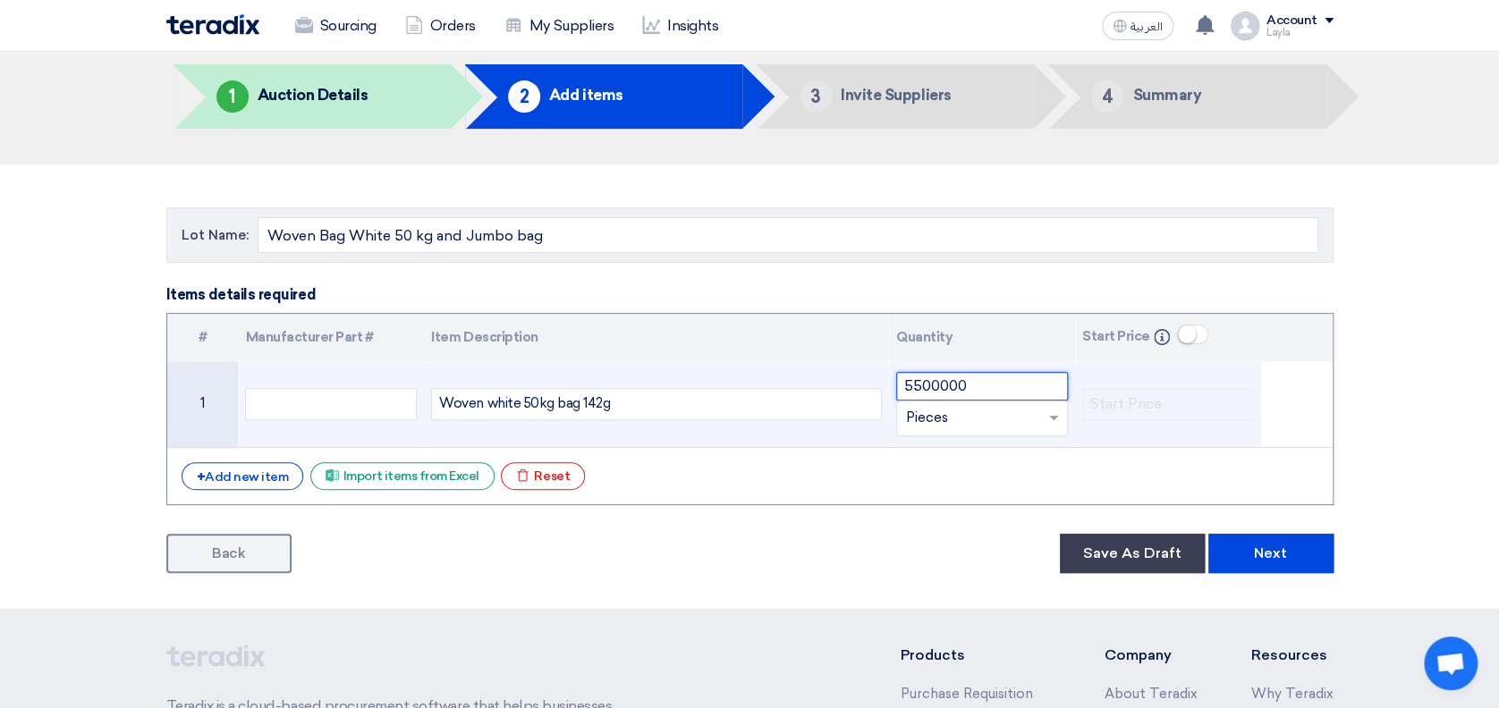
click at [977, 379] on input "5500000" at bounding box center [982, 386] width 172 height 29
type input "5500000"
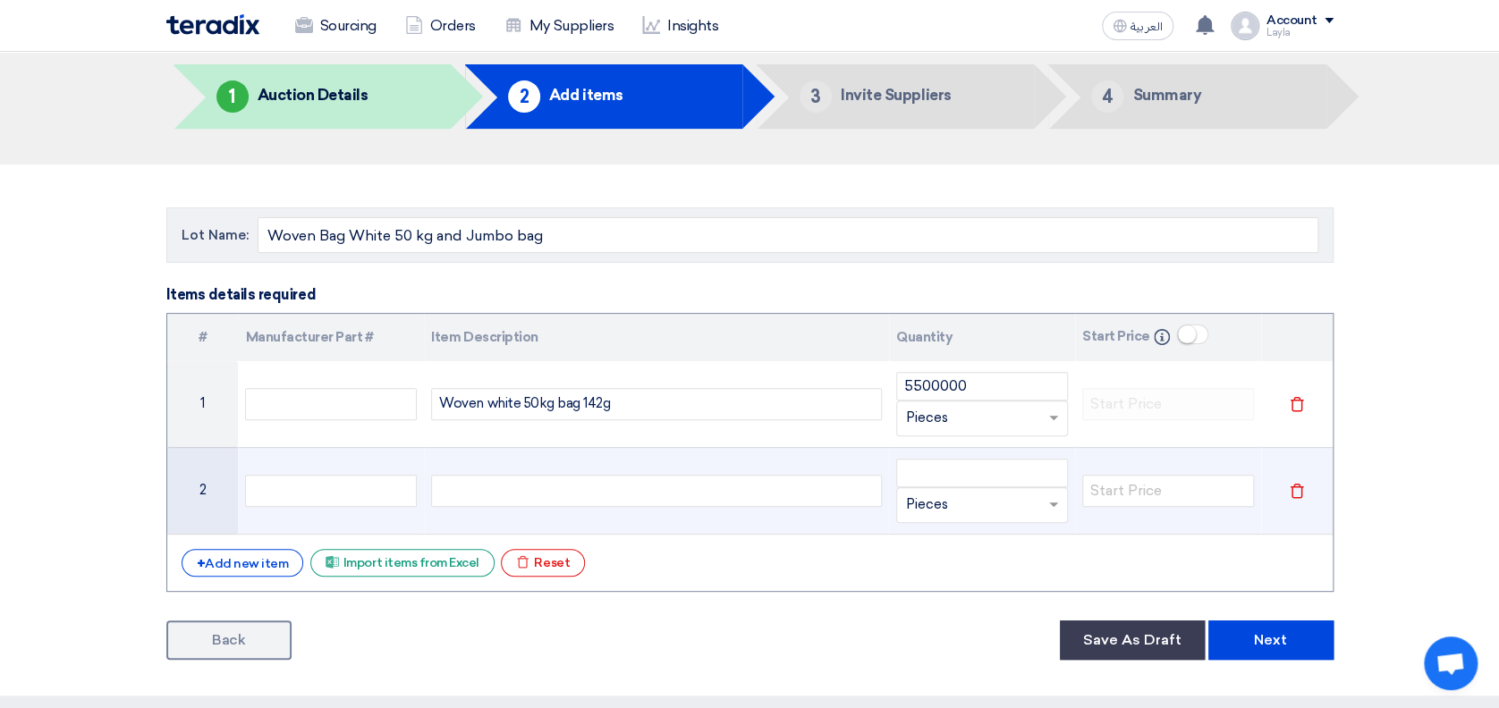
click at [563, 501] on div at bounding box center [656, 491] width 451 height 32
click at [925, 475] on input "number" at bounding box center [982, 473] width 172 height 29
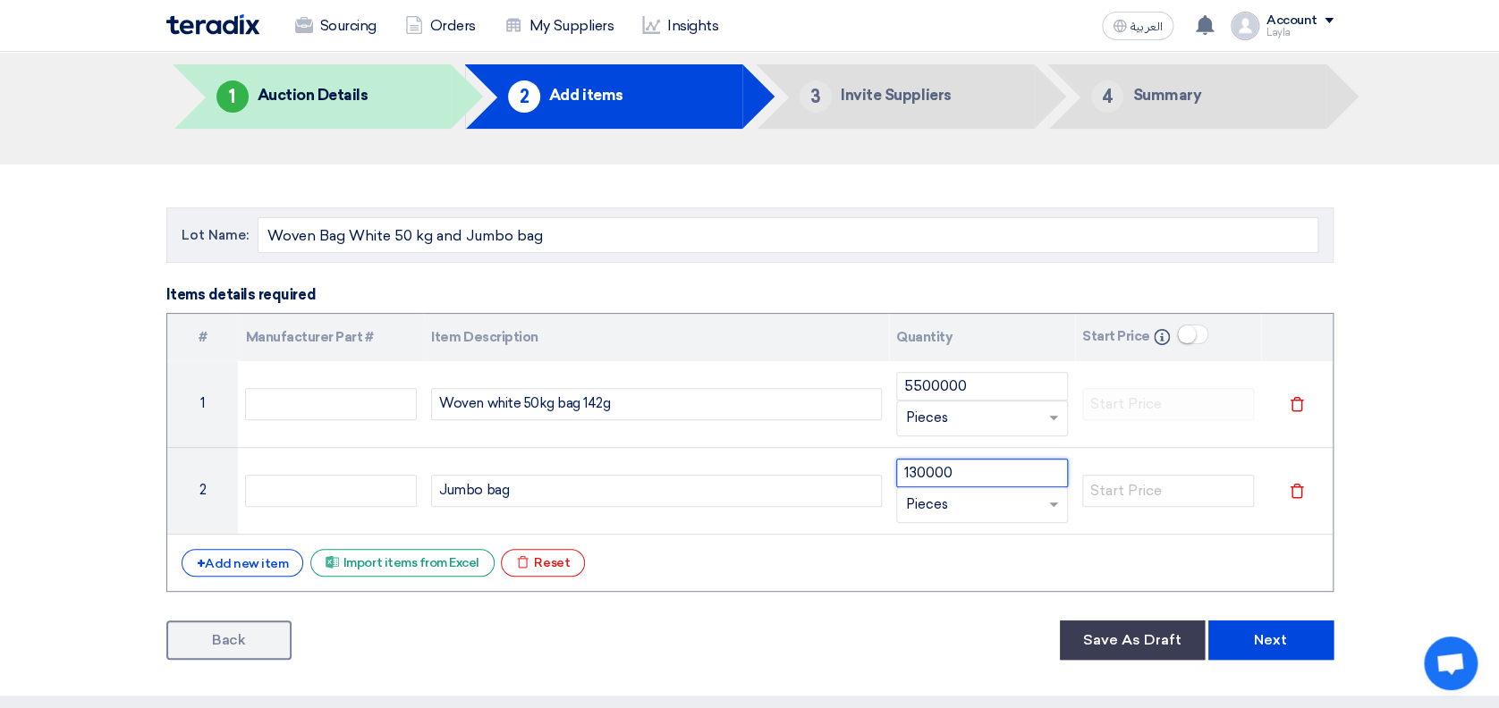
type input "130000"
click at [947, 557] on div "+ Add new item Excel file Import items from Excel Excel file Reset" at bounding box center [750, 563] width 1137 height 29
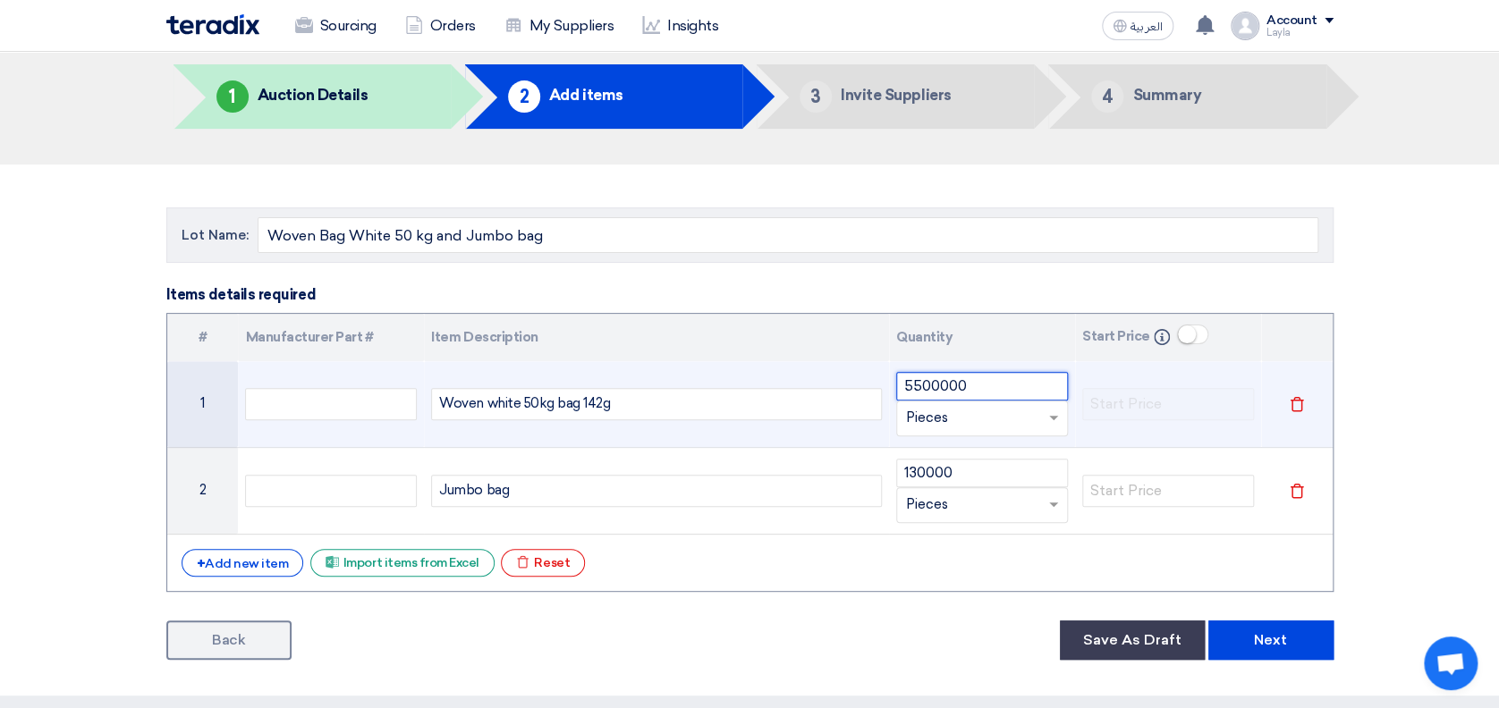
click at [977, 387] on input "5500000" at bounding box center [982, 386] width 172 height 29
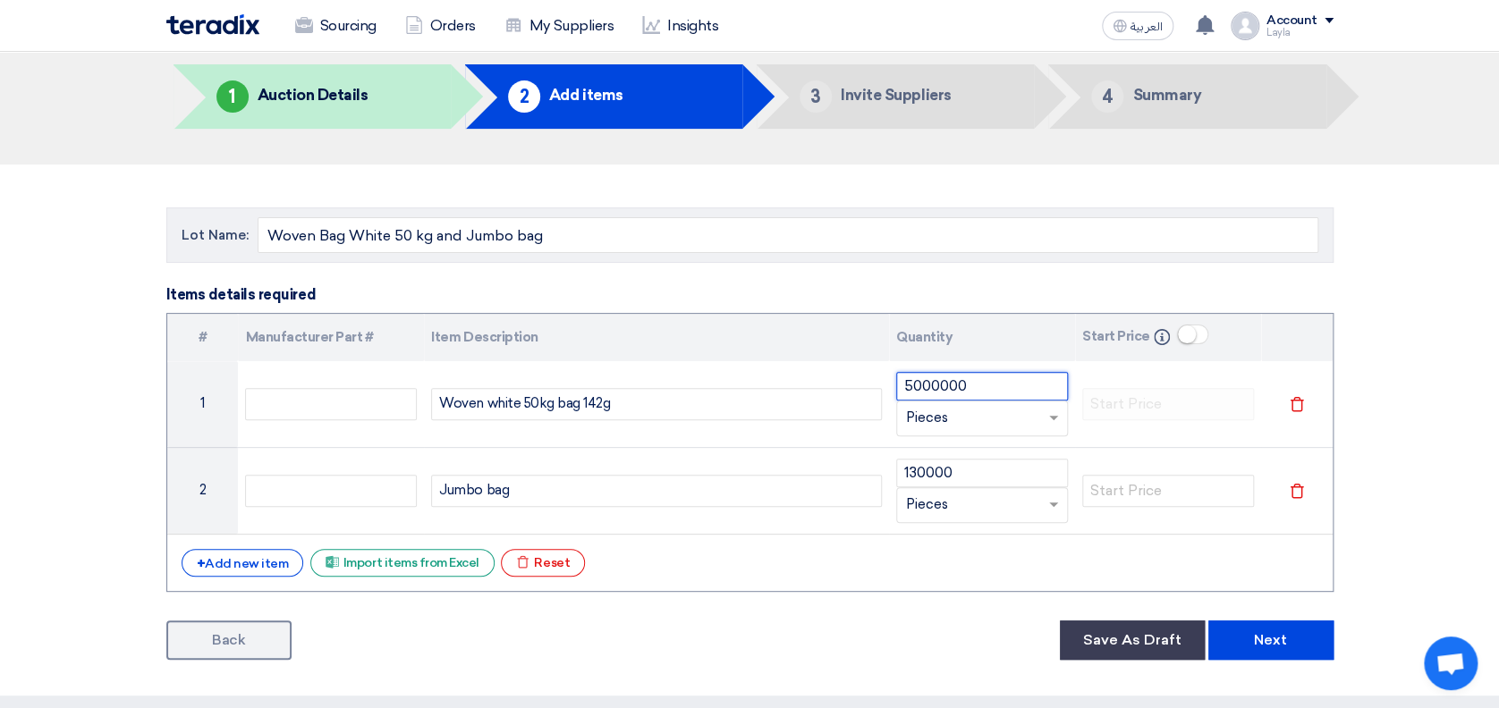
type input "5000000"
click at [1455, 267] on section "Lot Name: Woven Bag White 50 kg and Jumbo bag Items details required # Manufact…" at bounding box center [749, 430] width 1499 height 531
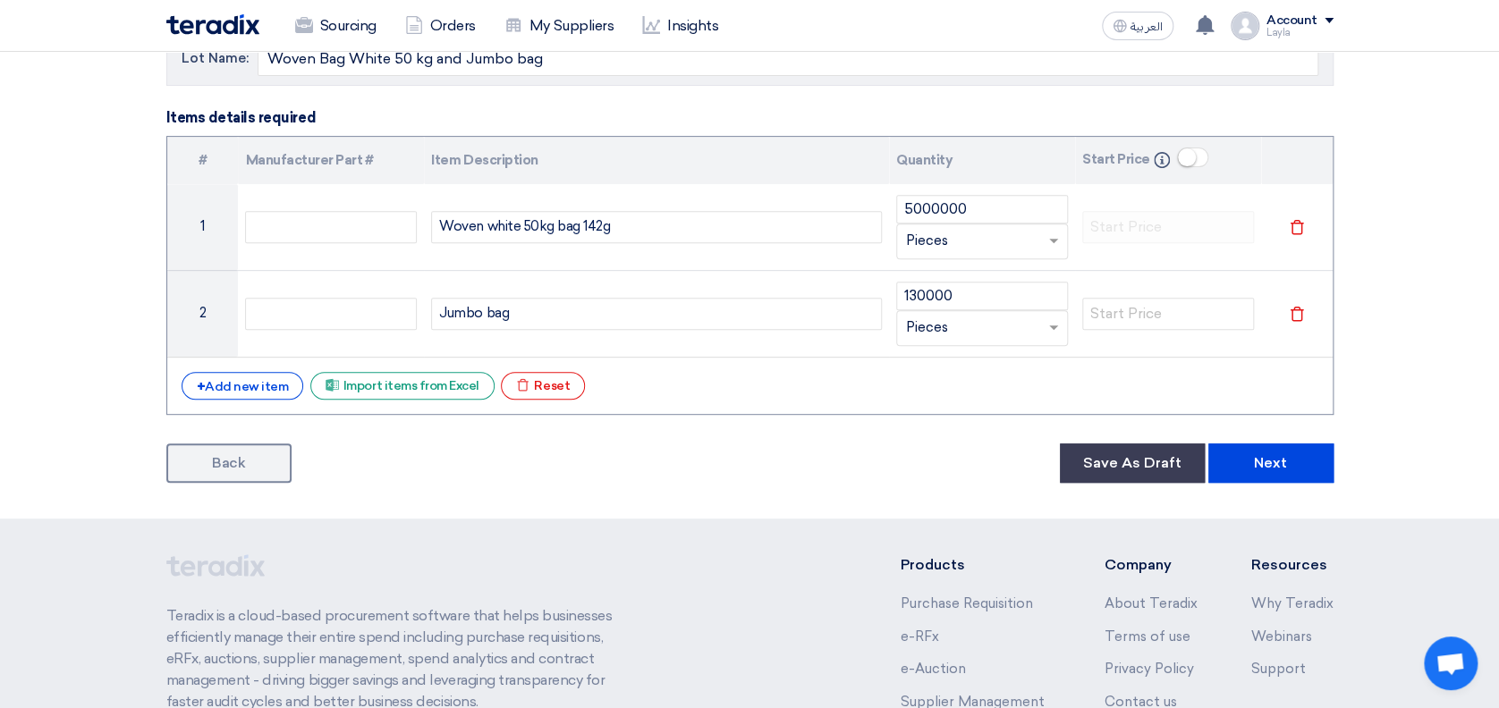
scroll to position [252, 0]
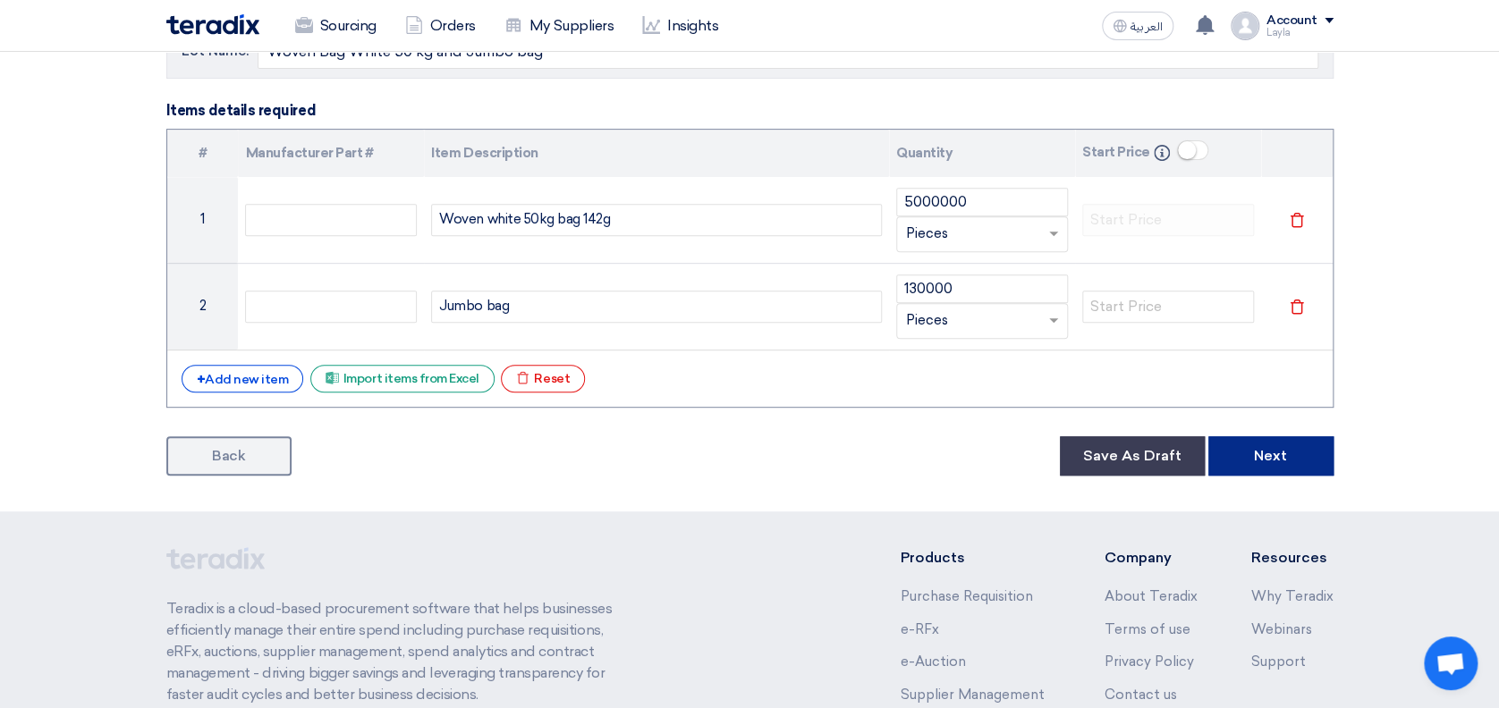
click at [1280, 445] on button "Next" at bounding box center [1270, 455] width 125 height 39
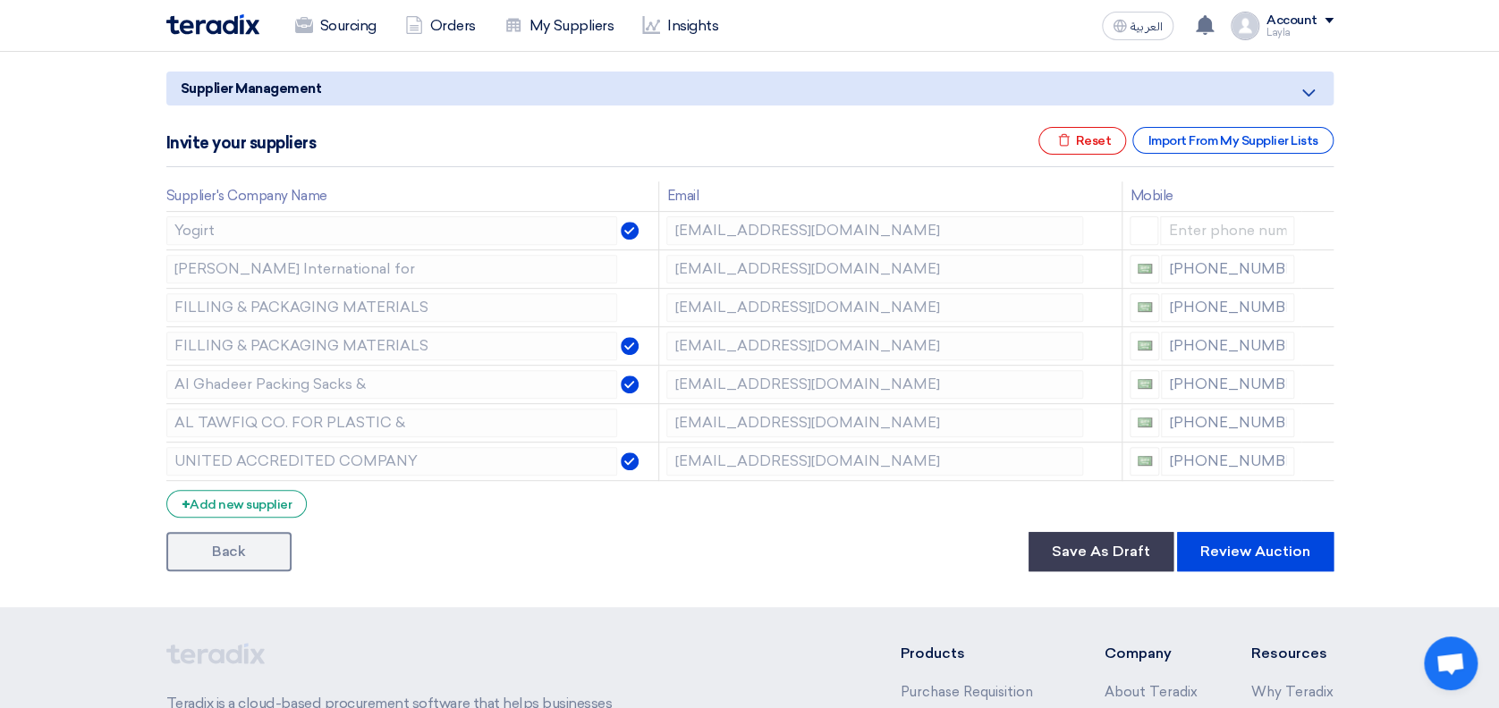
scroll to position [207, 0]
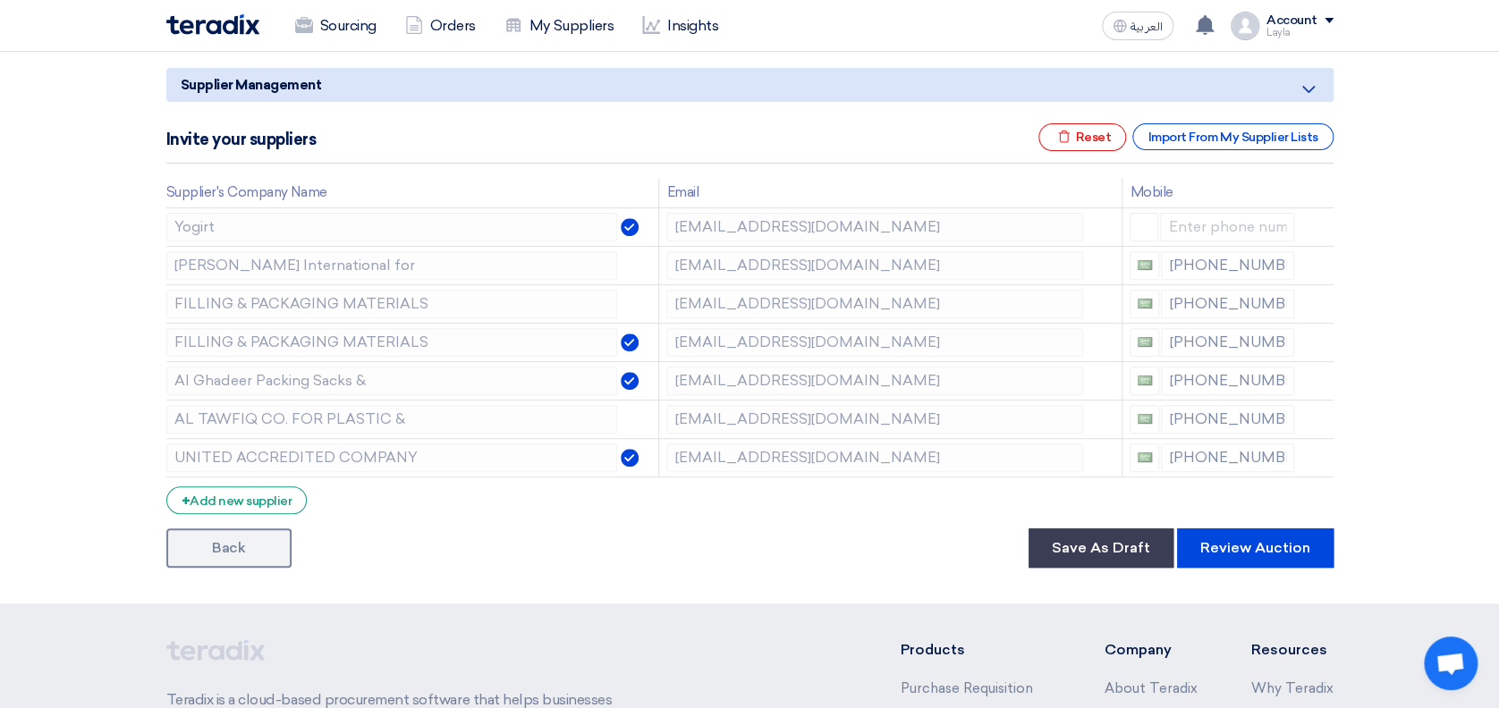
click at [647, 541] on div "Back Save As Draft Review Auction" at bounding box center [749, 548] width 1167 height 39
click at [1313, 222] on icon at bounding box center [1320, 230] width 30 height 30
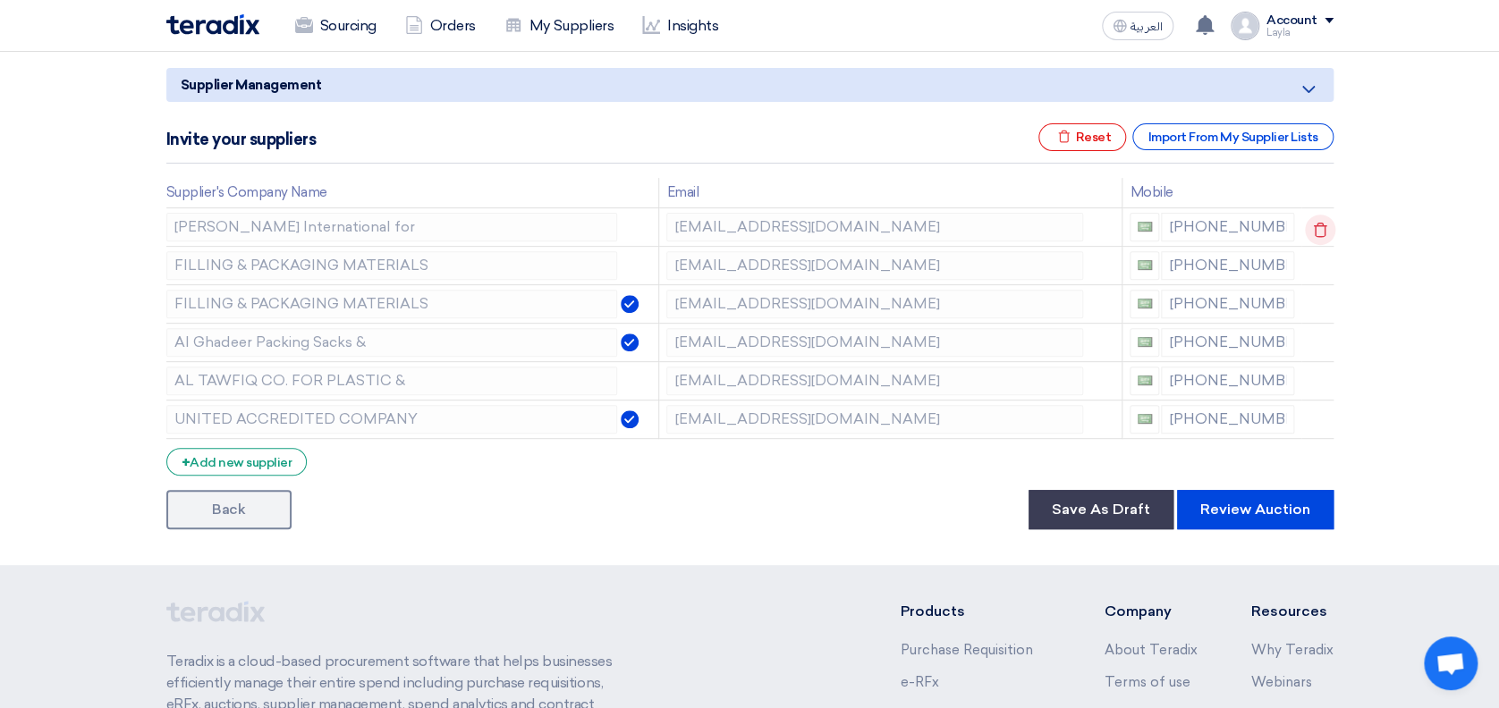
click at [1316, 219] on icon at bounding box center [1320, 230] width 30 height 30
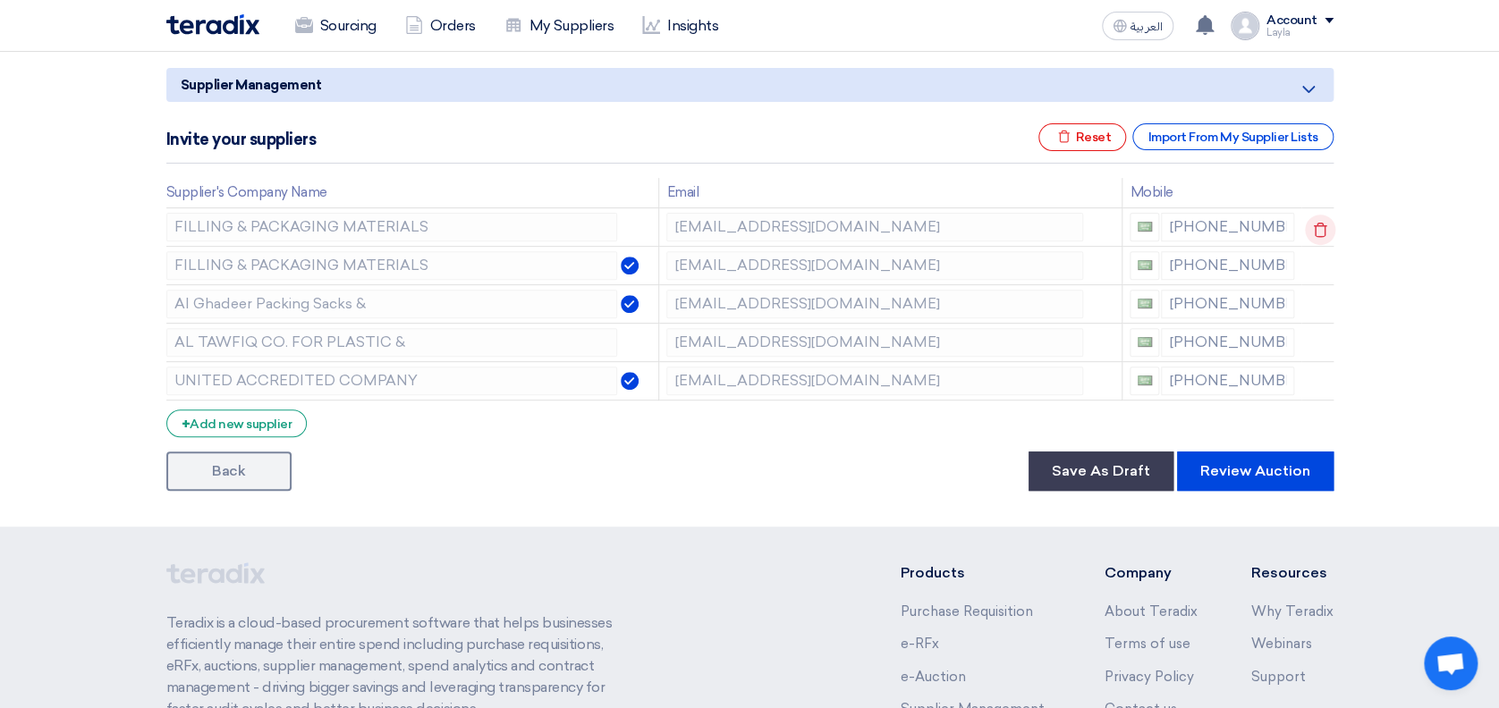
click at [1319, 218] on icon at bounding box center [1320, 230] width 30 height 30
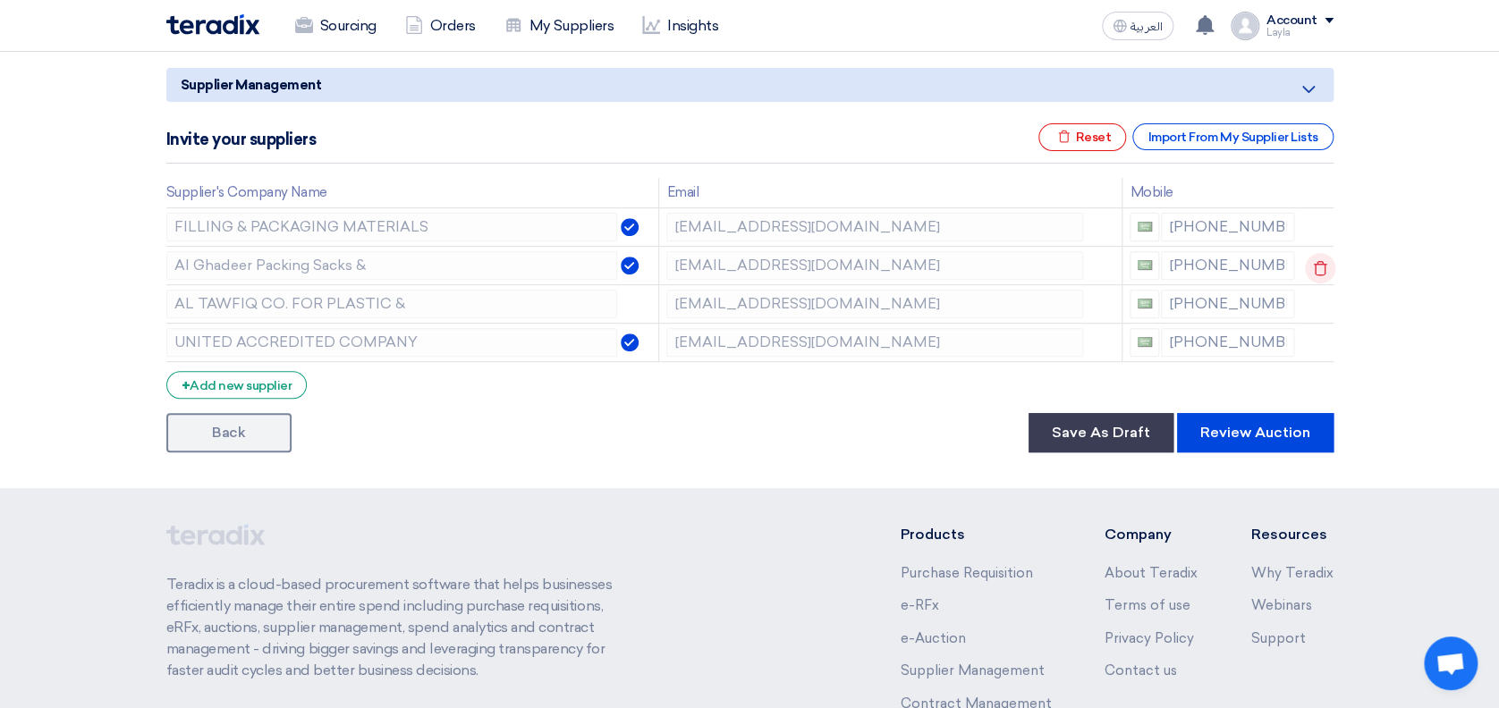
click at [1311, 264] on icon at bounding box center [1320, 268] width 30 height 30
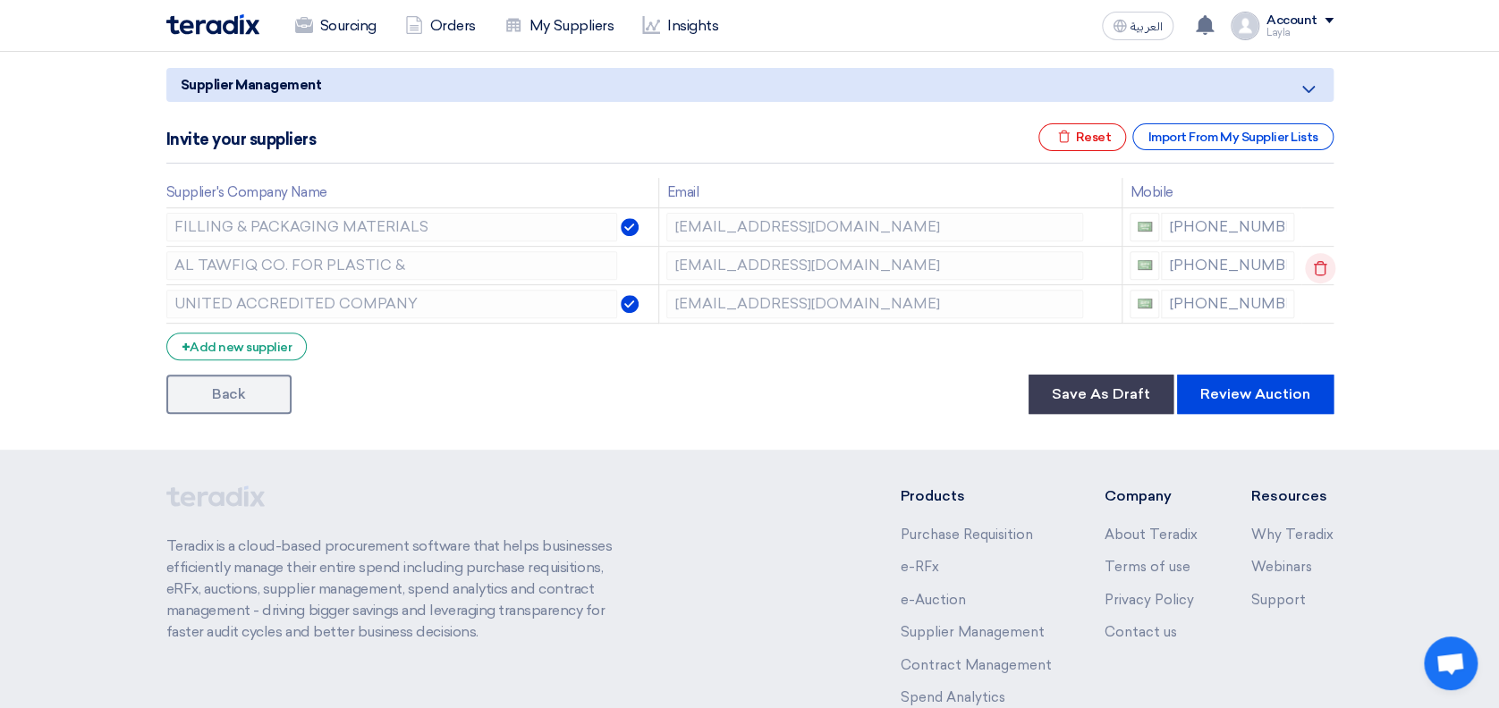
click at [1313, 265] on icon at bounding box center [1320, 268] width 30 height 30
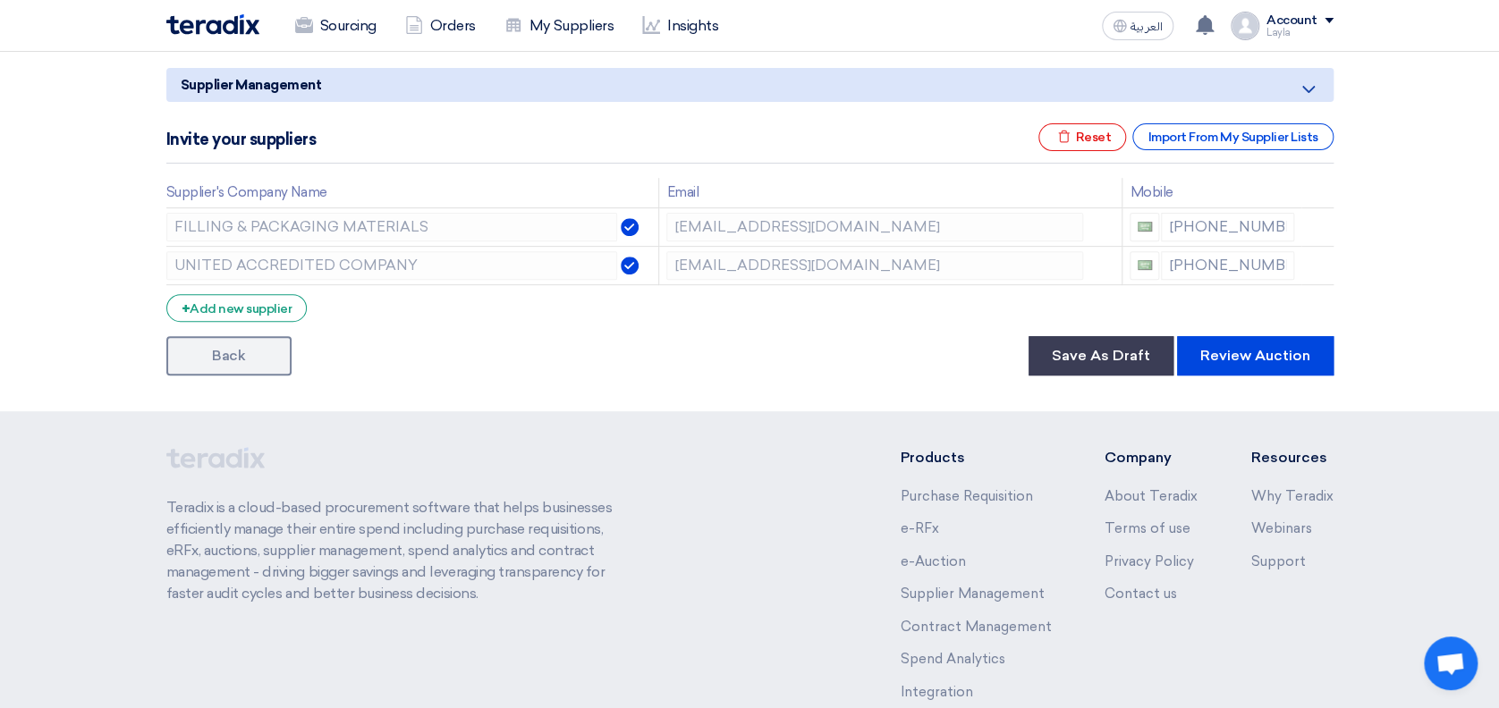
click at [661, 347] on div "Back Save As Draft Review Auction" at bounding box center [749, 355] width 1167 height 39
click at [1421, 229] on section "Supplier Management Minimize/Maximize Category Invite your suppliers Excel file…" at bounding box center [749, 218] width 1499 height 386
click at [1257, 351] on button "Review Auction" at bounding box center [1255, 355] width 156 height 39
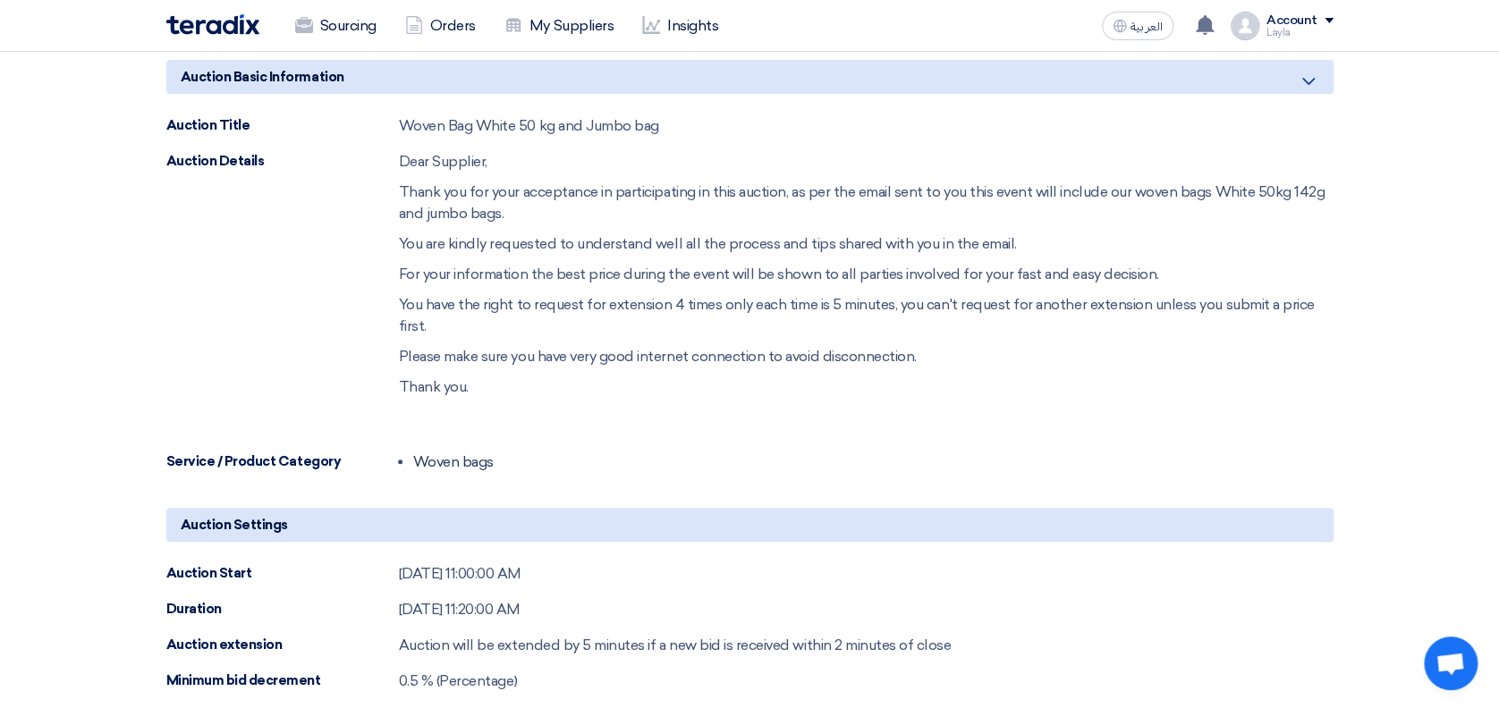
scroll to position [238, 0]
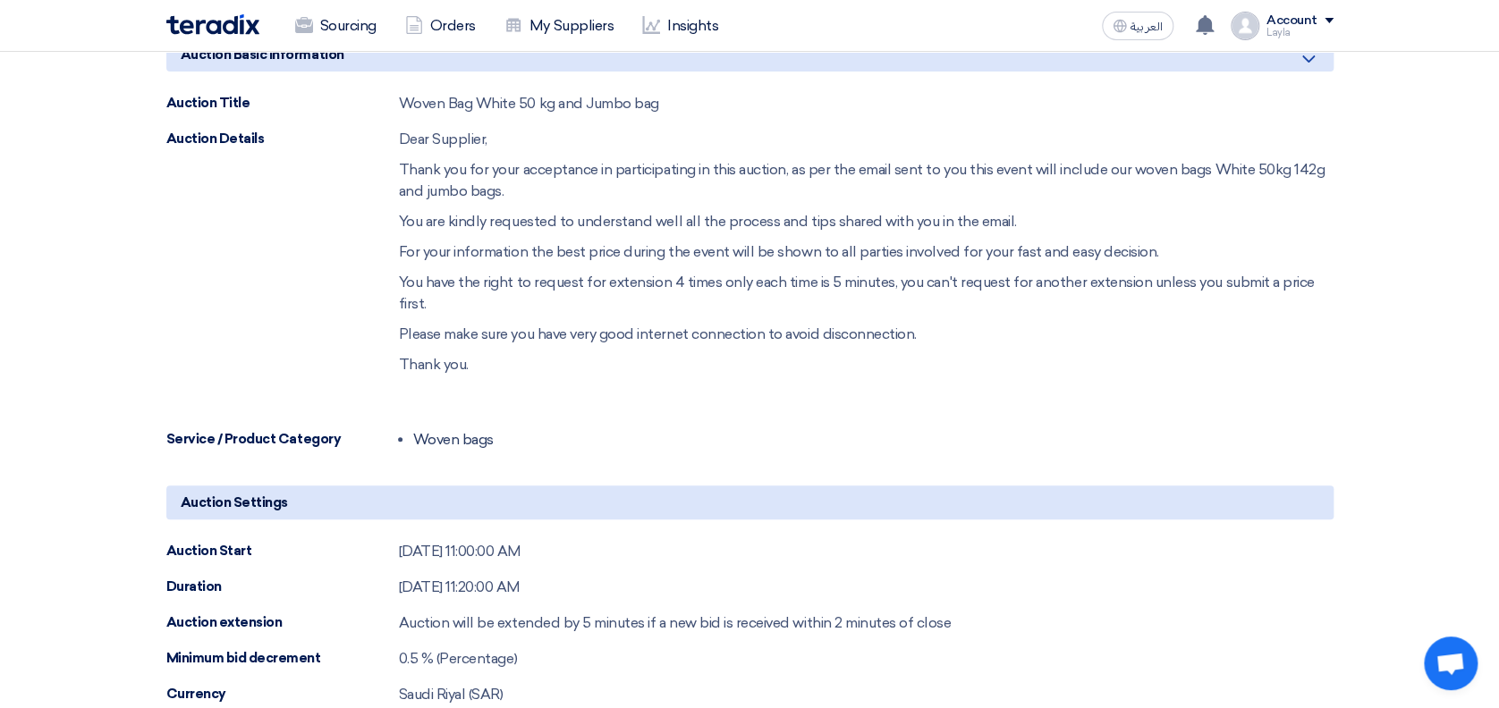
click at [1456, 326] on section "Auction Basic Information Minimize/Maximize Category Auction Title Woven Bag Wh…" at bounding box center [749, 689] width 1499 height 1388
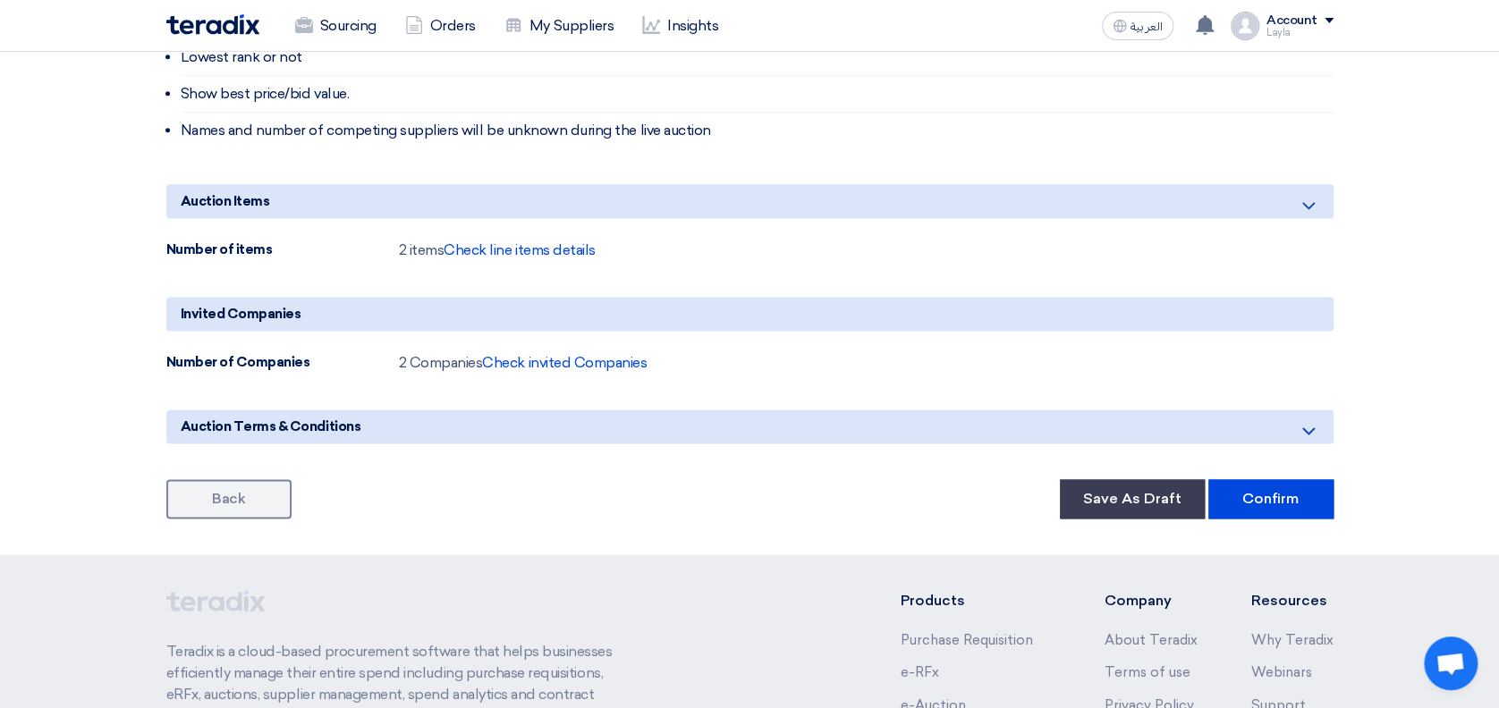
scroll to position [1080, 0]
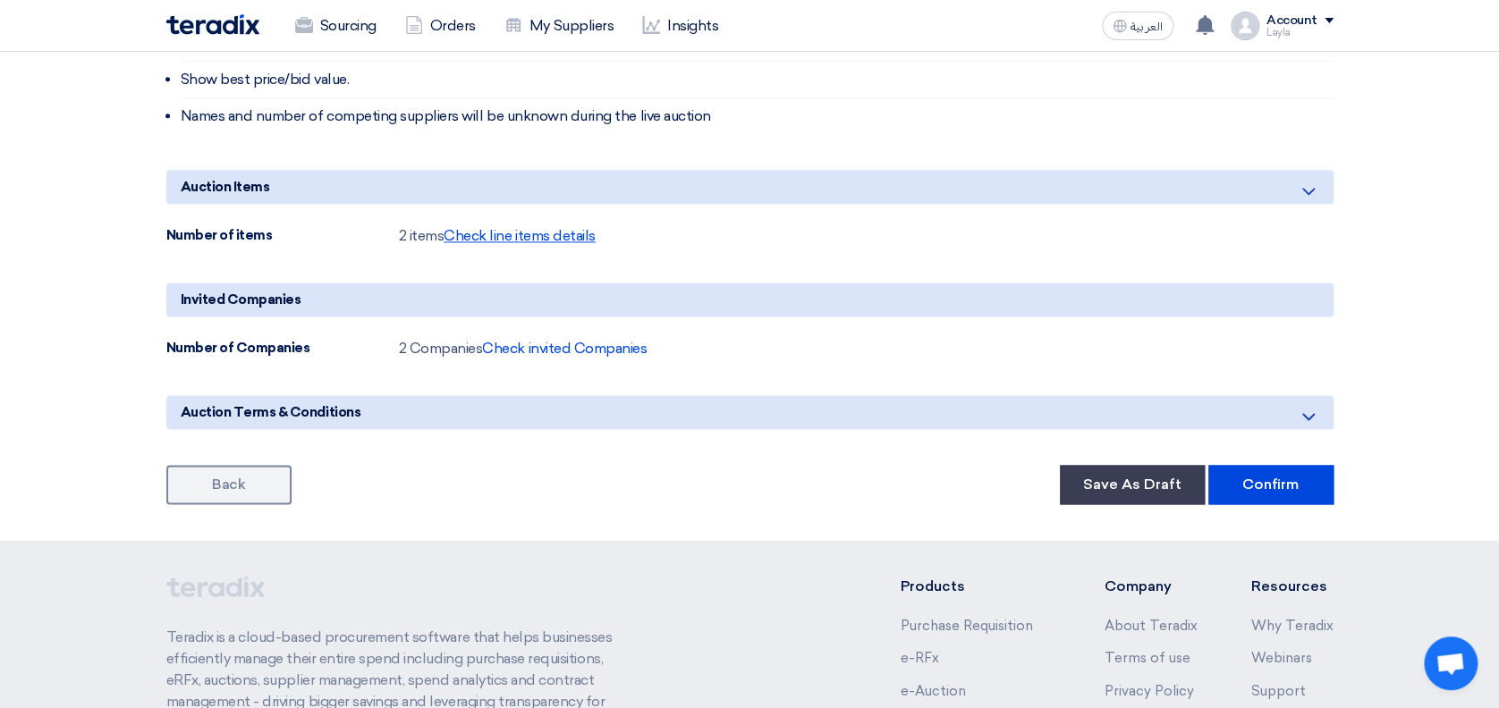
click at [545, 235] on span "Check line items details" at bounding box center [519, 235] width 151 height 17
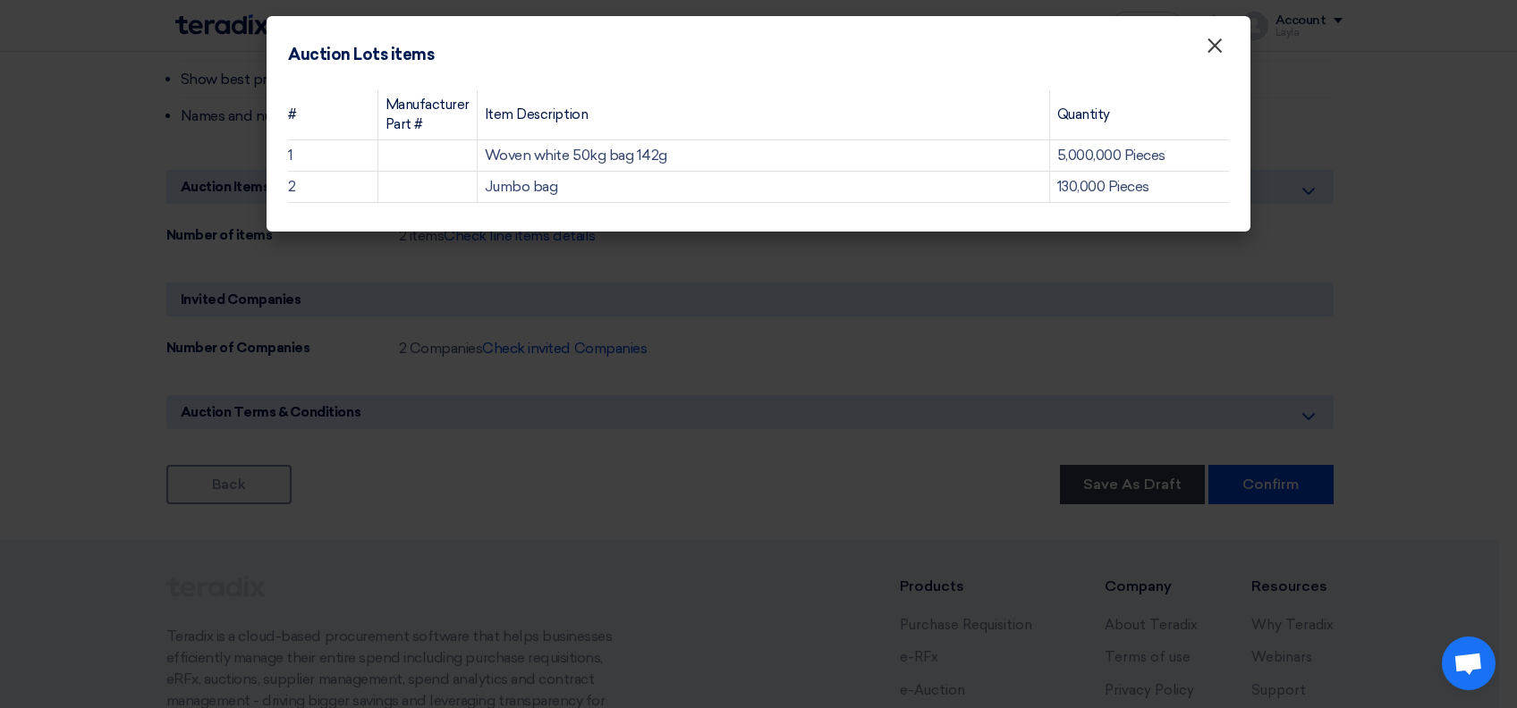
click at [1223, 42] on button "×" at bounding box center [1214, 47] width 47 height 36
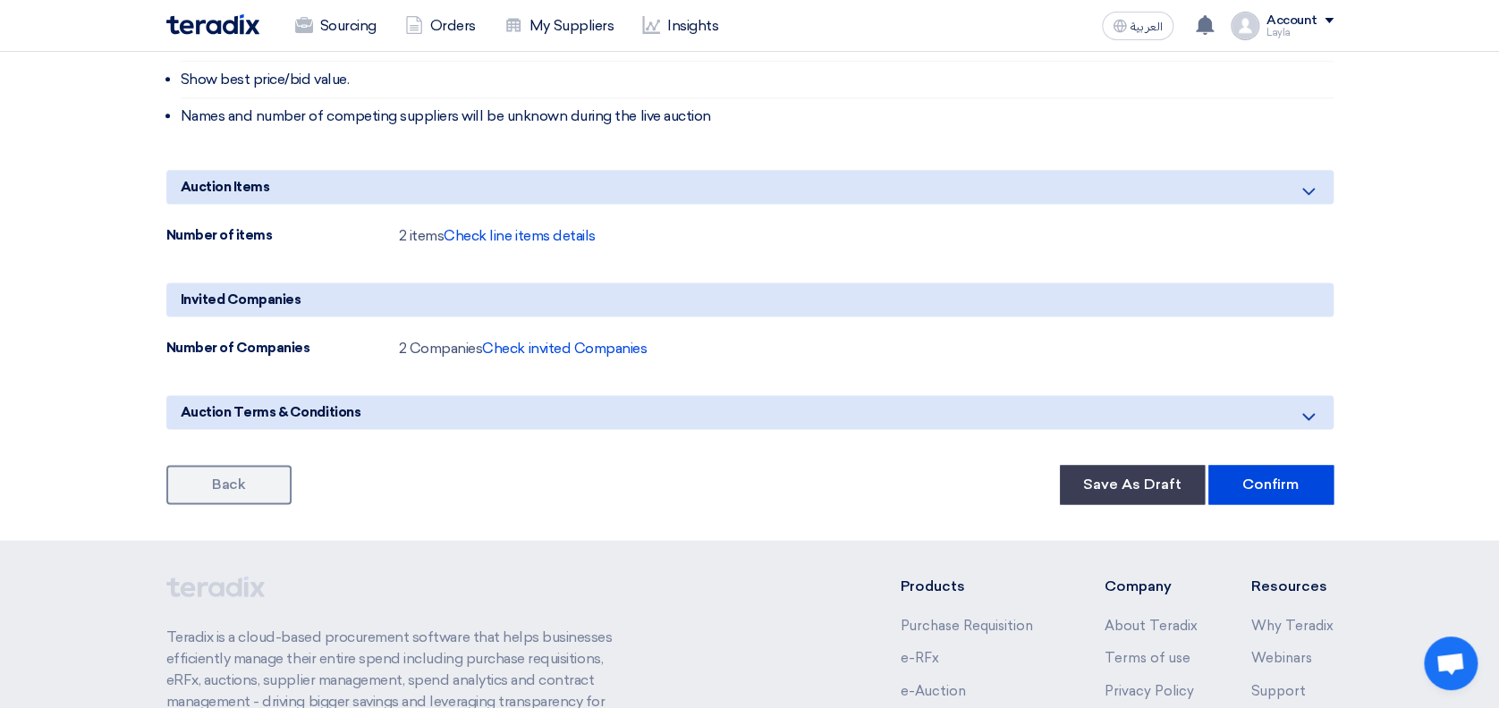
scroll to position [1199, 0]
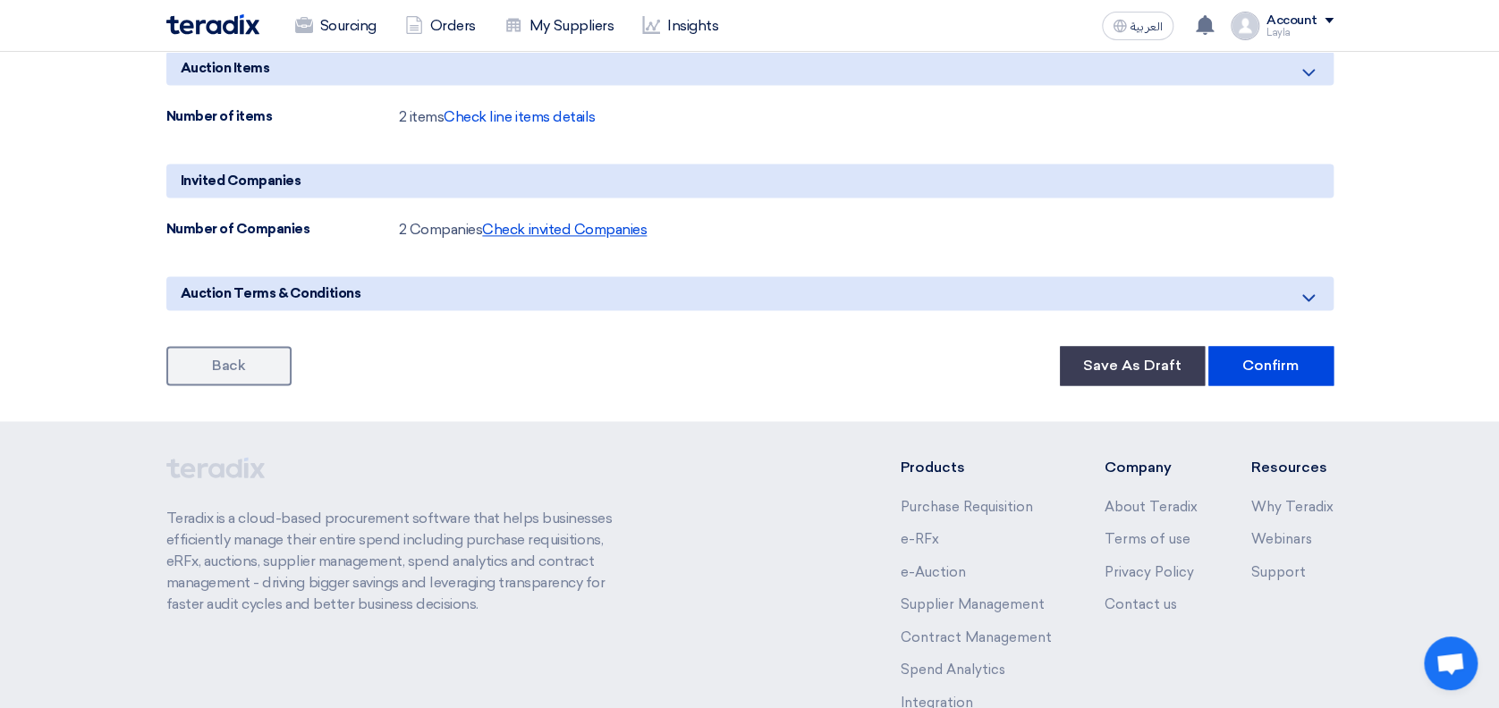
click at [569, 229] on span "Check invited Companies" at bounding box center [564, 229] width 165 height 17
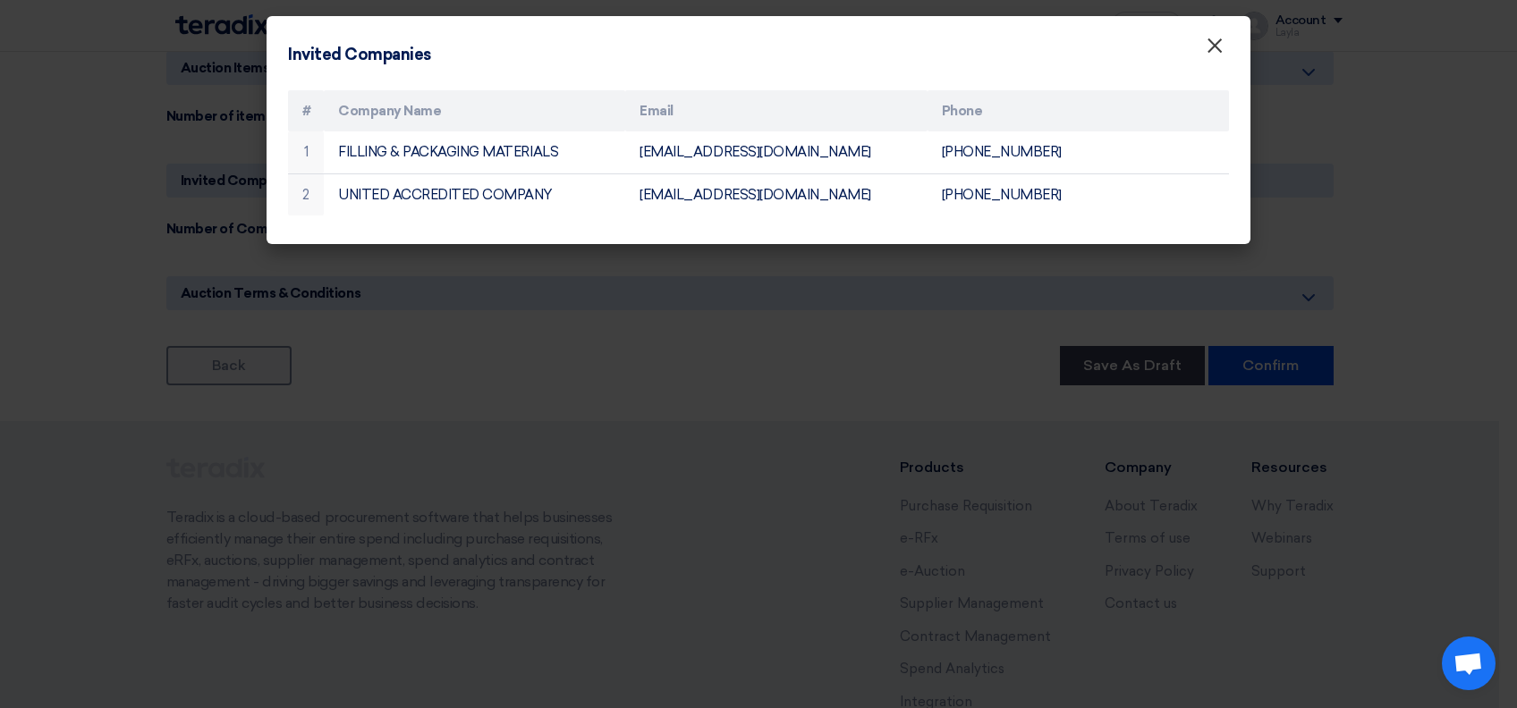
click at [1209, 50] on span "×" at bounding box center [1214, 50] width 18 height 36
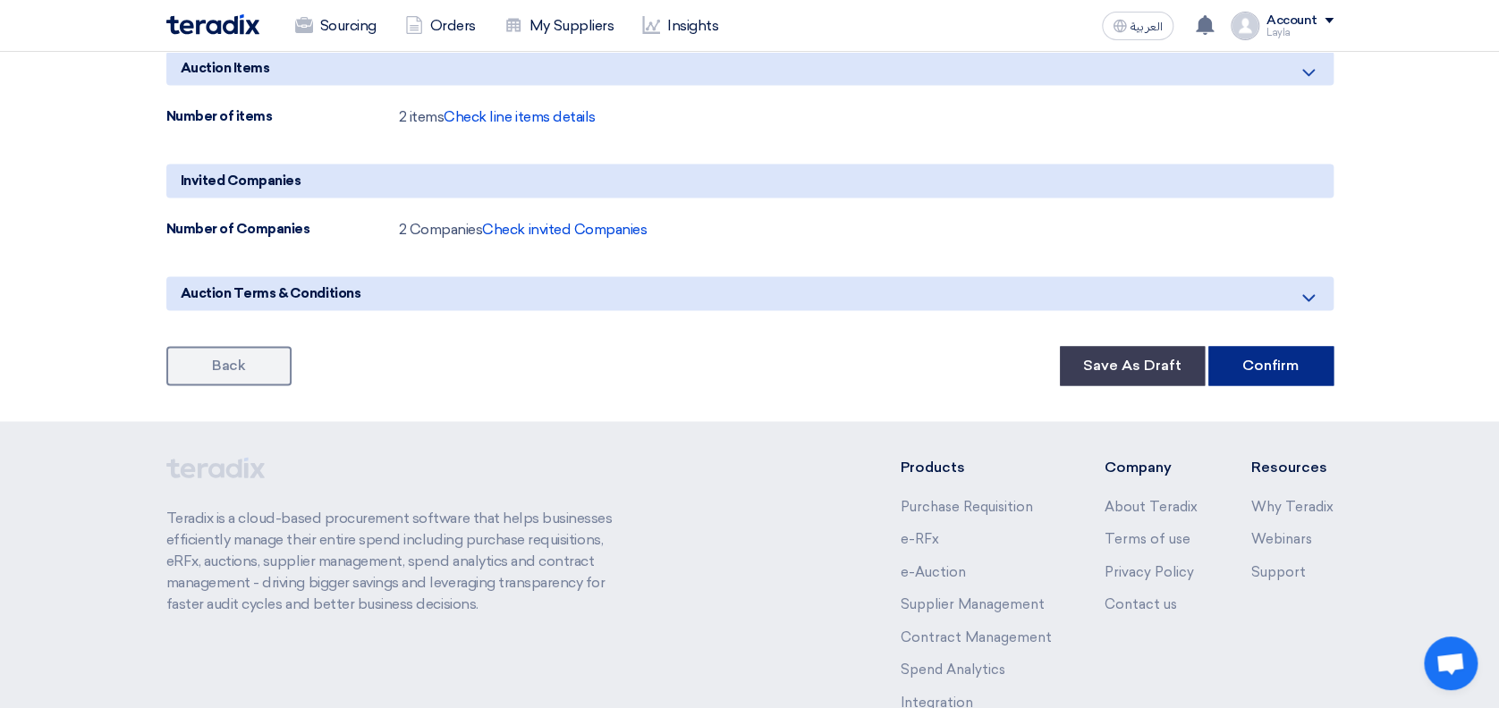
click at [1253, 360] on button "Confirm" at bounding box center [1270, 365] width 125 height 39
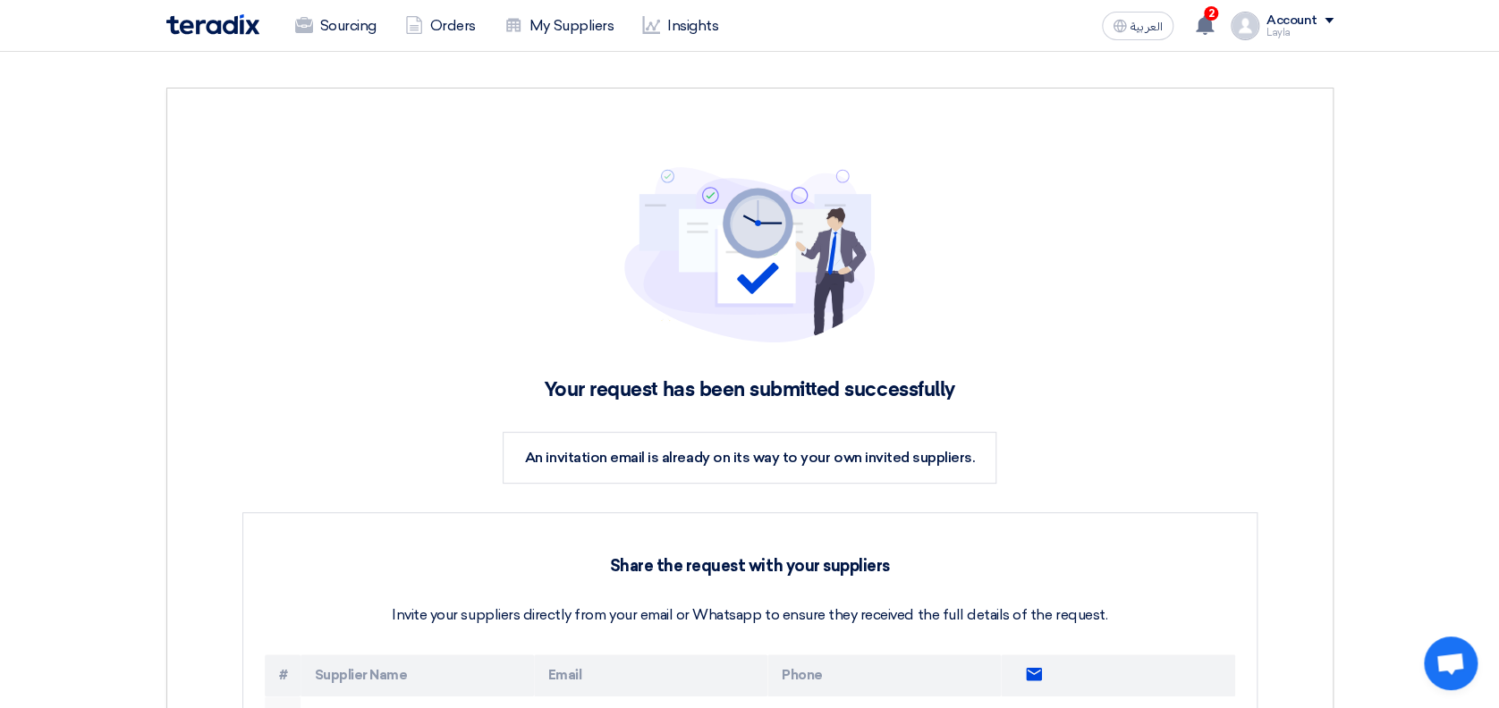
click at [1443, 229] on section "Your request has been submitted successfully An invitation email is already on …" at bounding box center [749, 536] width 1499 height 968
click at [1442, 197] on section "Your request has been submitted successfully An invitation email is already on …" at bounding box center [749, 536] width 1499 height 968
click at [1213, 25] on use at bounding box center [1205, 25] width 18 height 20
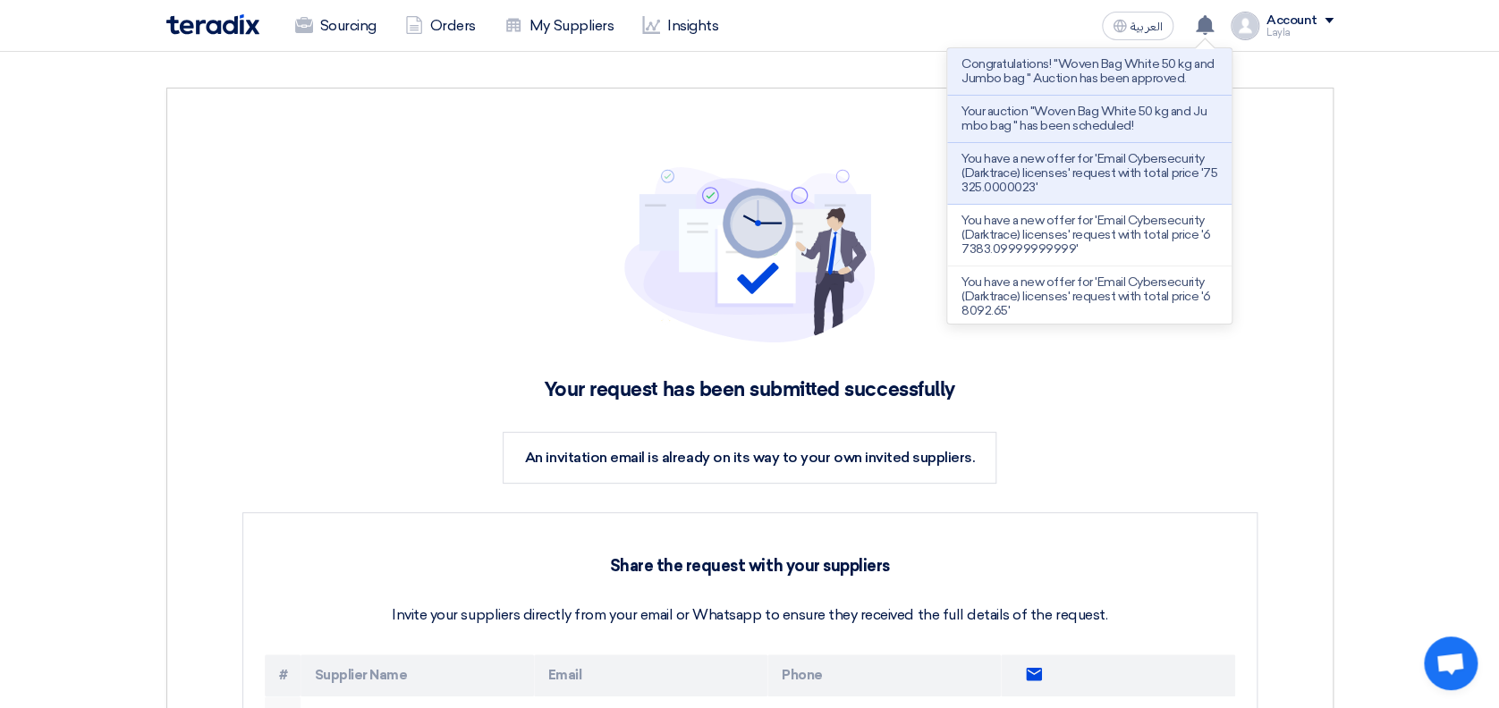
click at [1462, 182] on section "Your request has been submitted successfully An invitation email is already on …" at bounding box center [749, 536] width 1499 height 968
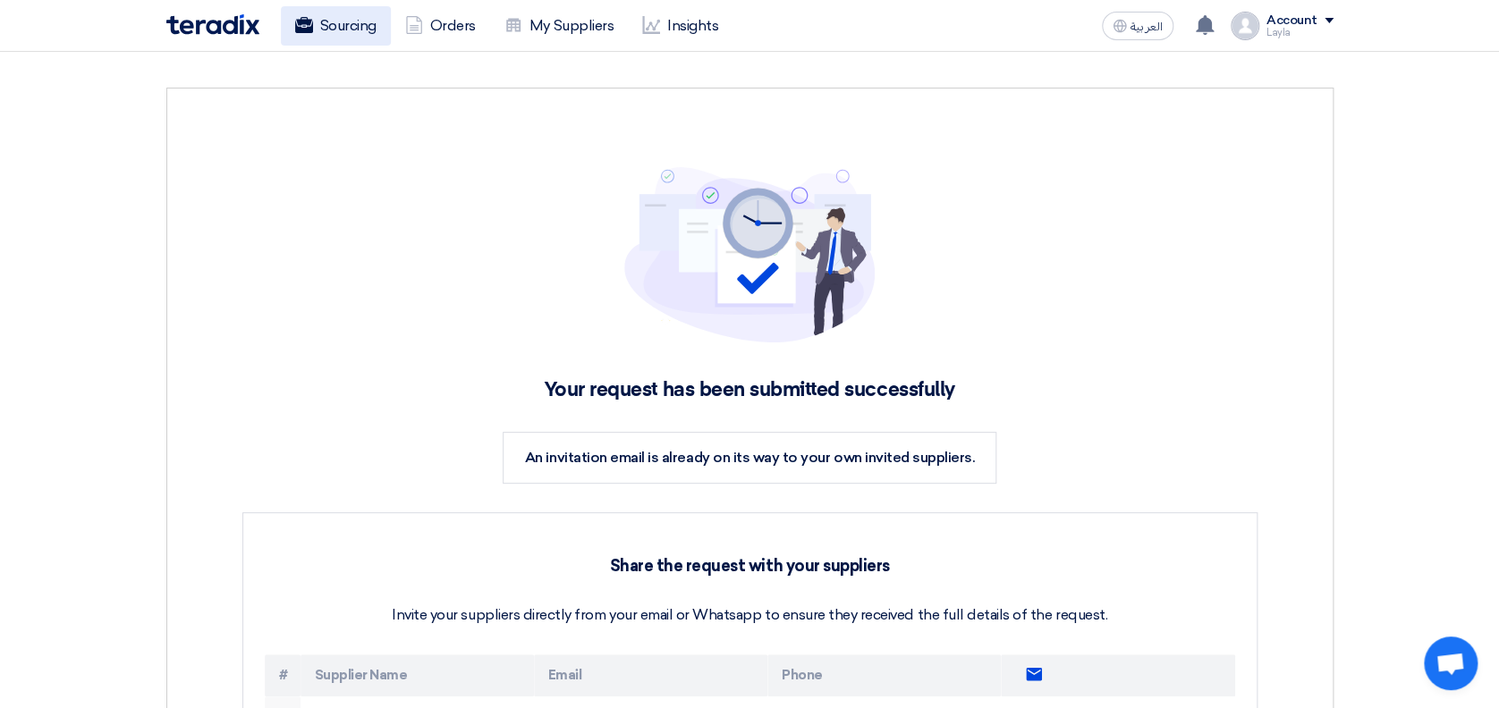
click at [317, 17] on link "Sourcing" at bounding box center [336, 25] width 110 height 39
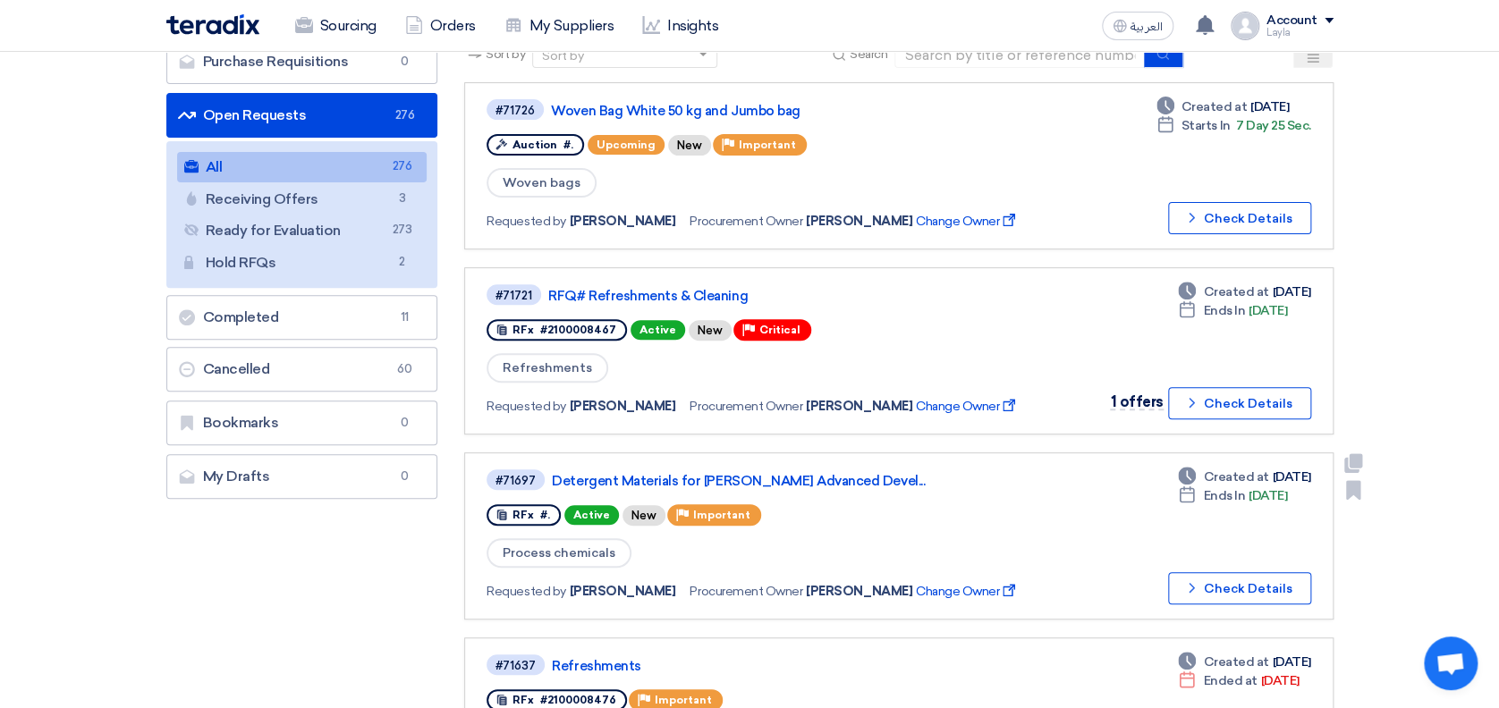
scroll to position [119, 0]
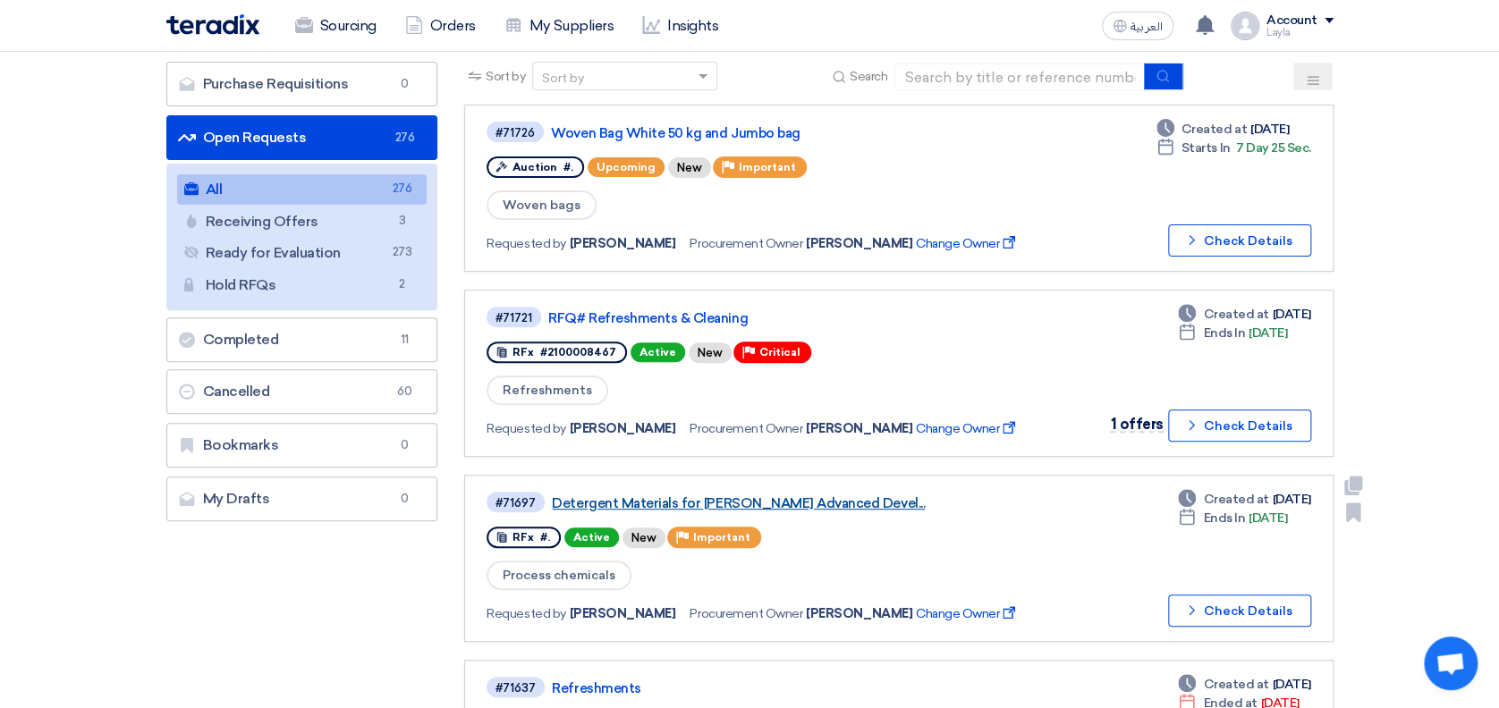
click at [681, 498] on link "Detergent Materials for [PERSON_NAME] Advanced Devel..." at bounding box center [775, 503] width 447 height 16
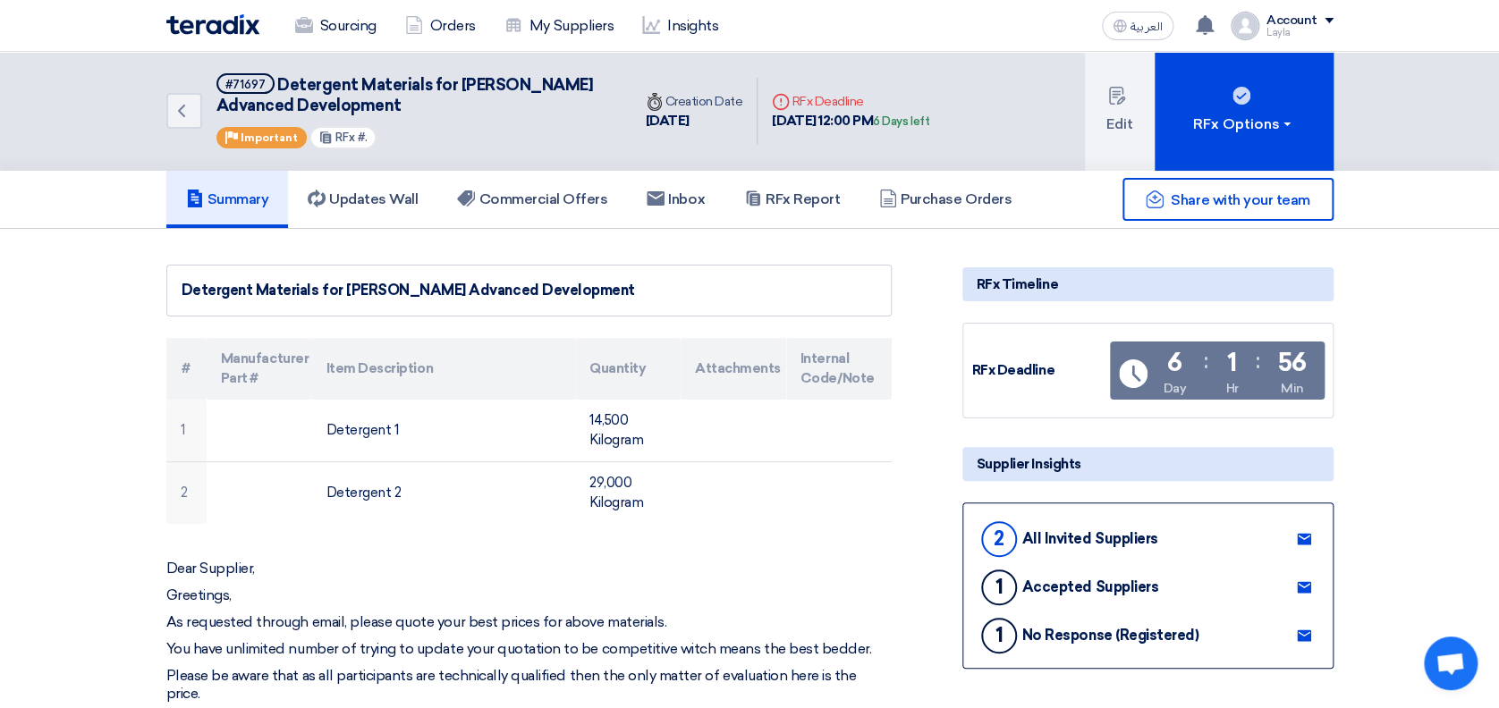
click at [341, 17] on link "Sourcing" at bounding box center [336, 25] width 110 height 39
